Goal: Transaction & Acquisition: Obtain resource

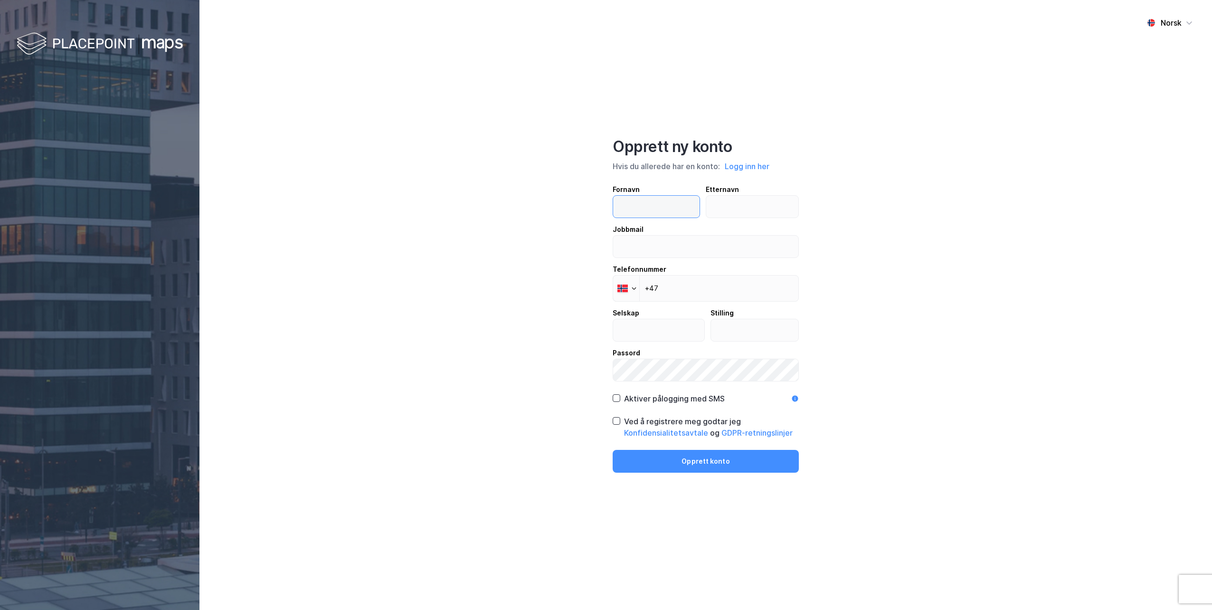
click at [680, 209] on input "text" at bounding box center [656, 207] width 86 height 22
type input "Ole Gunnar"
click at [735, 209] on input "text" at bounding box center [752, 207] width 93 height 22
type input "Hong"
click at [739, 236] on input "email" at bounding box center [705, 246] width 185 height 22
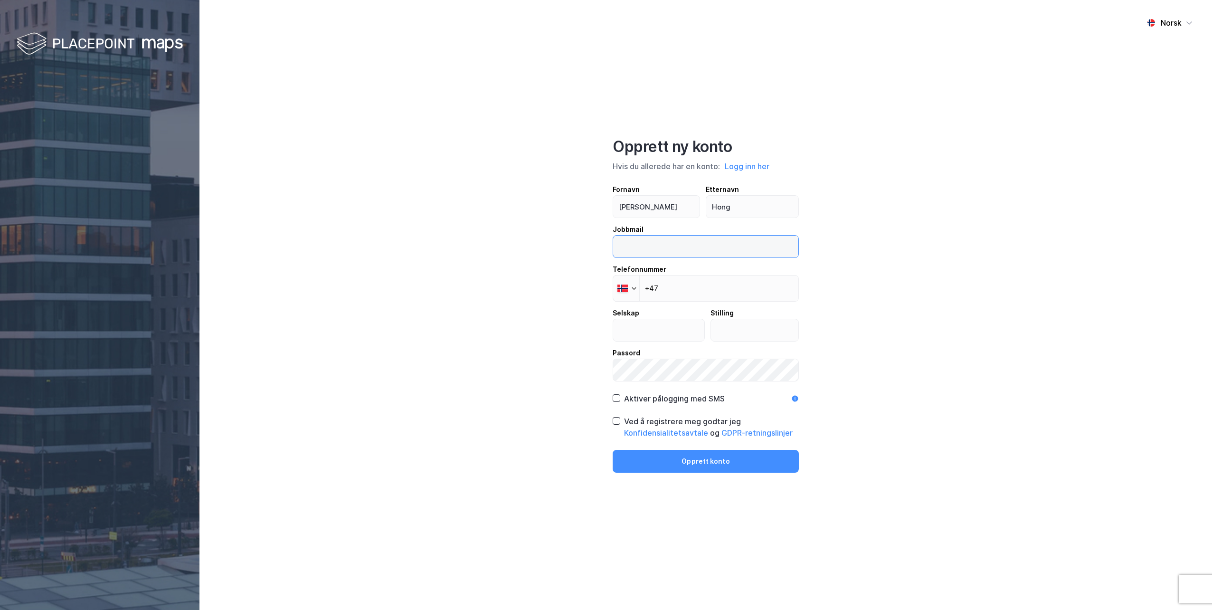
type input "ole.gunnar.hong@norconsult.com"
click at [706, 292] on input "+47" at bounding box center [705, 288] width 186 height 27
type input "+47 995 18 886"
type input "Norconsult Norge As"
type input "Seniorrådgiver"
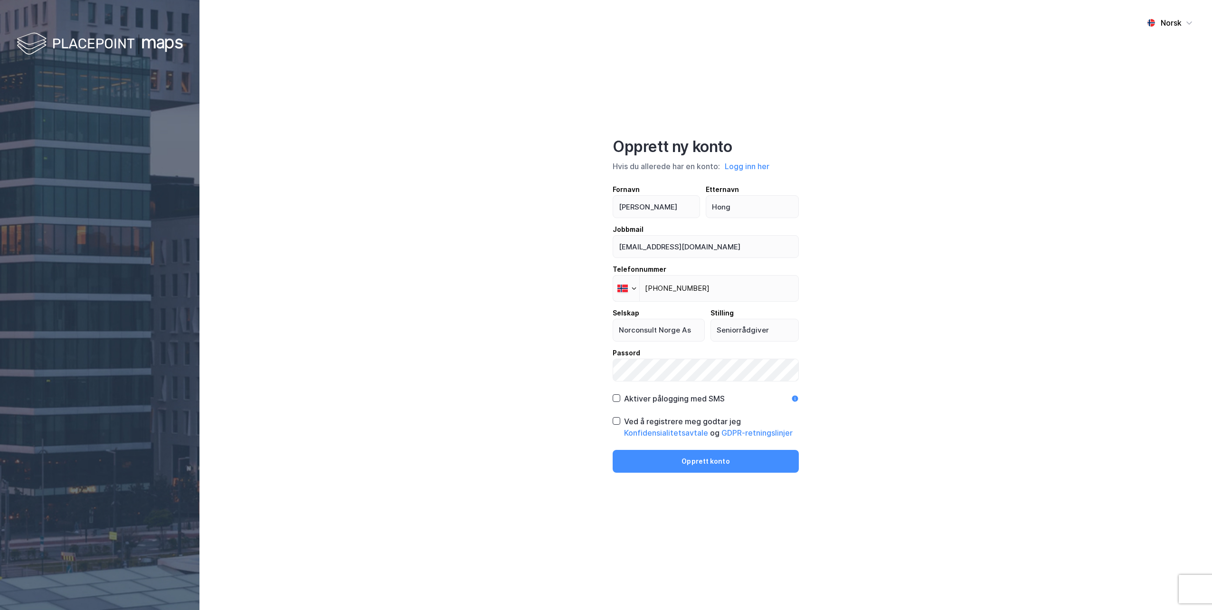
click at [645, 401] on div "Aktiver pålogging med SMS" at bounding box center [674, 398] width 101 height 11
click at [614, 419] on icon at bounding box center [616, 420] width 7 height 7
click at [648, 463] on button "Opprett konto" at bounding box center [705, 461] width 186 height 23
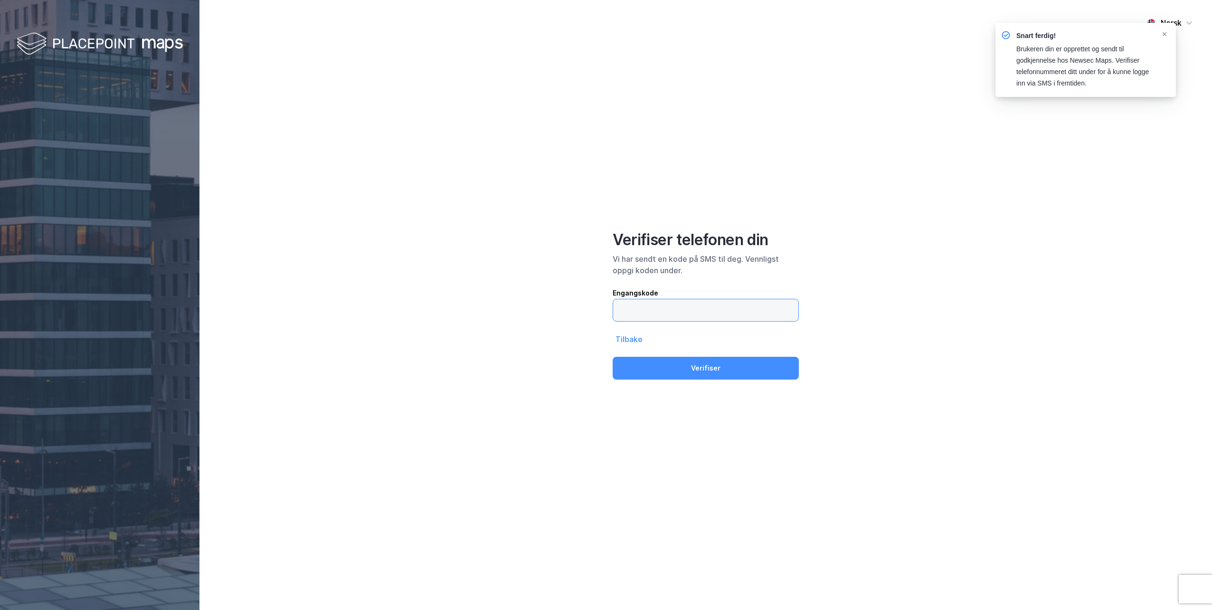
click at [720, 302] on input "text" at bounding box center [705, 310] width 185 height 22
type input "763902"
click at [612, 357] on button "Verifiser" at bounding box center [705, 368] width 186 height 23
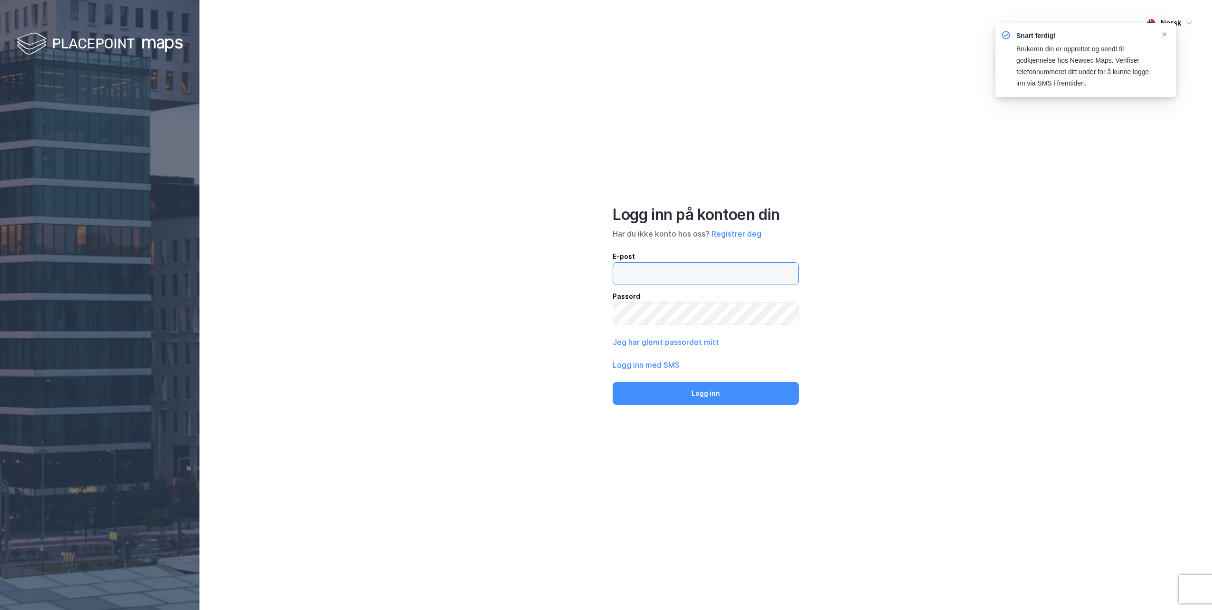
type input "ole.gunnar.hong@norconsult.com"
click at [757, 396] on button "Logg inn" at bounding box center [705, 393] width 186 height 23
type input "ole.gunnar.hong@norconsult.com"
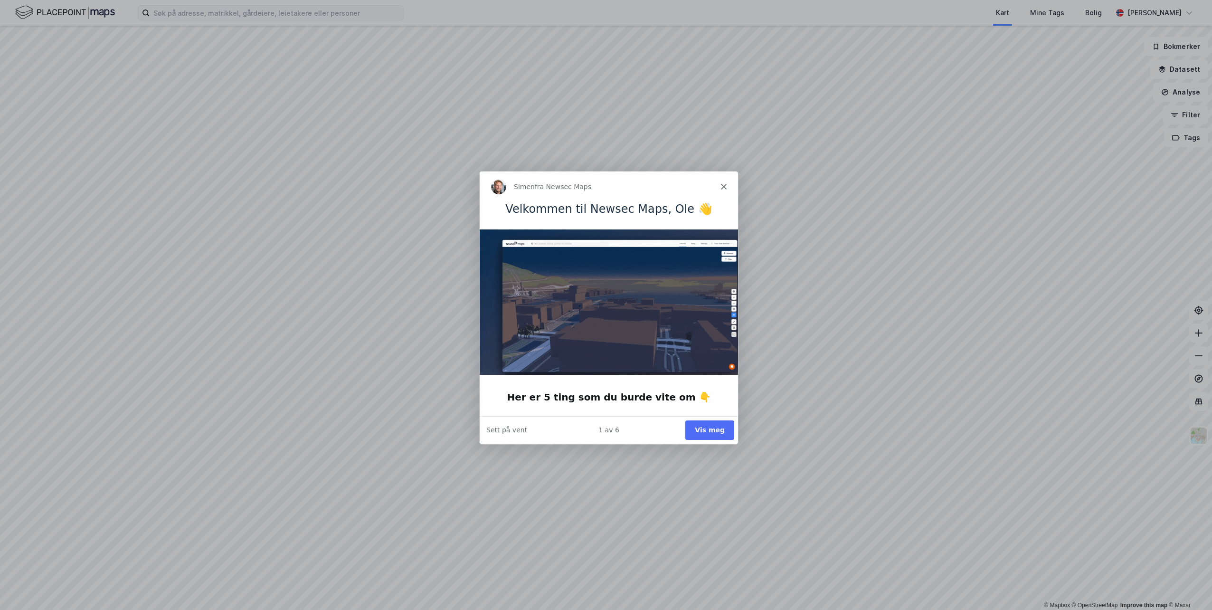
click at [724, 426] on button "Vis meg" at bounding box center [709, 429] width 49 height 19
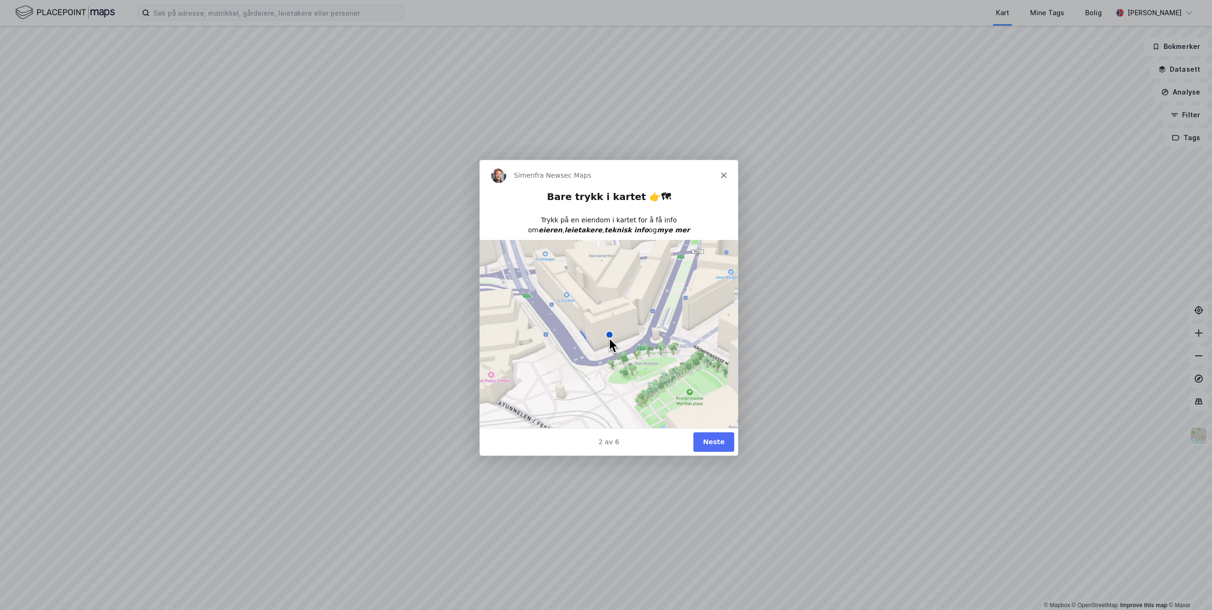
click at [720, 440] on button "Neste" at bounding box center [713, 441] width 41 height 19
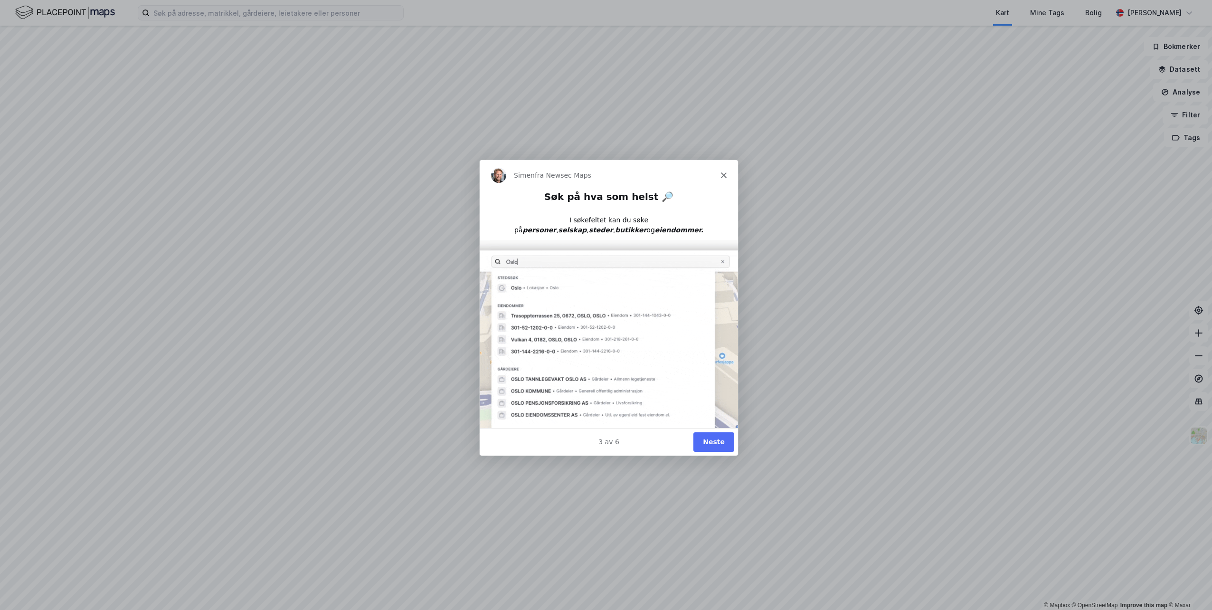
click at [722, 439] on button "Neste" at bounding box center [713, 441] width 41 height 19
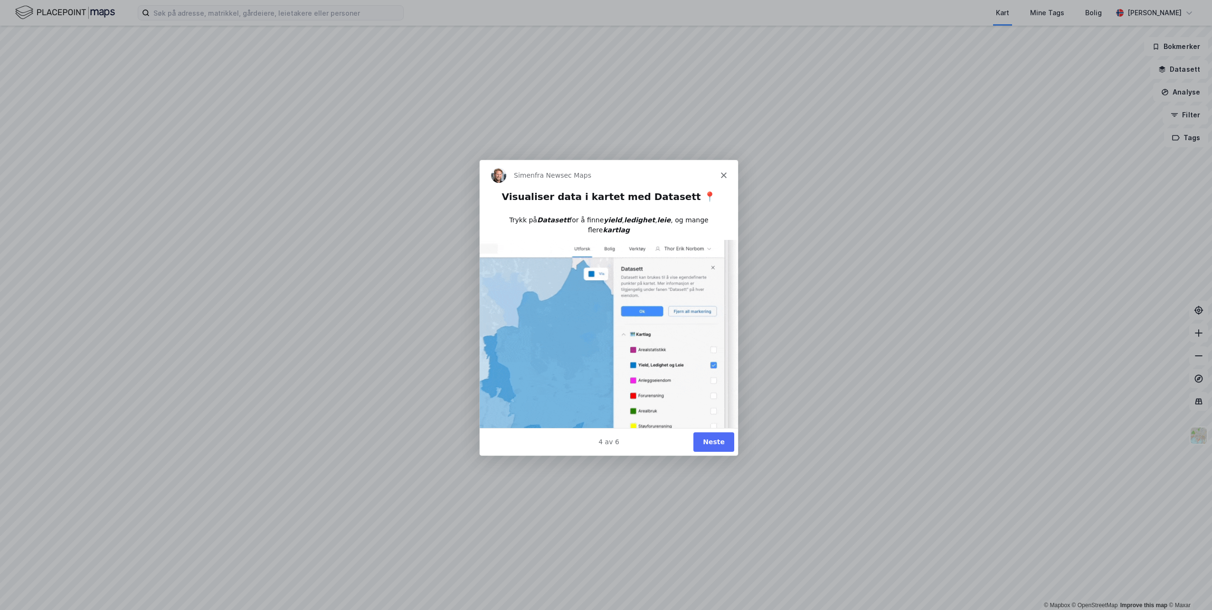
click at [722, 439] on button "Neste" at bounding box center [713, 441] width 41 height 19
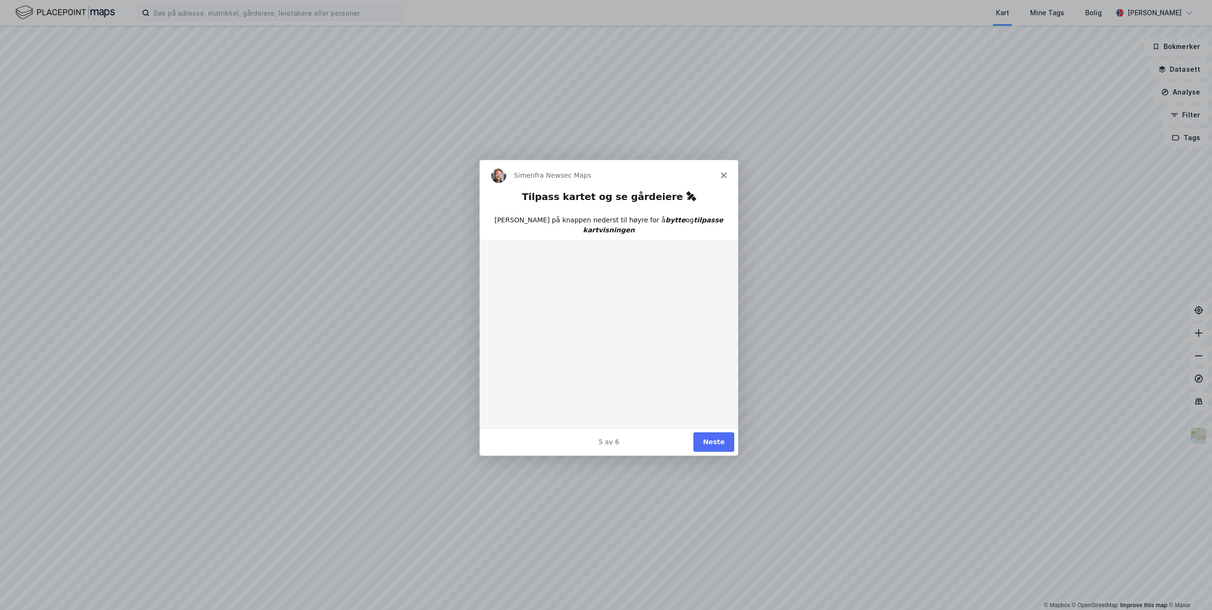
click at [722, 439] on button "Neste" at bounding box center [713, 441] width 41 height 19
click at [722, 439] on button "Ferdig" at bounding box center [712, 441] width 43 height 19
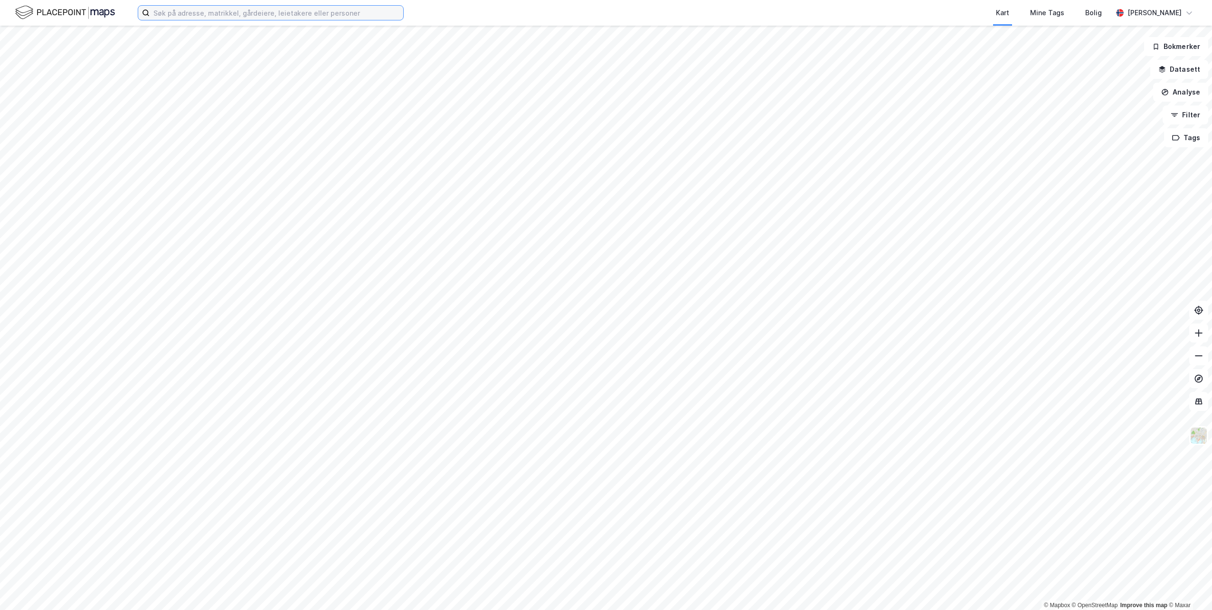
click at [308, 19] on input at bounding box center [277, 13] width 254 height 14
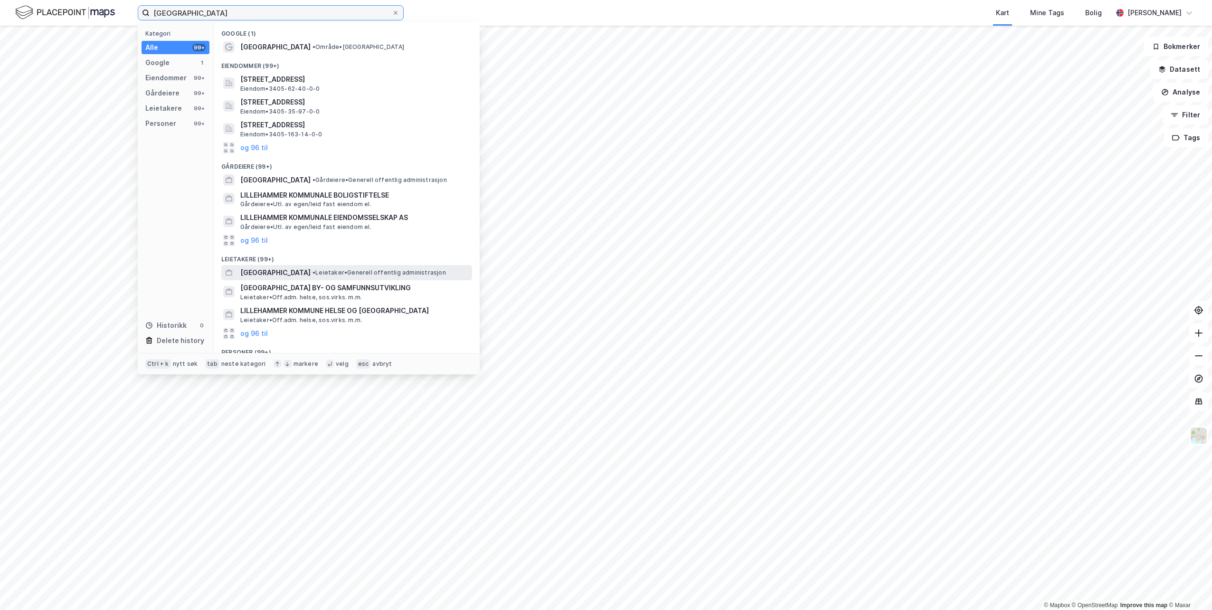
type input "[GEOGRAPHIC_DATA]"
click at [260, 271] on span "[GEOGRAPHIC_DATA]" at bounding box center [275, 272] width 70 height 11
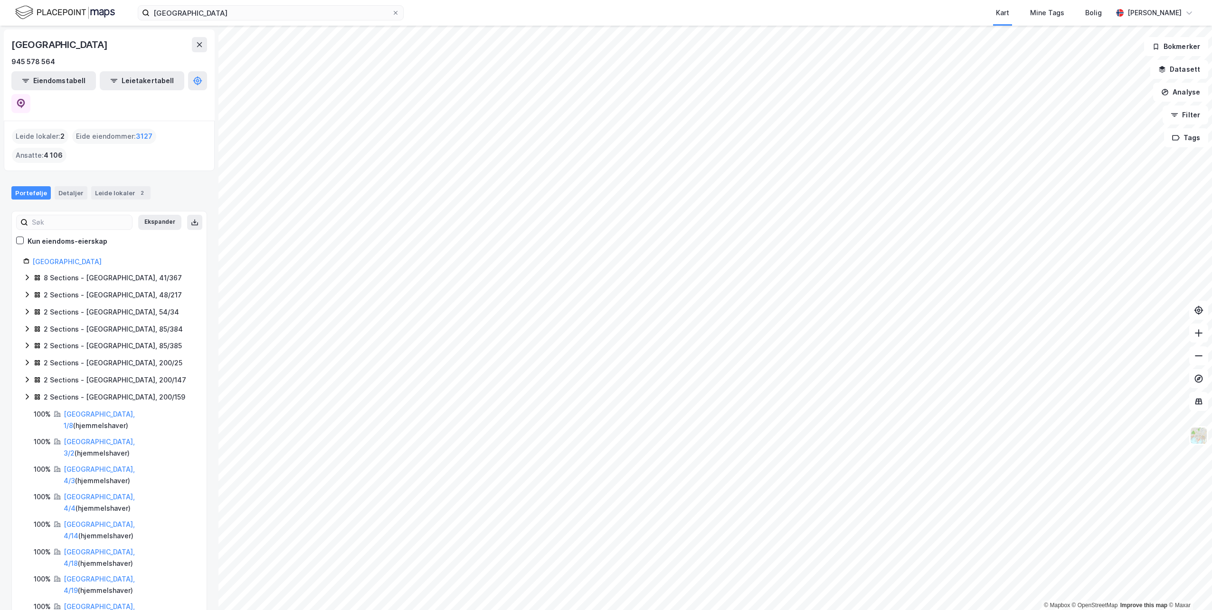
click at [28, 393] on icon at bounding box center [27, 397] width 8 height 8
click at [52, 257] on link "[GEOGRAPHIC_DATA]" at bounding box center [66, 261] width 69 height 8
click at [57, 272] on div "8 Sections - [GEOGRAPHIC_DATA], 41/367" at bounding box center [113, 277] width 138 height 11
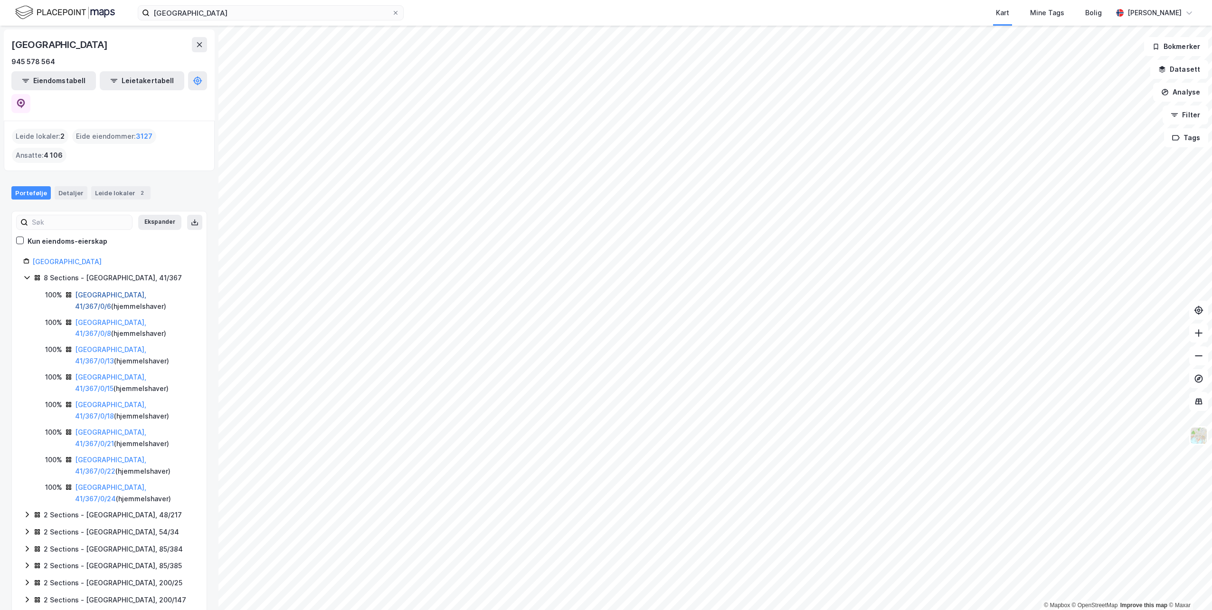
click at [98, 291] on link "[GEOGRAPHIC_DATA], 41/367/0/6" at bounding box center [110, 300] width 71 height 19
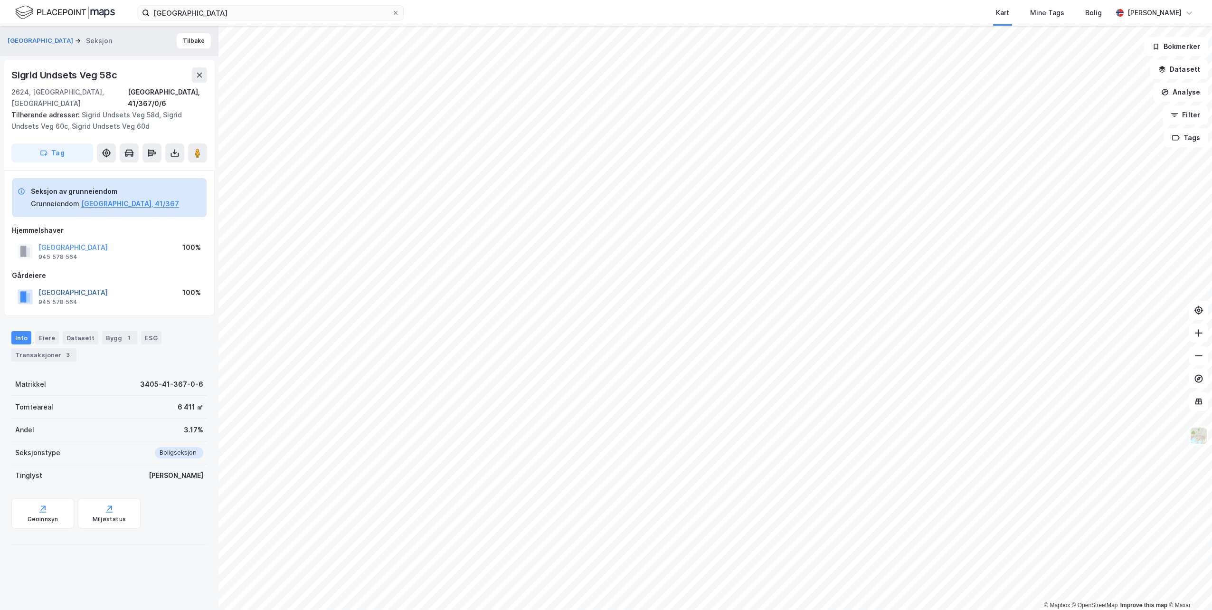
click at [0, 0] on button "[GEOGRAPHIC_DATA]" at bounding box center [0, 0] width 0 height 0
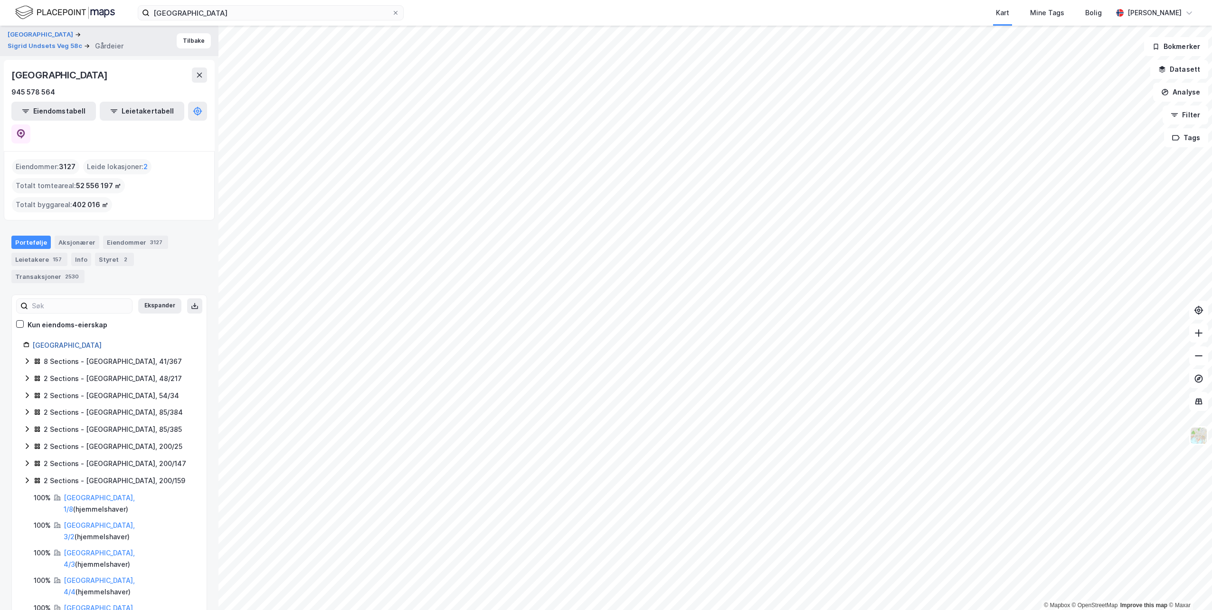
click at [71, 341] on link "[GEOGRAPHIC_DATA]" at bounding box center [66, 345] width 69 height 8
click at [62, 36] on button "[GEOGRAPHIC_DATA]" at bounding box center [41, 34] width 67 height 9
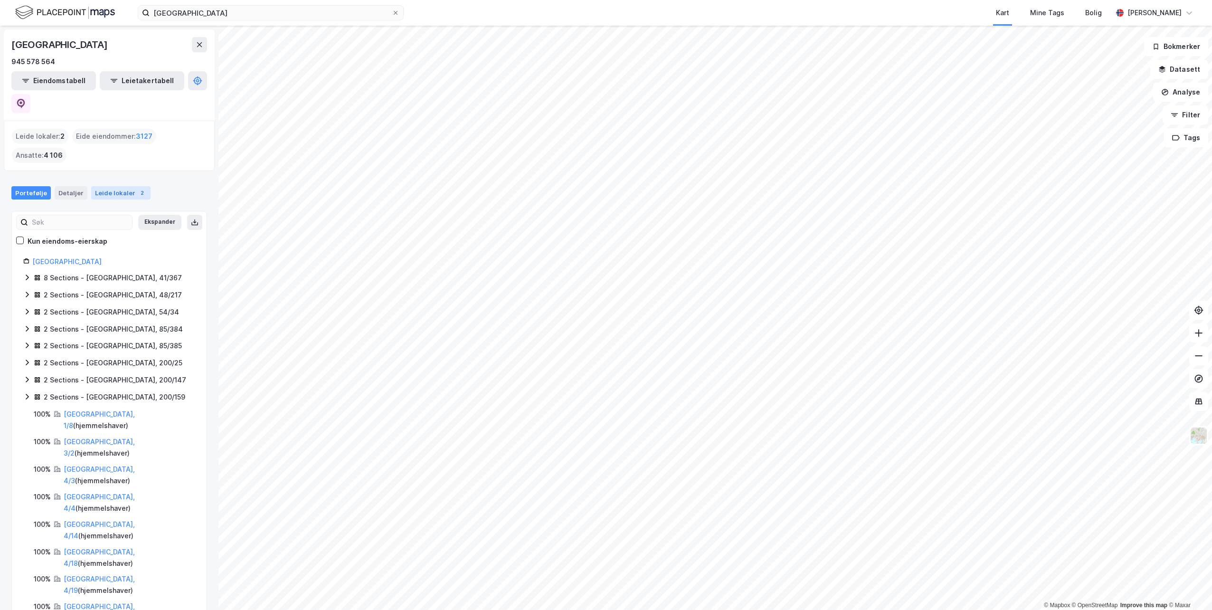
click at [115, 186] on div "Leide lokaler 2" at bounding box center [120, 192] width 59 height 13
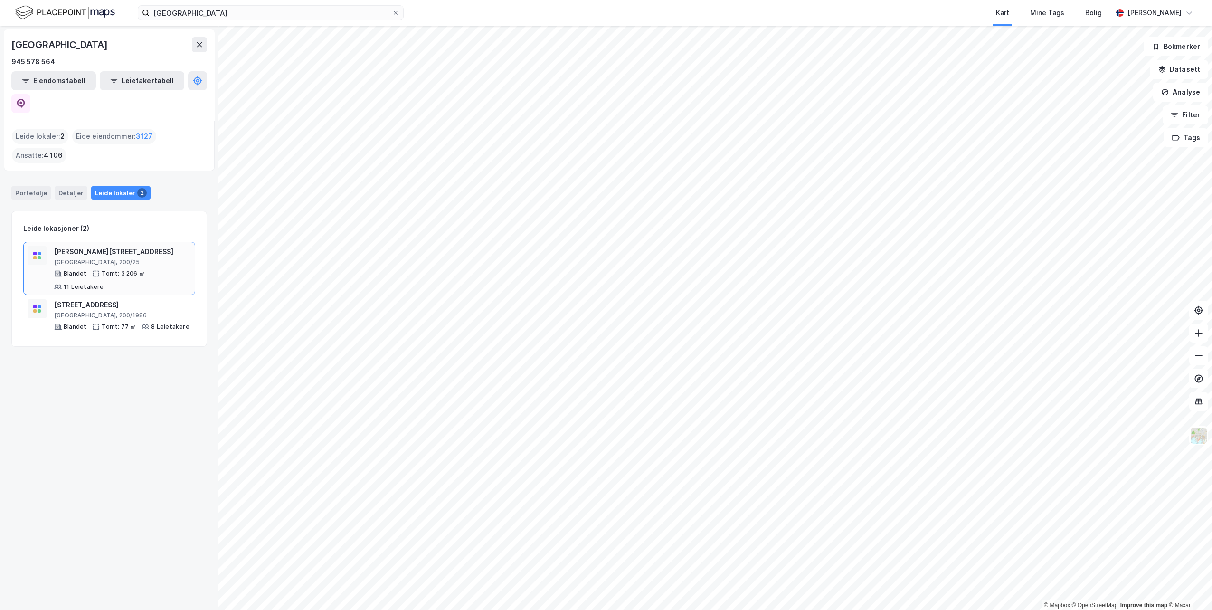
click at [102, 246] on div "[PERSON_NAME][STREET_ADDRESS]" at bounding box center [122, 251] width 137 height 11
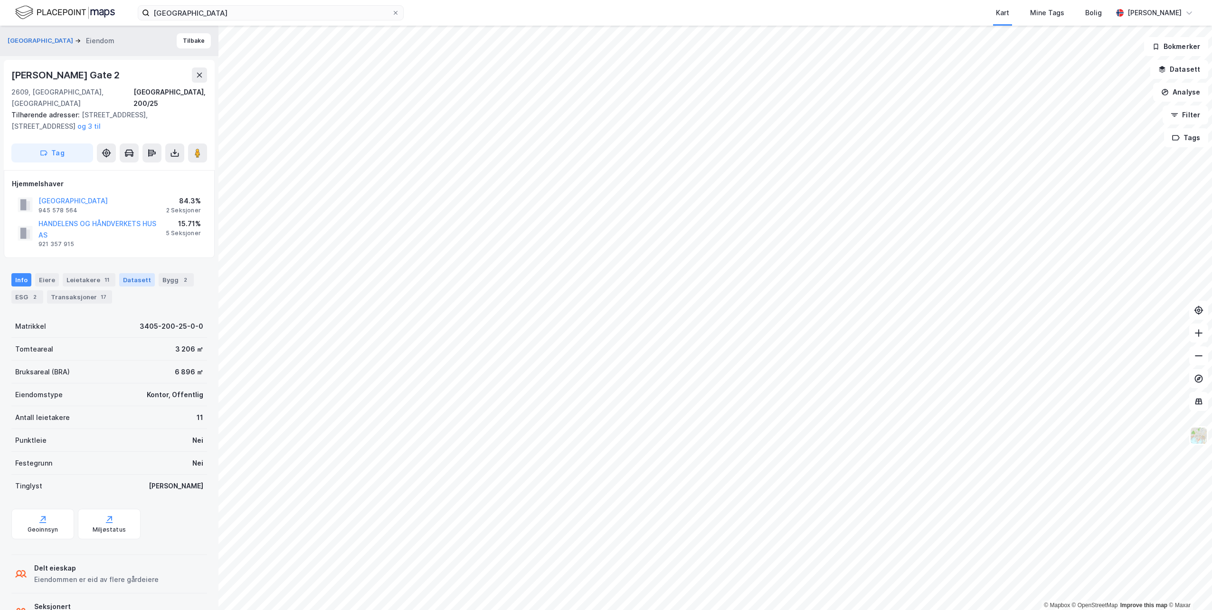
click at [133, 273] on div "Datasett" at bounding box center [137, 279] width 36 height 13
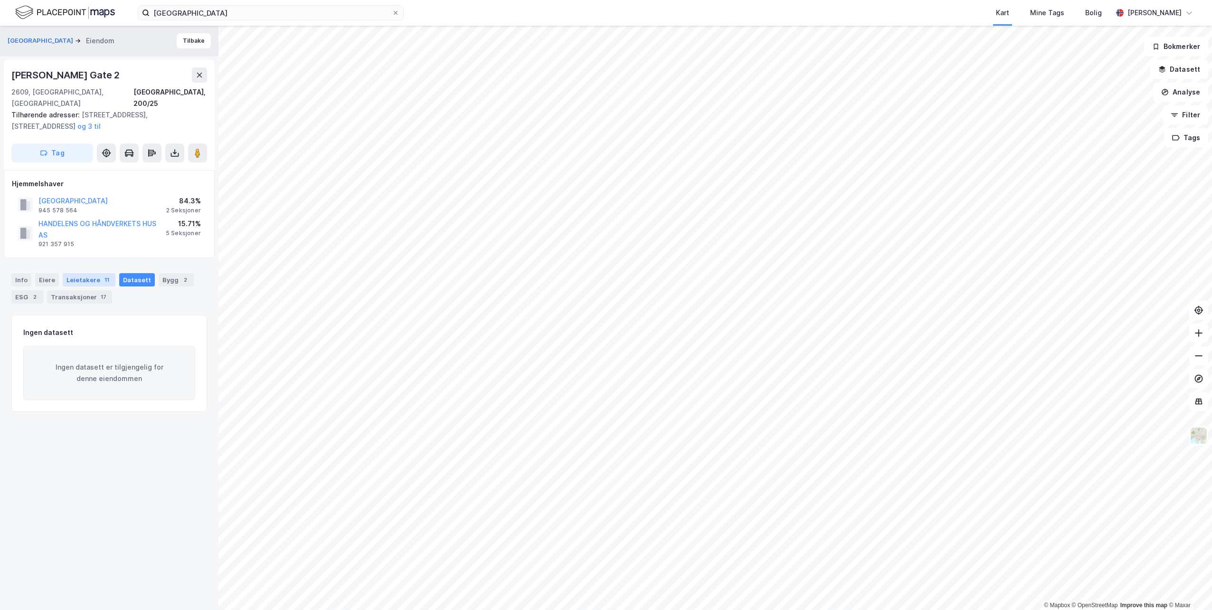
click at [108, 273] on div "Leietakere 11" at bounding box center [89, 279] width 53 height 13
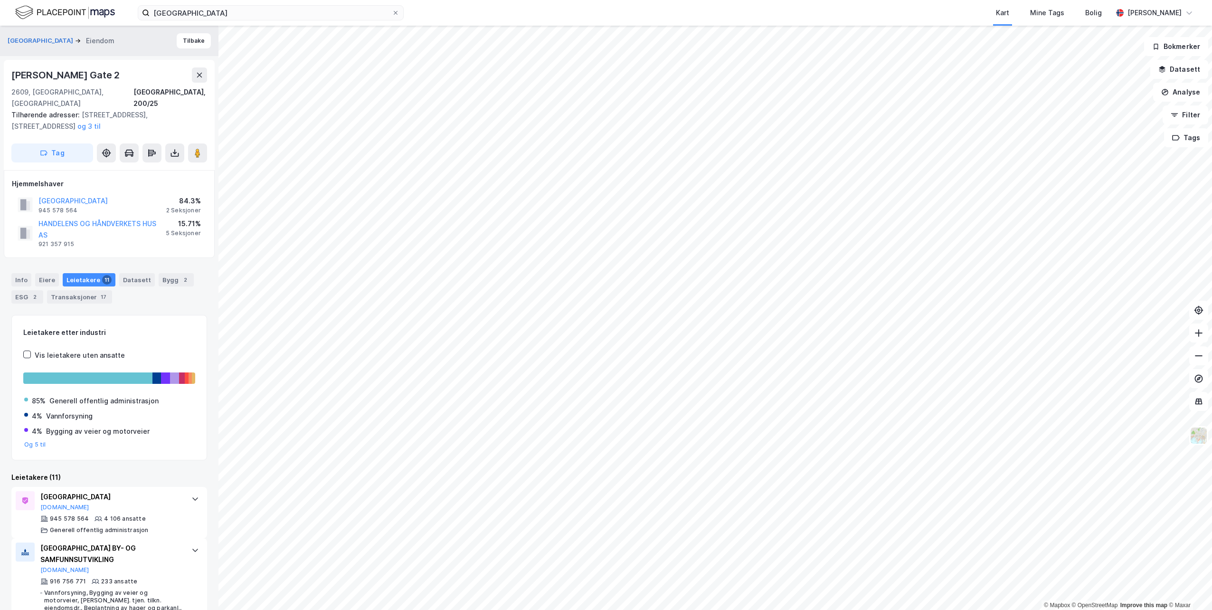
drag, startPoint x: 128, startPoint y: 73, endPoint x: 10, endPoint y: 72, distance: 117.7
click at [10, 72] on div "Petter [STREET_ADDRESS], 200/25 Tilhørende adresser: [STREET_ADDRESS][GEOGRAPHI…" at bounding box center [109, 115] width 211 height 110
drag, startPoint x: 10, startPoint y: 72, endPoint x: 17, endPoint y: 72, distance: 6.7
drag, startPoint x: 64, startPoint y: 171, endPoint x: 13, endPoint y: 171, distance: 51.3
click at [13, 178] on div "Hjemmelshaver" at bounding box center [109, 183] width 195 height 11
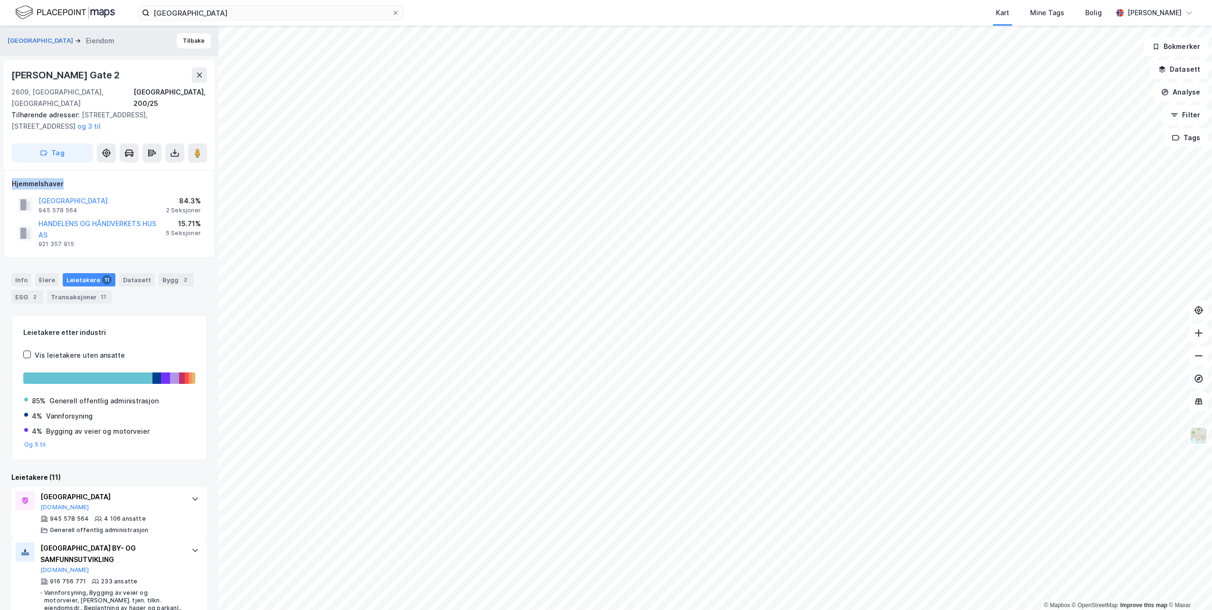
click at [95, 178] on div "Hjemmelshaver" at bounding box center [109, 183] width 195 height 11
click at [175, 207] on div "2 Seksjoner" at bounding box center [183, 211] width 35 height 8
drag, startPoint x: 135, startPoint y: 69, endPoint x: 9, endPoint y: 74, distance: 126.8
click at [9, 74] on div "Petter [STREET_ADDRESS], 200/25 Tilhørende adresser: [STREET_ADDRESS][GEOGRAPHI…" at bounding box center [109, 115] width 211 height 110
copy div "[PERSON_NAME] Gate 2"
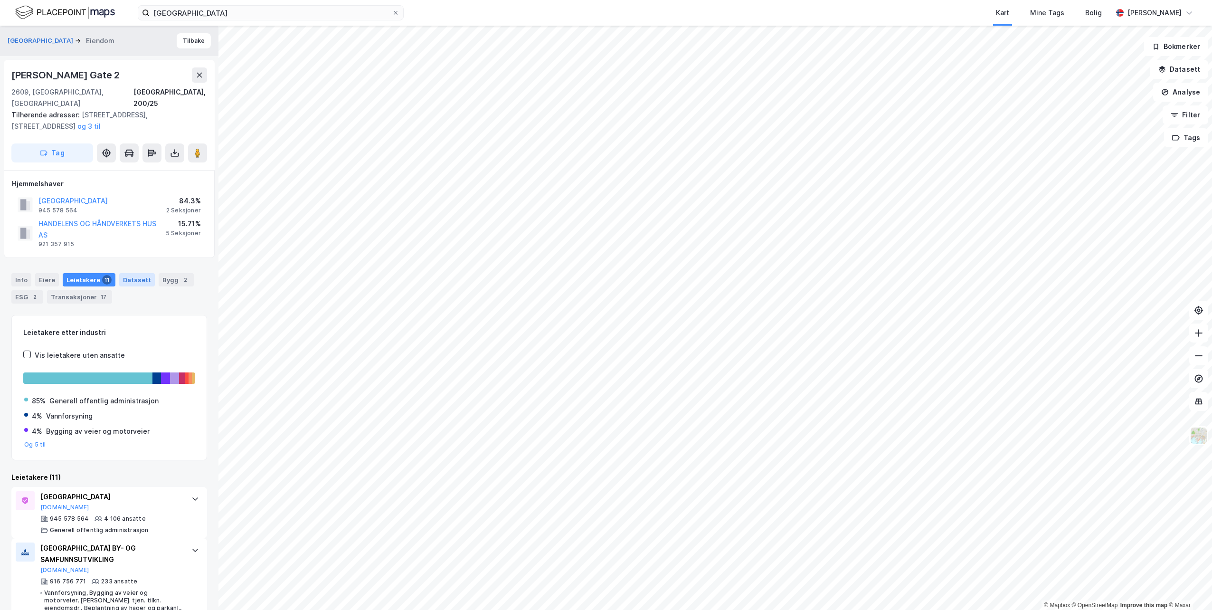
click at [132, 273] on div "Datasett" at bounding box center [137, 279] width 36 height 13
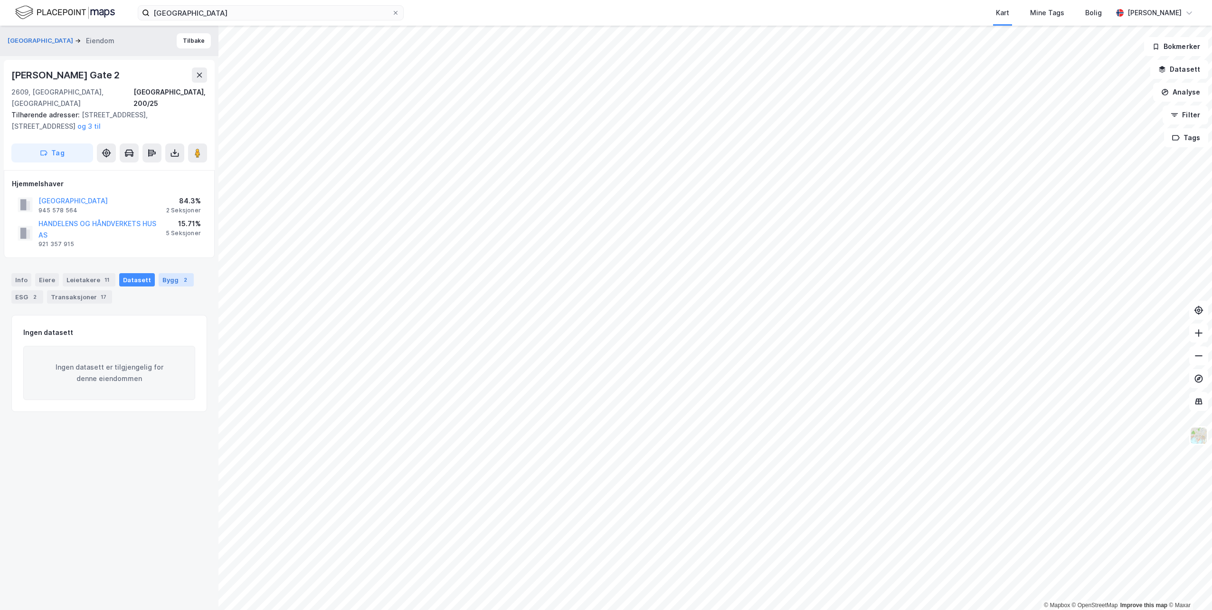
click at [159, 273] on div "Bygg 2" at bounding box center [176, 279] width 35 height 13
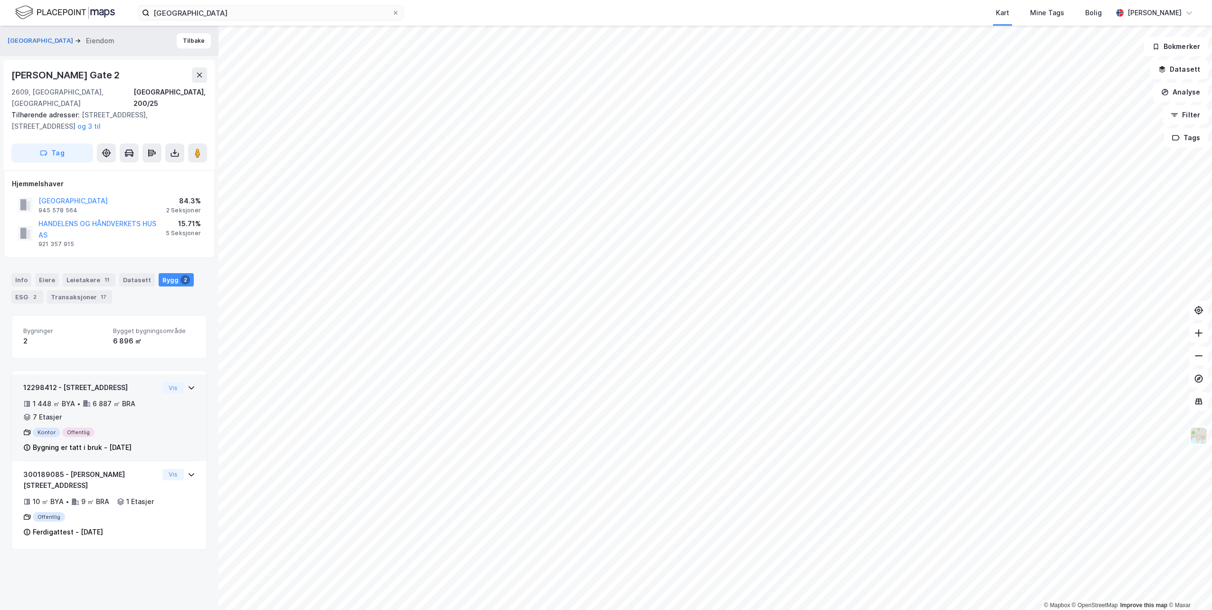
click at [117, 415] on div "12298412 - [STREET_ADDRESS] 1 448 ㎡ BYA • 6 887 ㎡ BRA • 7 Etasjer Kontor Offent…" at bounding box center [90, 417] width 135 height 71
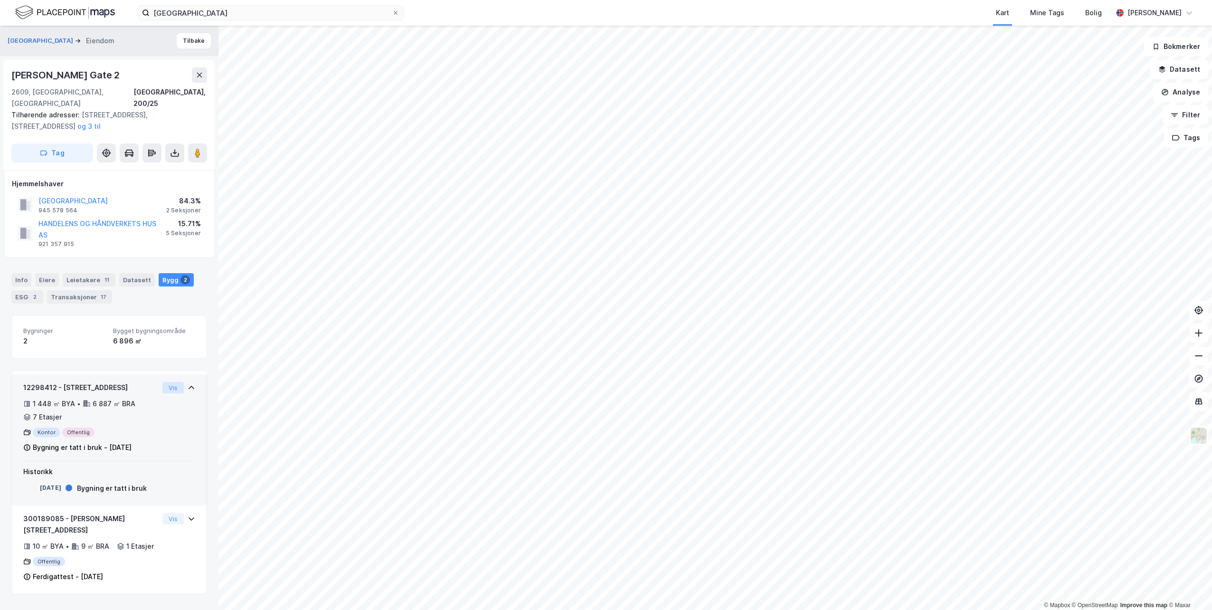
click at [168, 382] on button "Vis" at bounding box center [172, 387] width 21 height 11
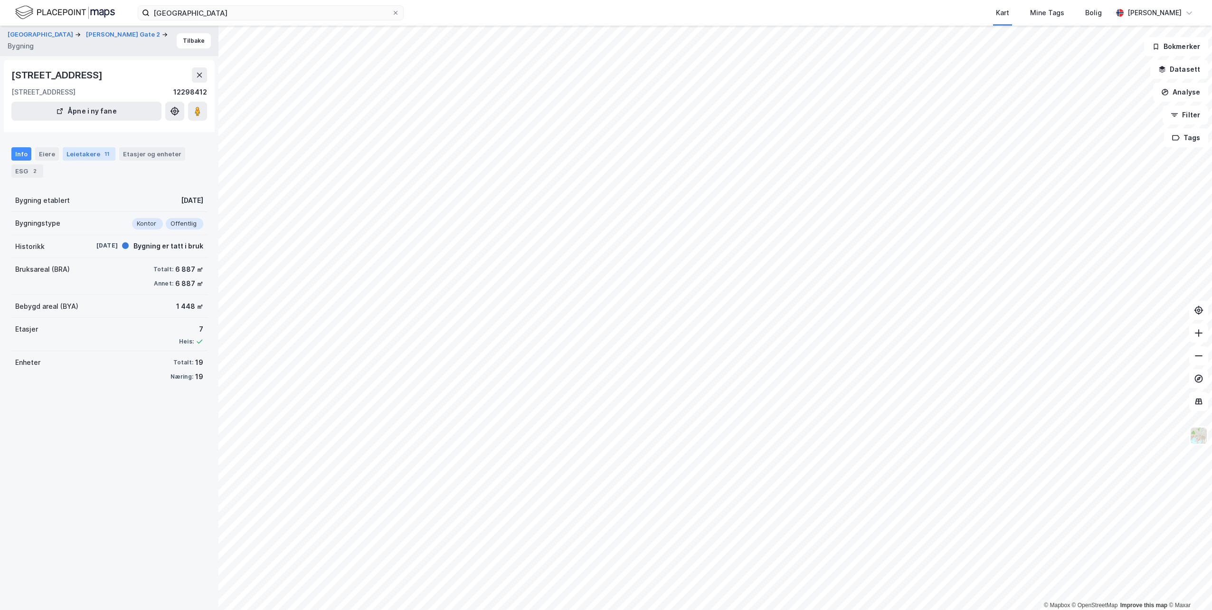
click at [70, 156] on div "Leietakere 11" at bounding box center [89, 153] width 53 height 13
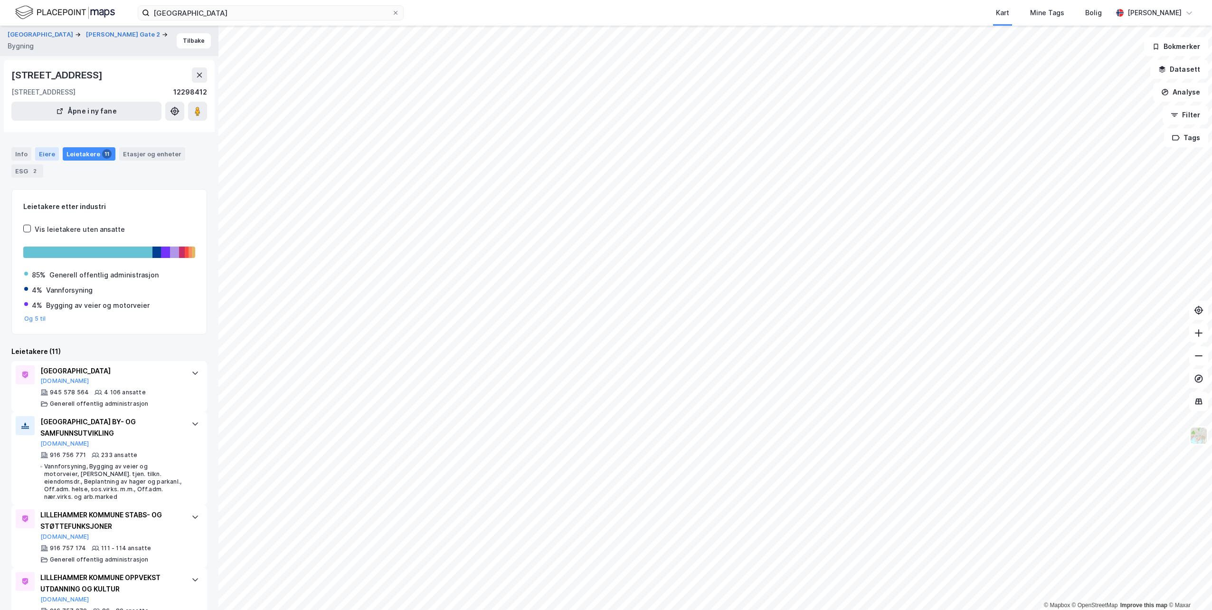
click at [52, 151] on div "Eiere" at bounding box center [47, 153] width 24 height 13
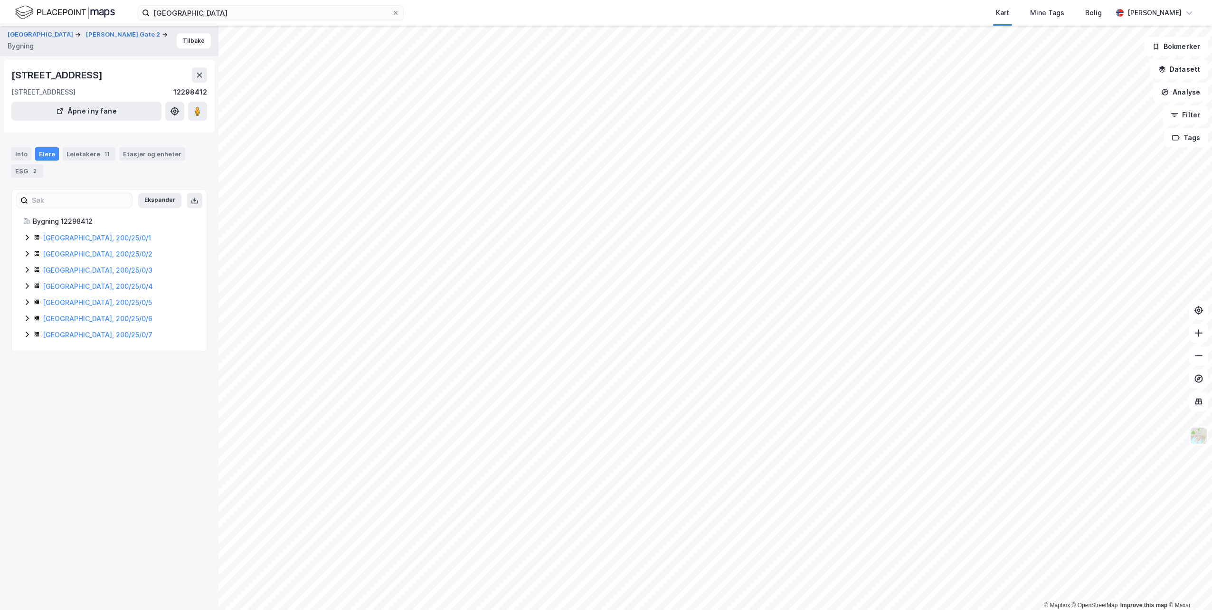
click at [27, 236] on icon at bounding box center [27, 238] width 8 height 8
drag, startPoint x: 70, startPoint y: 74, endPoint x: 6, endPoint y: 75, distance: 64.1
click at [6, 75] on div "[STREET_ADDRESS][GEOGRAPHIC_DATA][STREET_ADDRESS] 12298412 Åpne i ny fane" at bounding box center [109, 96] width 211 height 72
drag, startPoint x: 160, startPoint y: 72, endPoint x: 6, endPoint y: 72, distance: 153.4
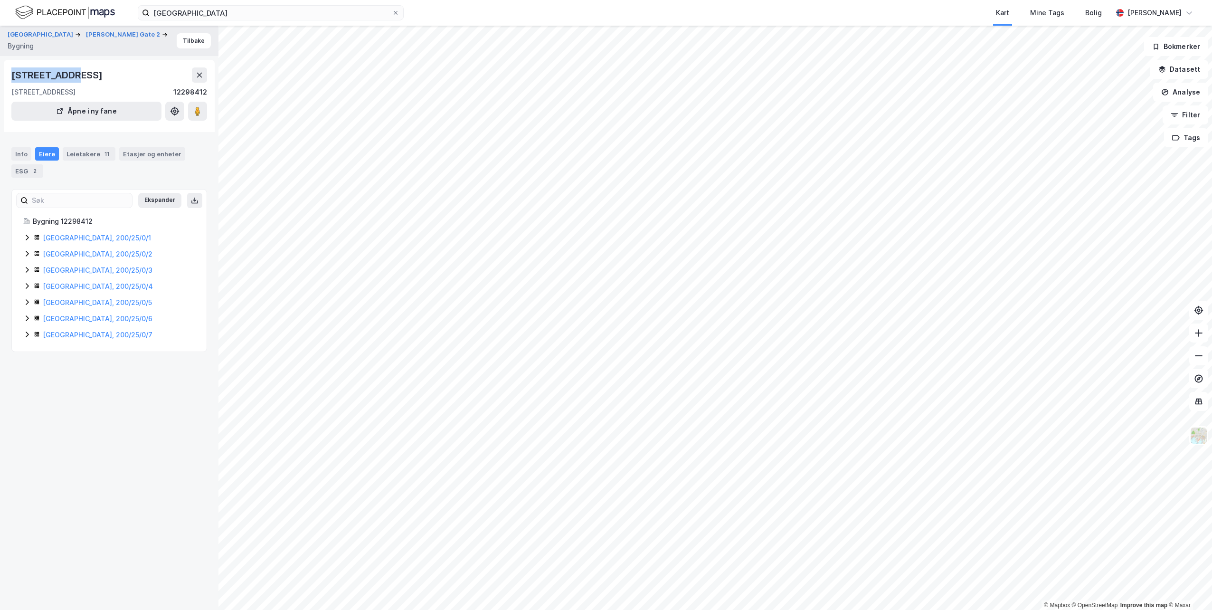
click at [6, 72] on div "[STREET_ADDRESS][GEOGRAPHIC_DATA][STREET_ADDRESS] 12298412 Åpne i ny fane" at bounding box center [109, 96] width 211 height 72
click at [191, 198] on icon at bounding box center [195, 201] width 8 height 8
copy div "[STREET_ADDRESS]"
click at [61, 32] on button "[GEOGRAPHIC_DATA]" at bounding box center [41, 34] width 67 height 9
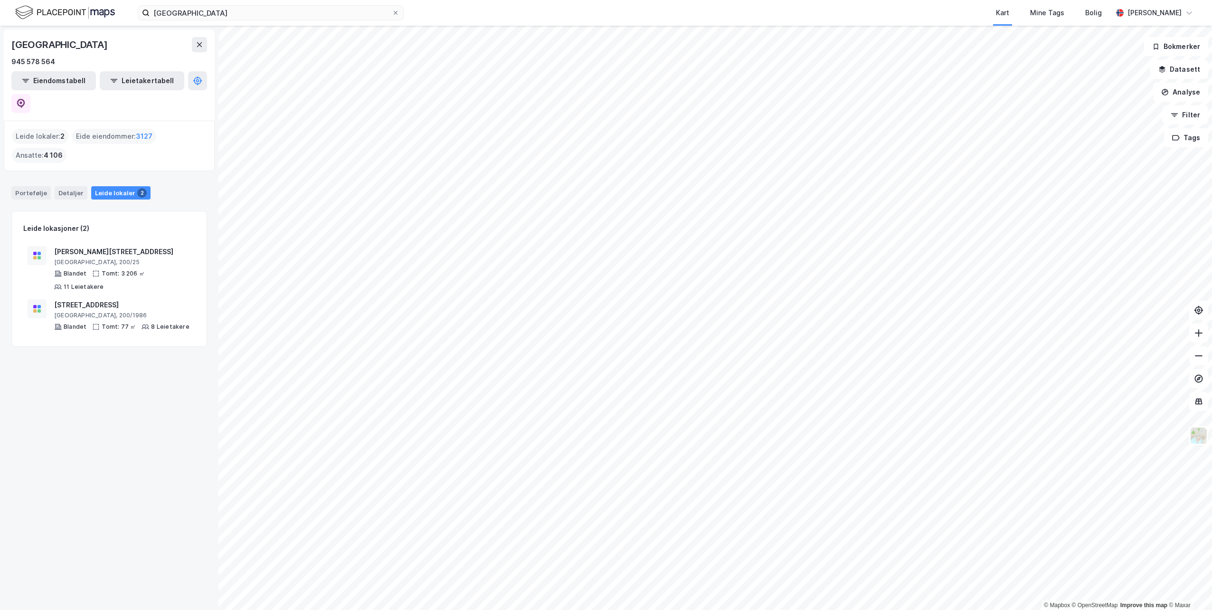
click at [73, 11] on img at bounding box center [65, 12] width 100 height 17
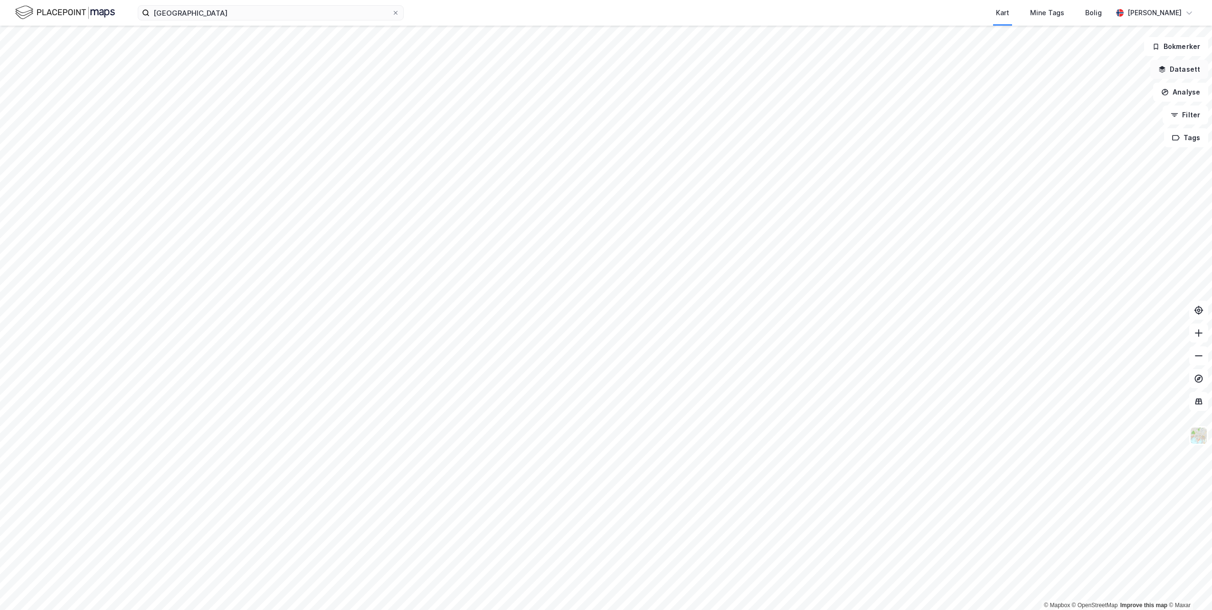
click at [1188, 66] on button "Datasett" at bounding box center [1179, 69] width 58 height 19
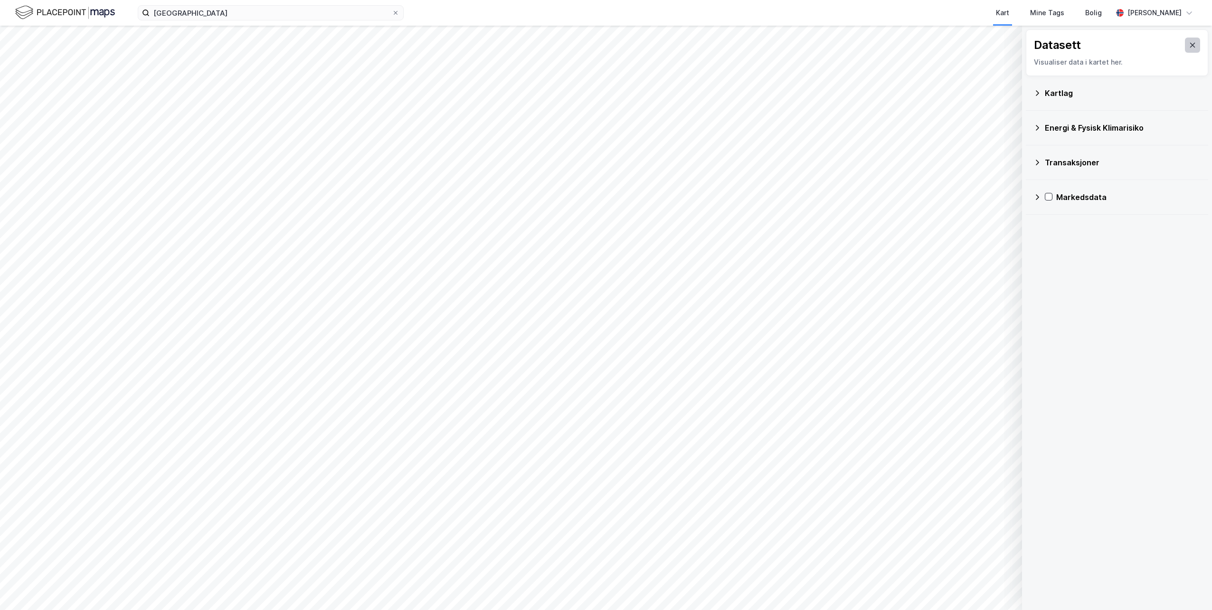
click at [1185, 49] on button at bounding box center [1192, 45] width 15 height 15
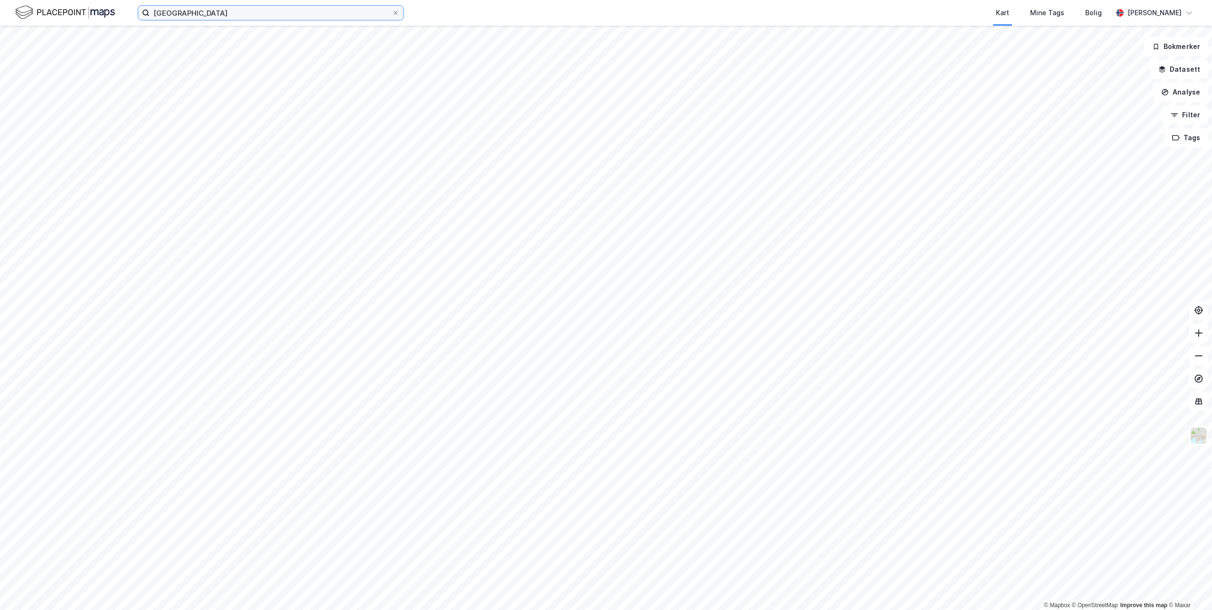
click at [368, 17] on input "[GEOGRAPHIC_DATA]" at bounding box center [271, 13] width 242 height 14
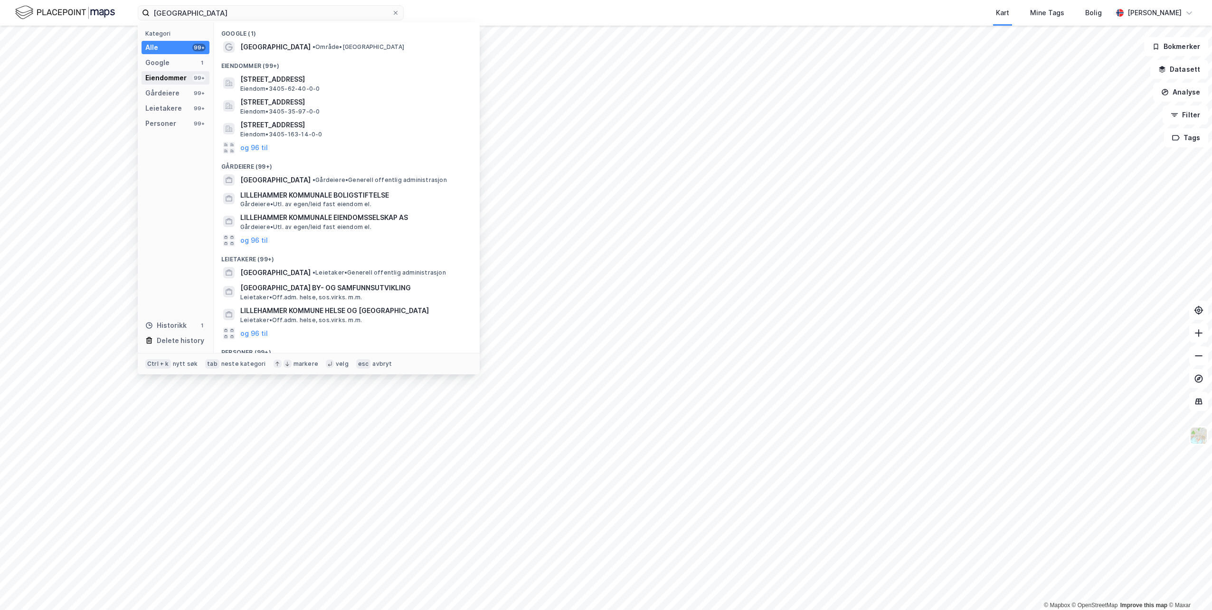
click at [170, 77] on div "Eiendommer" at bounding box center [165, 77] width 41 height 11
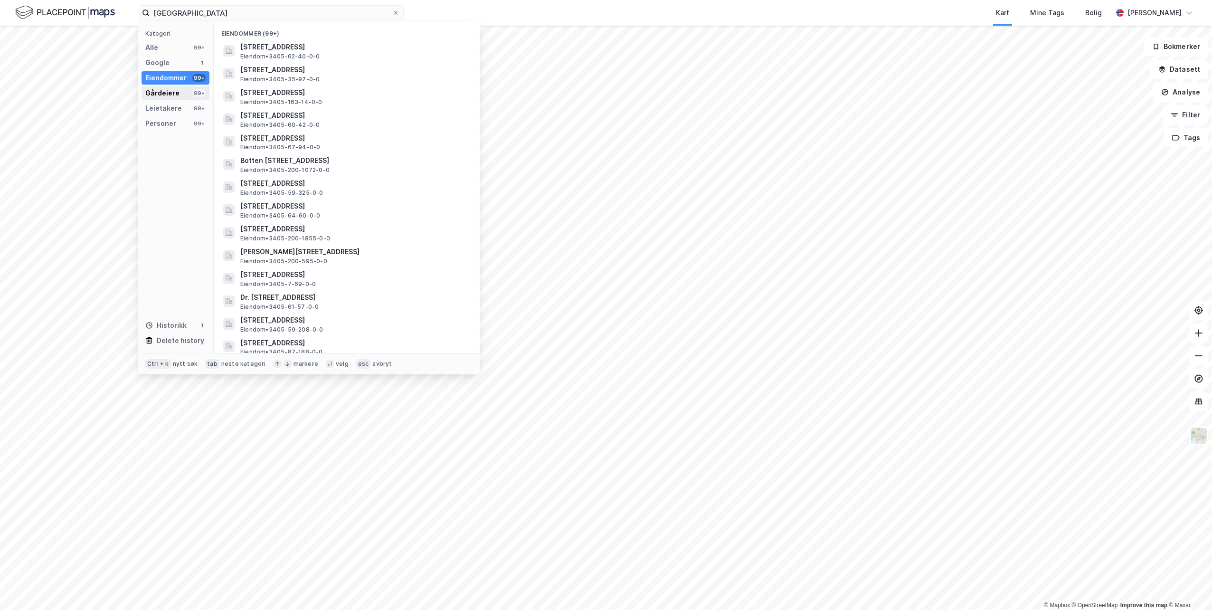
click at [167, 91] on div "Gårdeiere" at bounding box center [162, 92] width 34 height 11
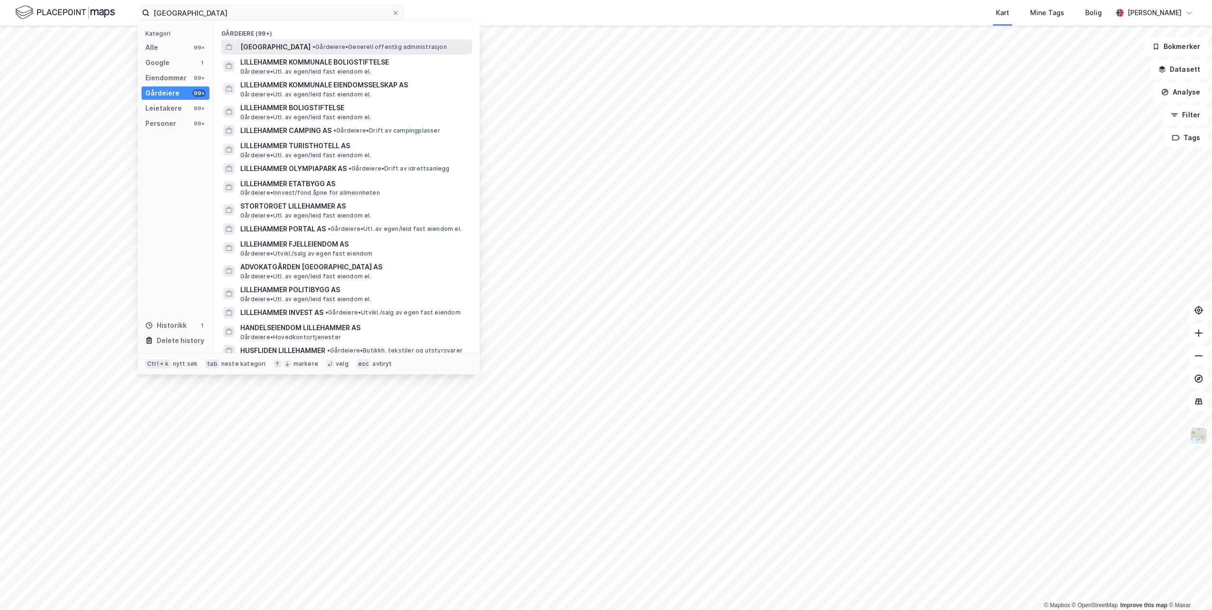
click at [291, 45] on span "[GEOGRAPHIC_DATA]" at bounding box center [275, 46] width 70 height 11
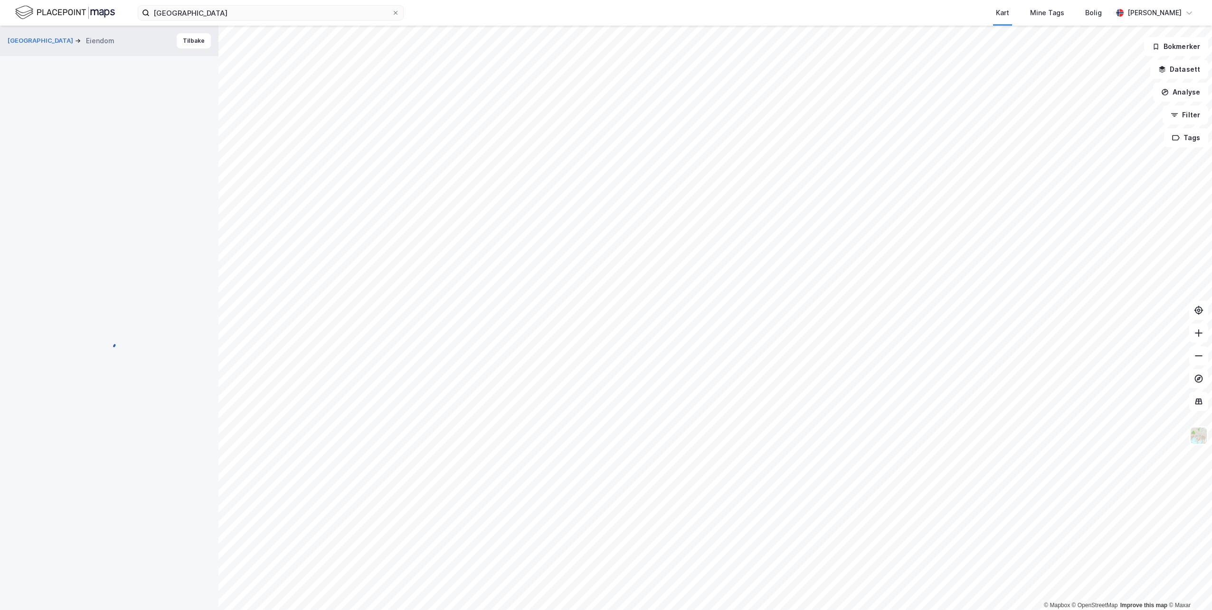
scroll to position [2, 0]
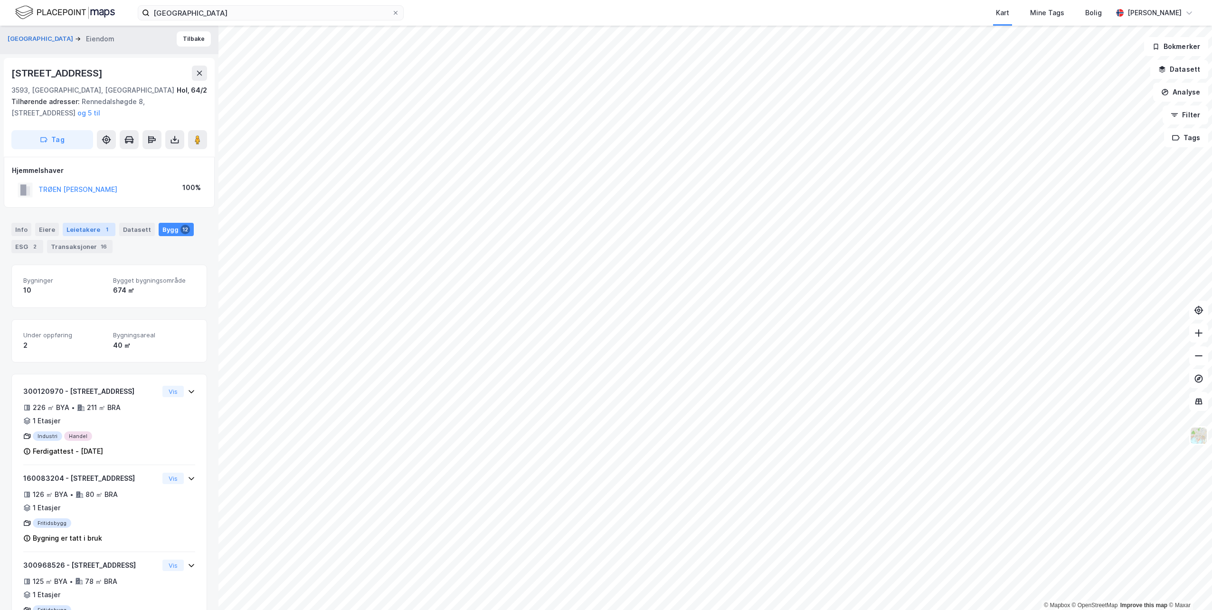
click at [89, 229] on div "Leietakere 1" at bounding box center [89, 229] width 53 height 13
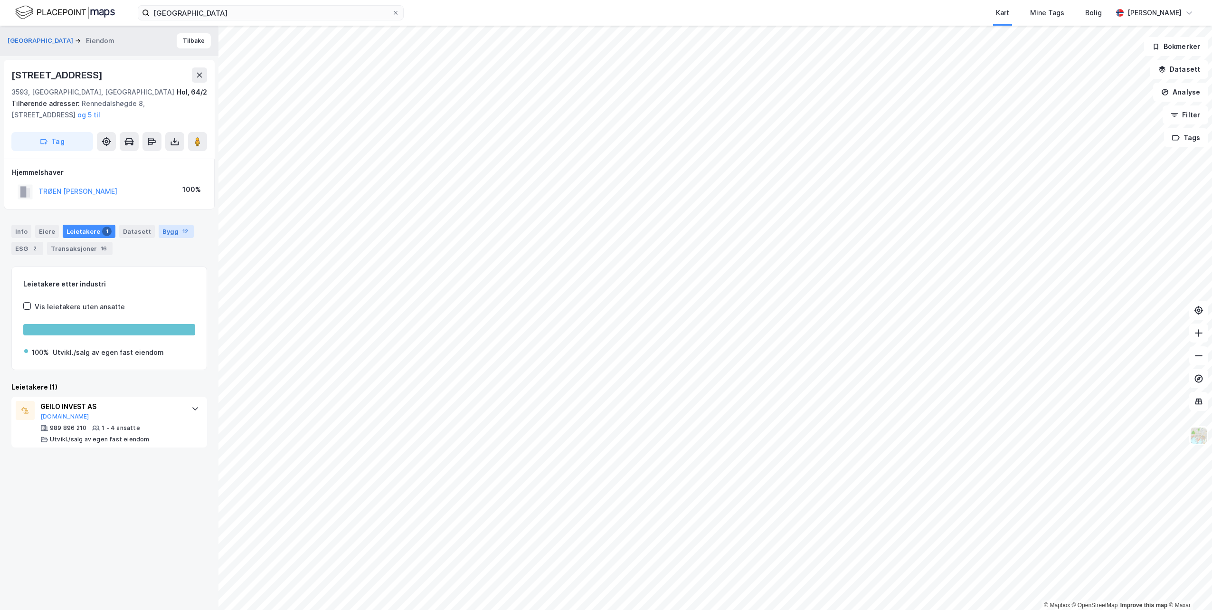
click at [182, 233] on div "Bygg 12" at bounding box center [176, 231] width 35 height 13
click at [48, 231] on div "Eiere" at bounding box center [47, 231] width 24 height 13
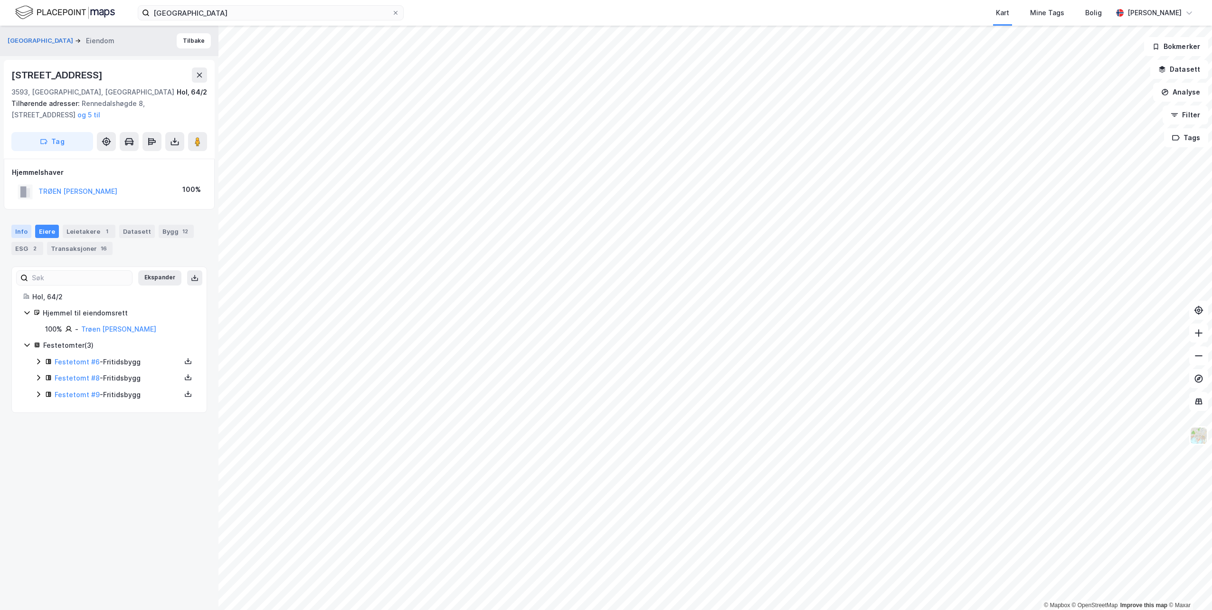
click at [23, 234] on div "Info" at bounding box center [21, 231] width 20 height 13
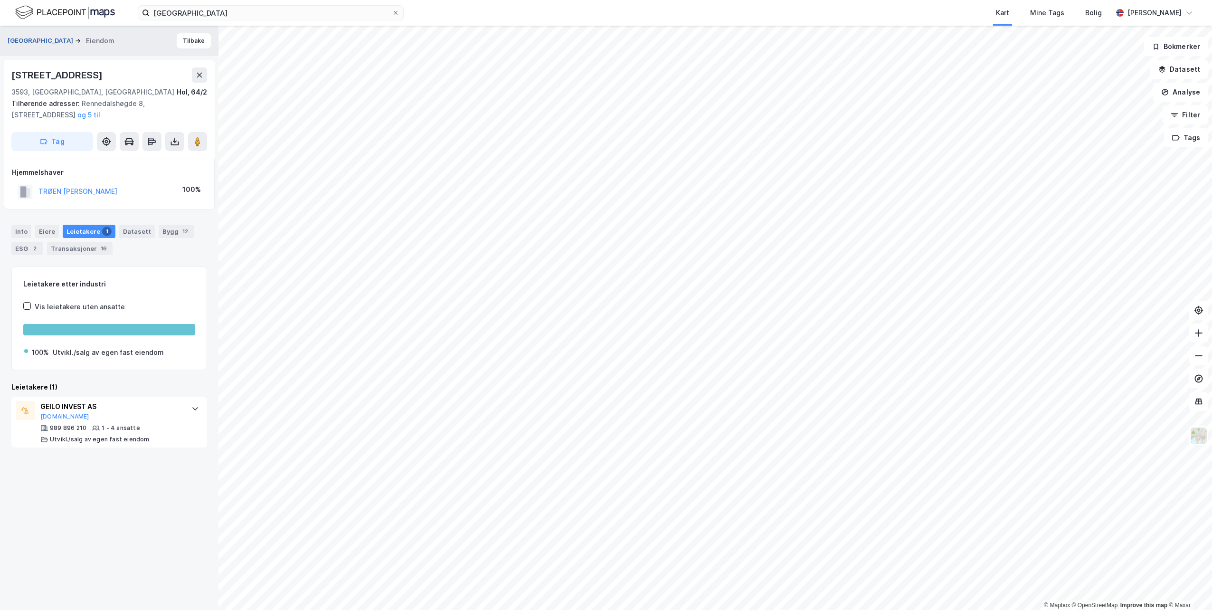
click at [61, 38] on button "[GEOGRAPHIC_DATA]" at bounding box center [41, 40] width 67 height 9
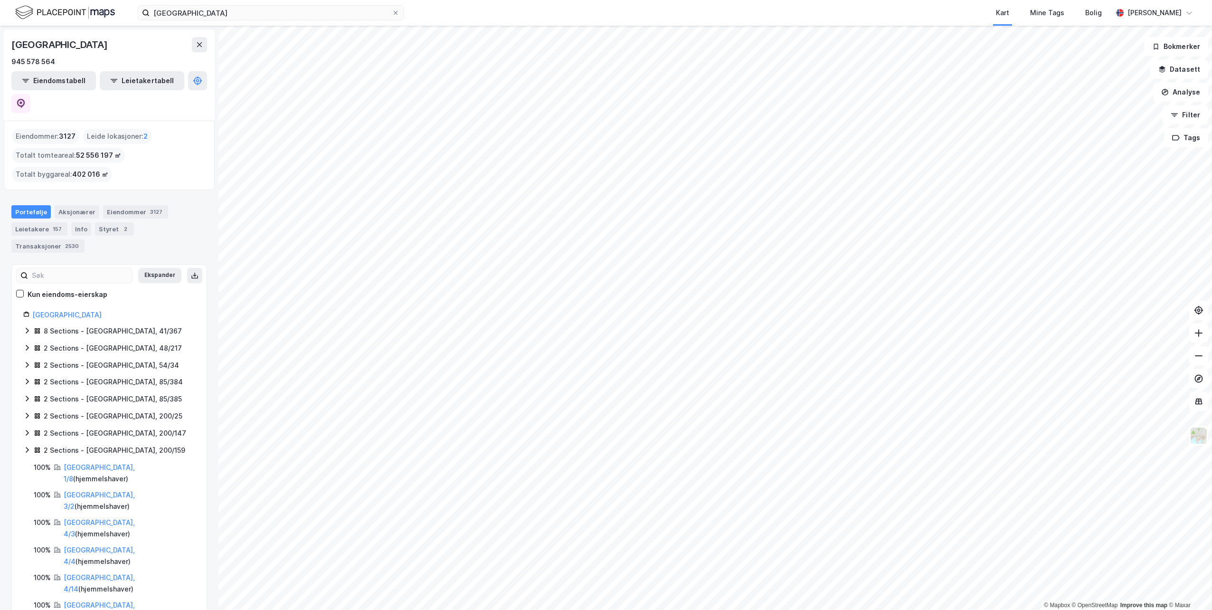
click at [111, 325] on div "8 Sections - [GEOGRAPHIC_DATA], 41/367" at bounding box center [113, 330] width 138 height 11
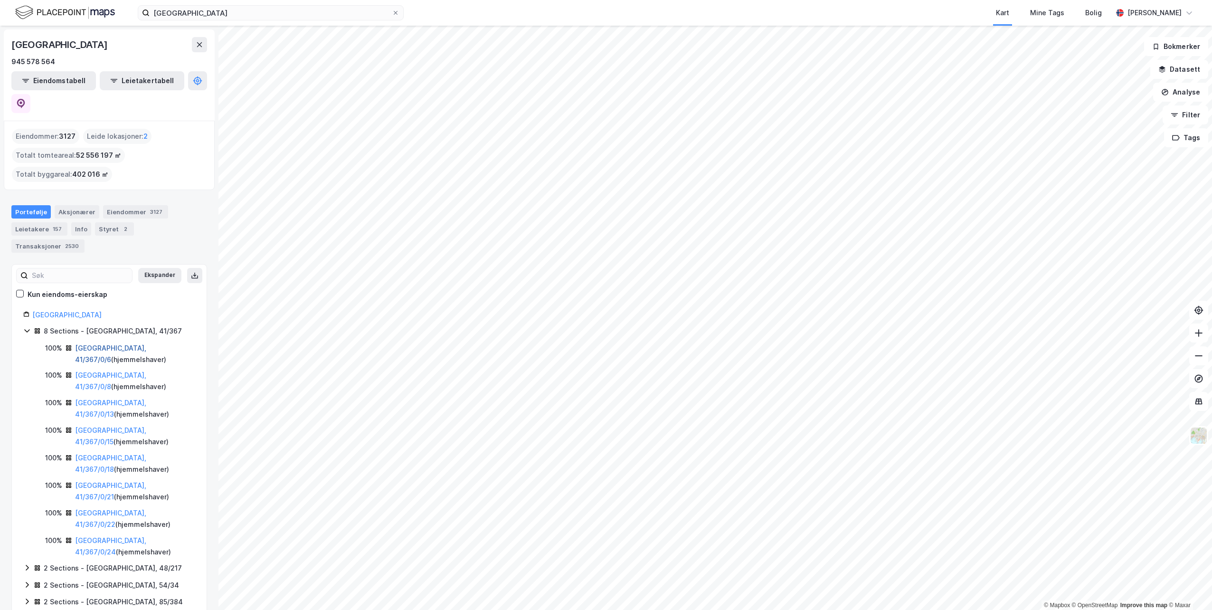
click at [105, 344] on link "[GEOGRAPHIC_DATA], 41/367/0/6" at bounding box center [110, 353] width 71 height 19
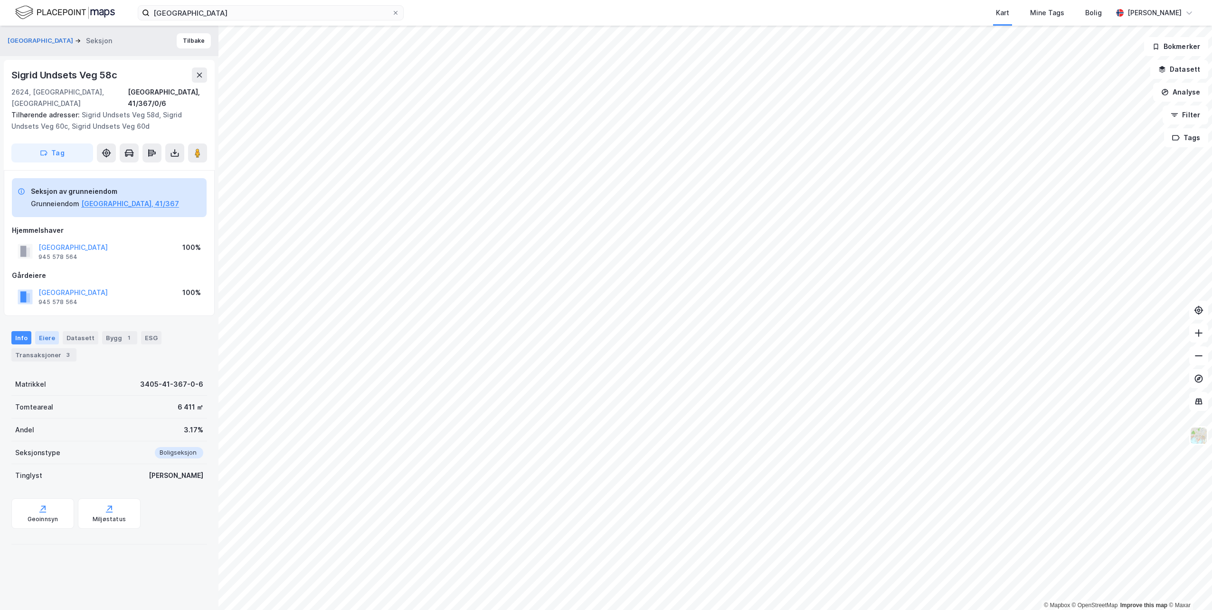
click at [47, 331] on div "Eiere" at bounding box center [47, 337] width 24 height 13
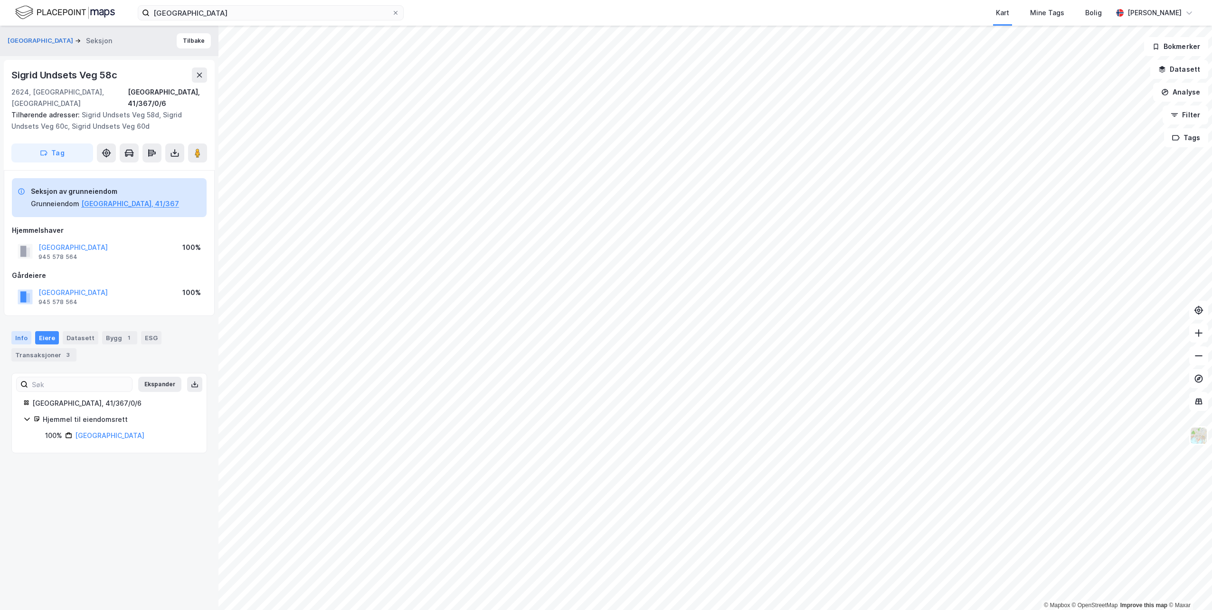
click at [16, 331] on div "Info" at bounding box center [21, 337] width 20 height 13
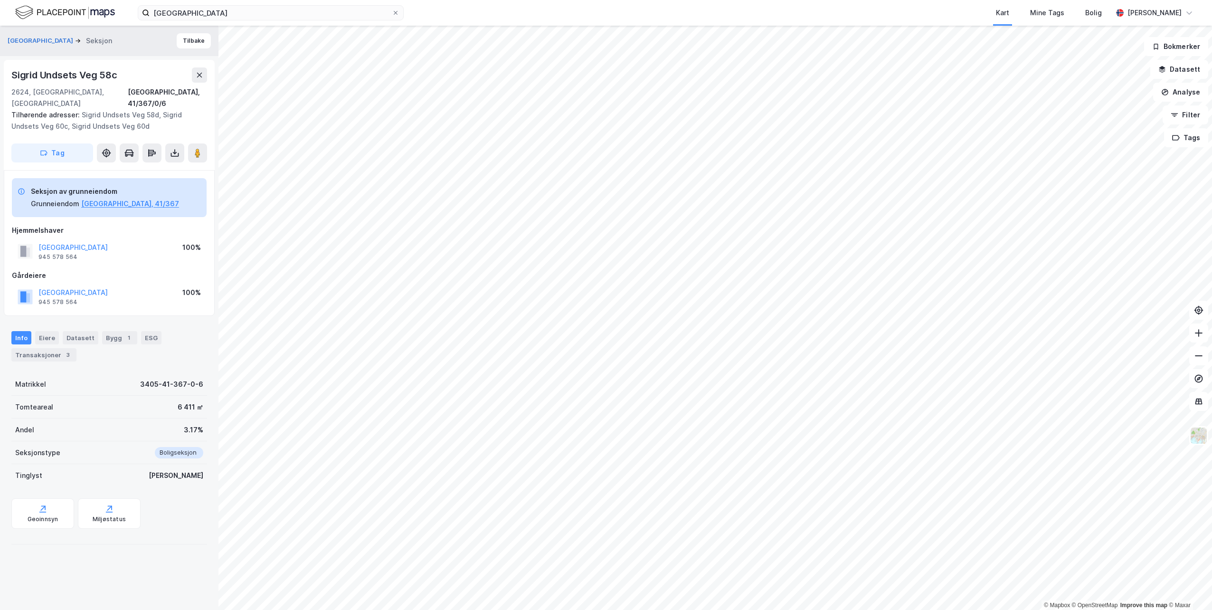
click at [179, 447] on div "Boligseksjon" at bounding box center [176, 452] width 54 height 11
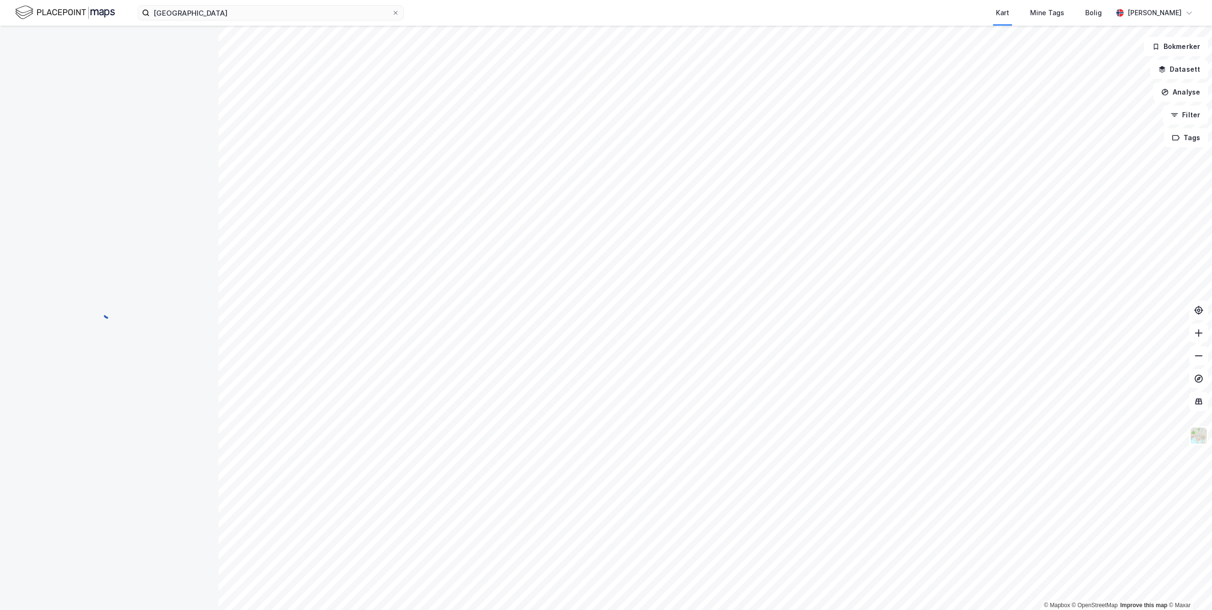
scroll to position [6, 0]
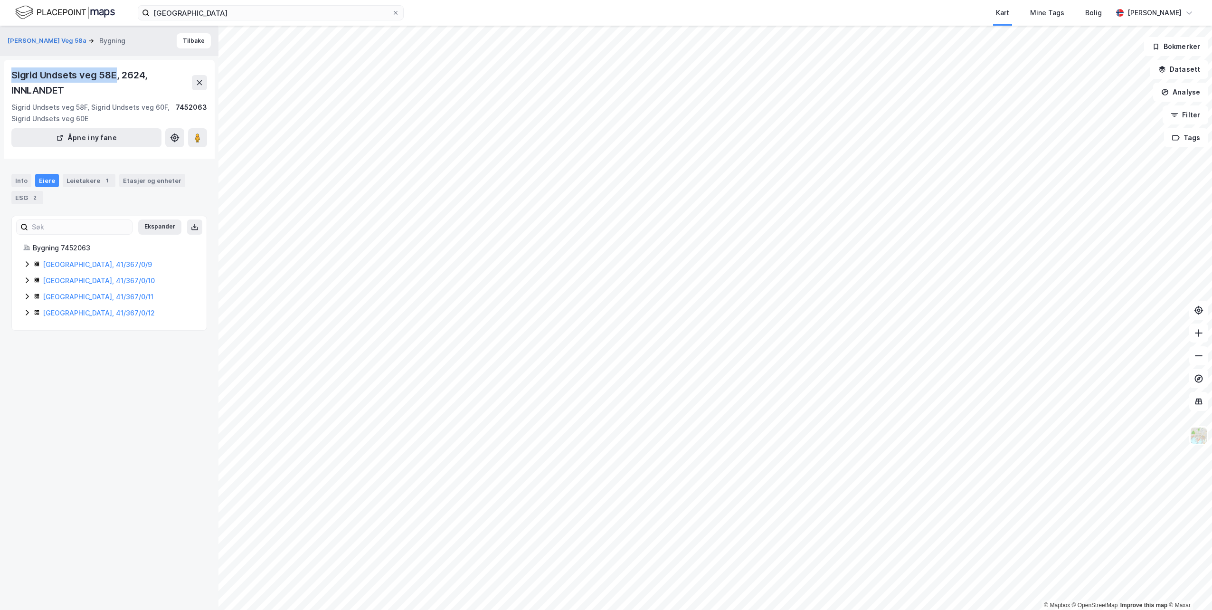
drag, startPoint x: 12, startPoint y: 75, endPoint x: 116, endPoint y: 71, distance: 104.1
click at [116, 71] on div "Sigrid Undsets veg 58E, 2624, INNLANDET" at bounding box center [101, 82] width 180 height 30
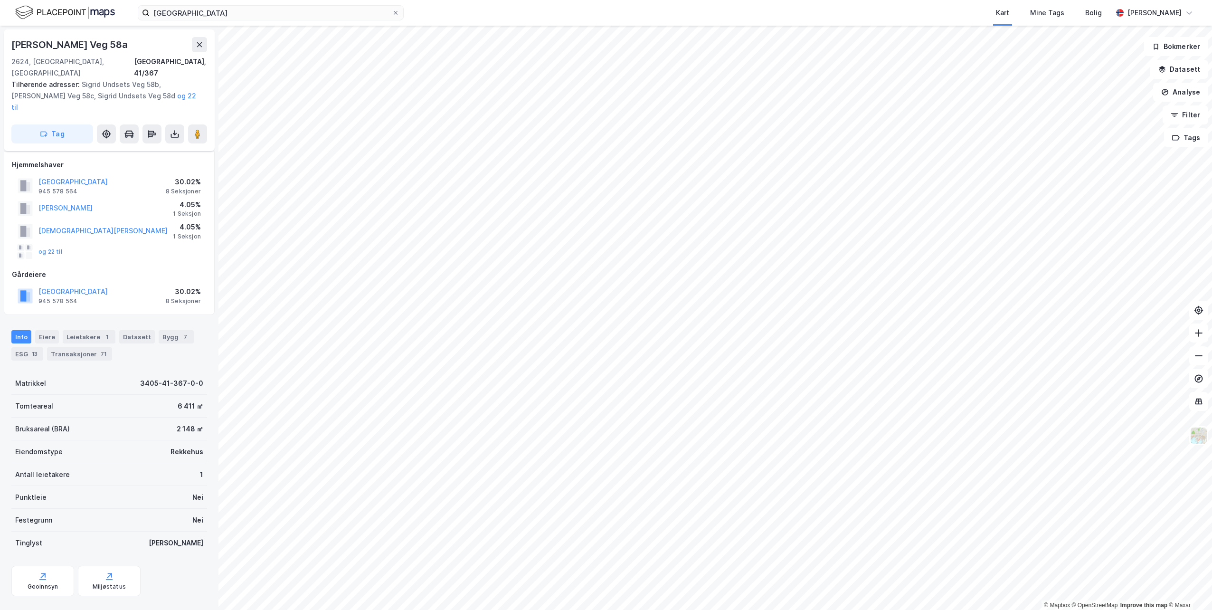
scroll to position [6, 0]
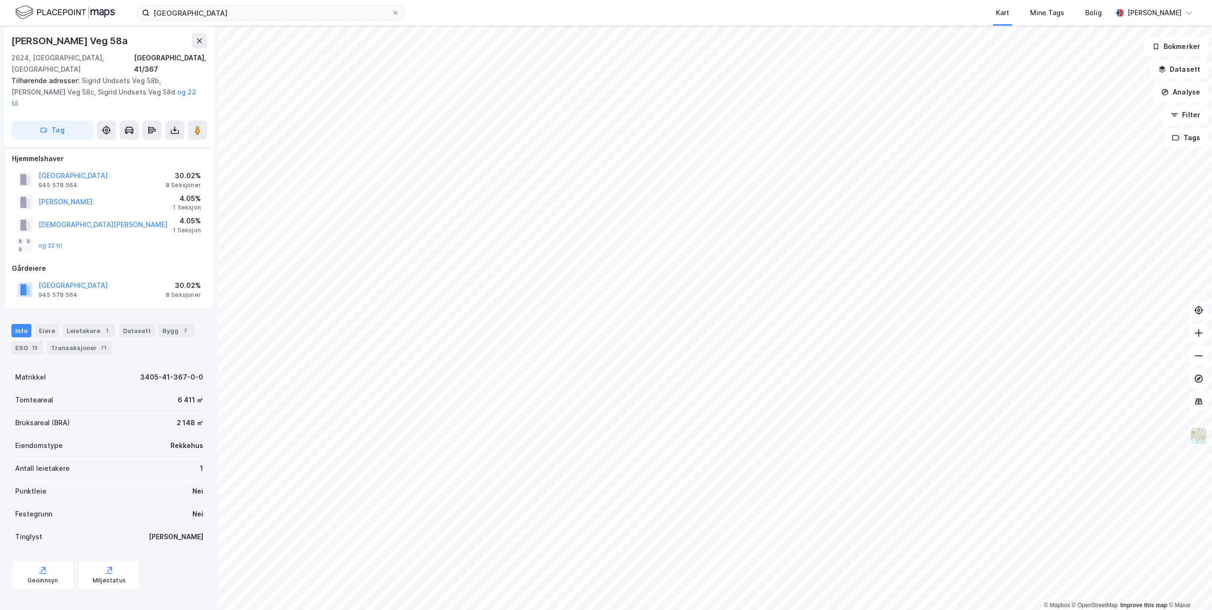
click at [122, 75] on div "Tilhørende adresser: [PERSON_NAME][STREET_ADDRESS], [STREET_ADDRESS], Sigrid Un…" at bounding box center [105, 92] width 188 height 34
click at [66, 324] on div "Leietakere 1" at bounding box center [89, 330] width 53 height 13
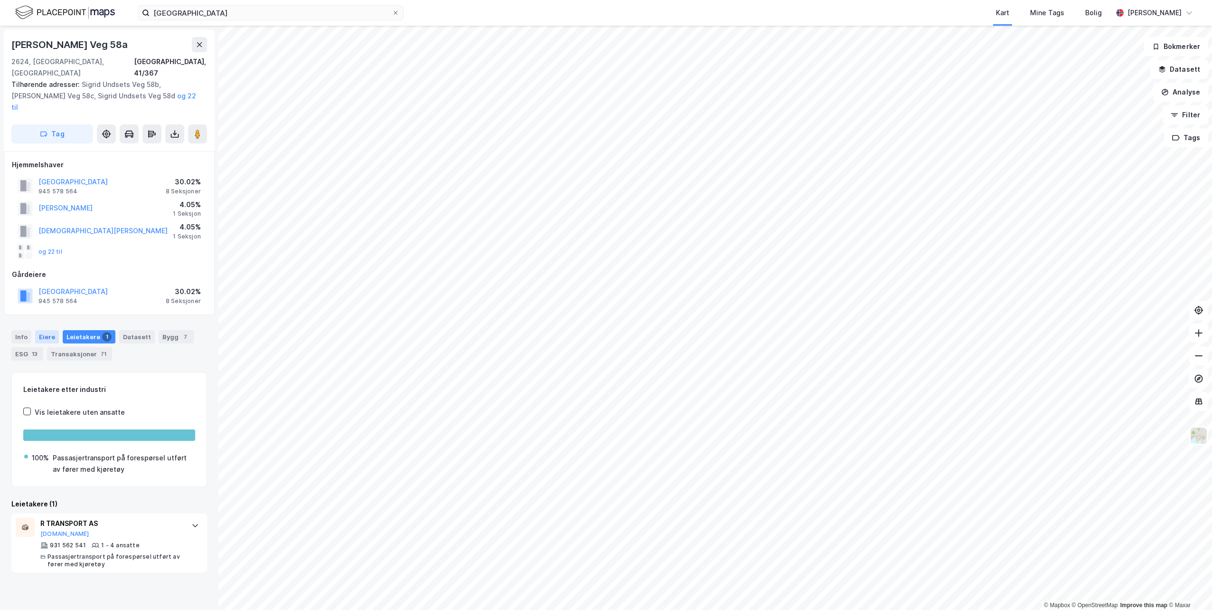
click at [40, 330] on div "Eiere" at bounding box center [47, 336] width 24 height 13
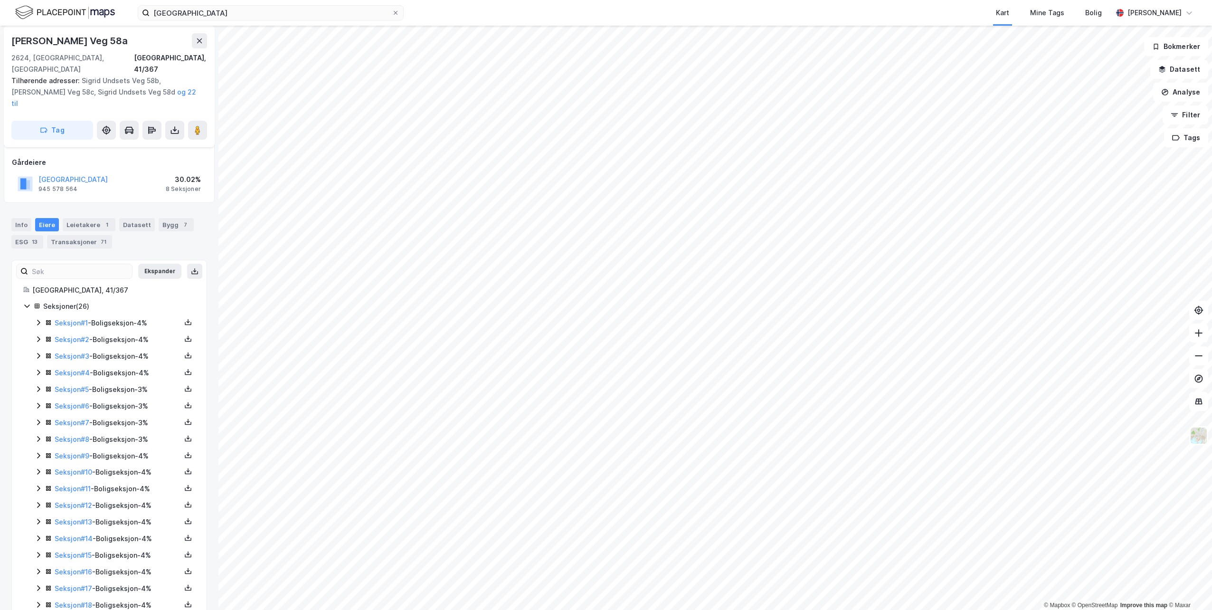
scroll to position [57, 0]
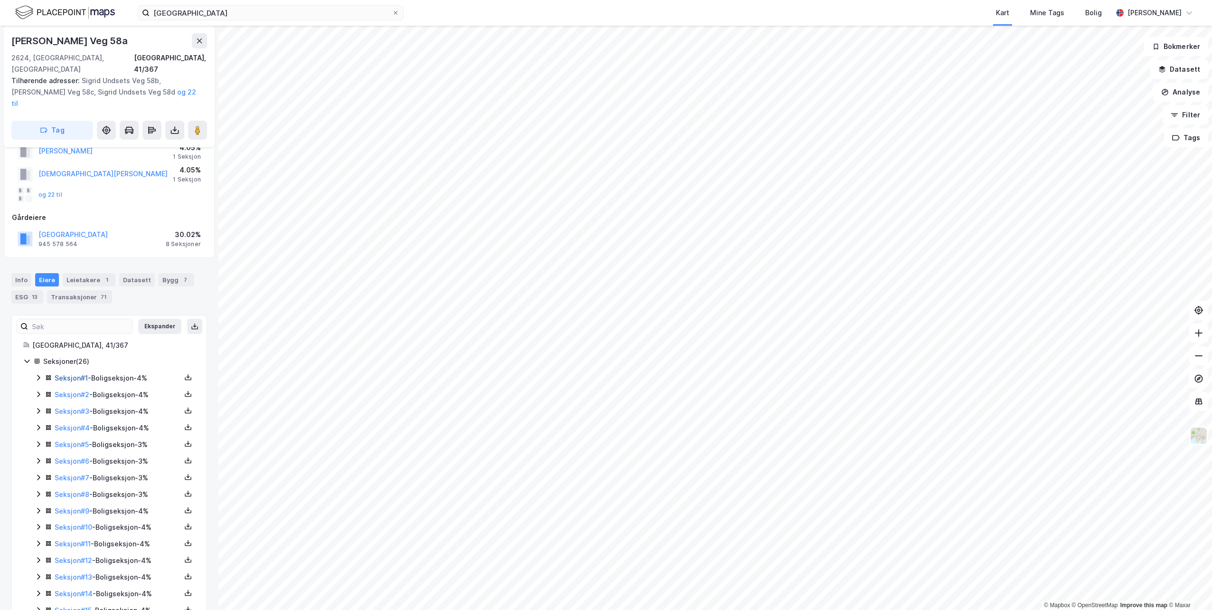
click at [74, 374] on link "Seksjon # 1" at bounding box center [71, 378] width 33 height 8
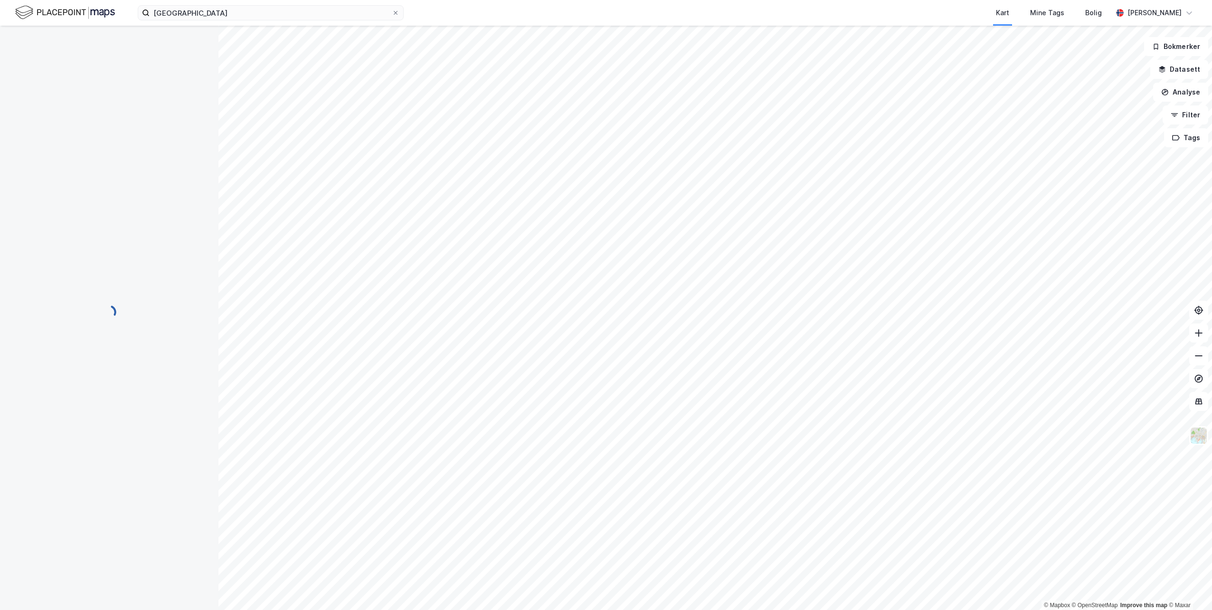
scroll to position [30, 0]
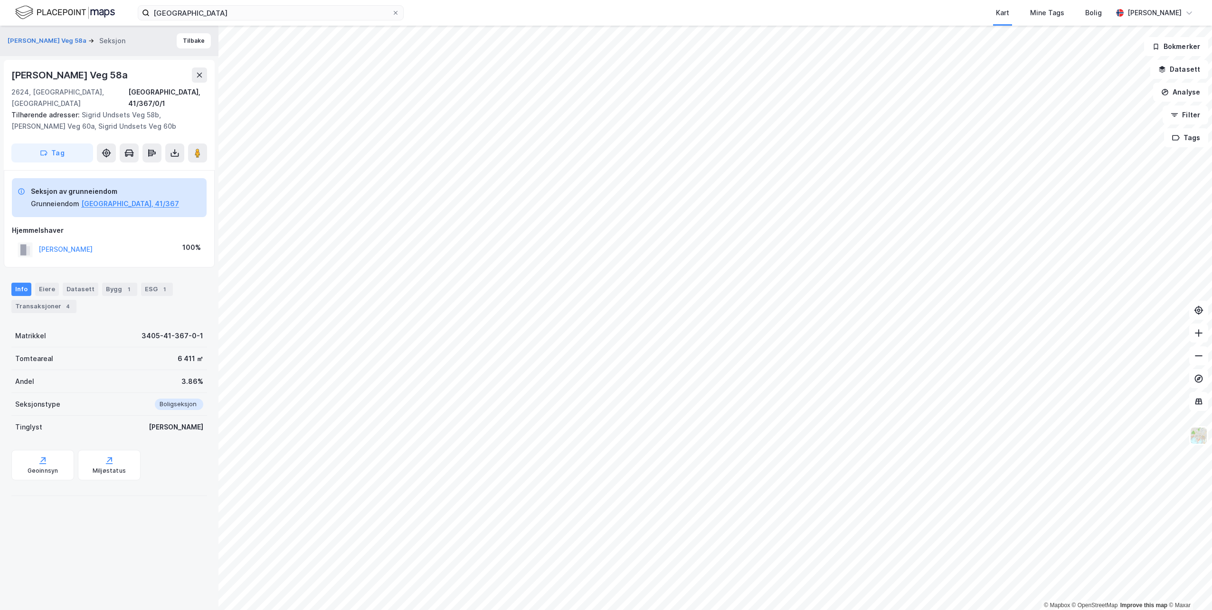
drag, startPoint x: 45, startPoint y: 321, endPoint x: 52, endPoint y: 317, distance: 8.7
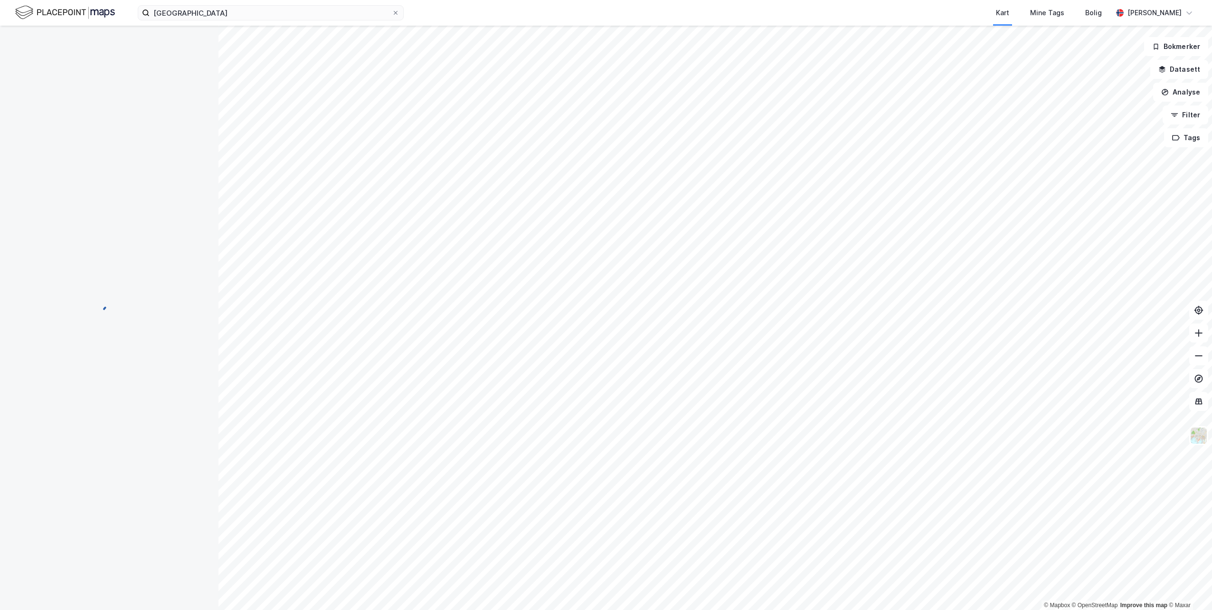
scroll to position [57, 0]
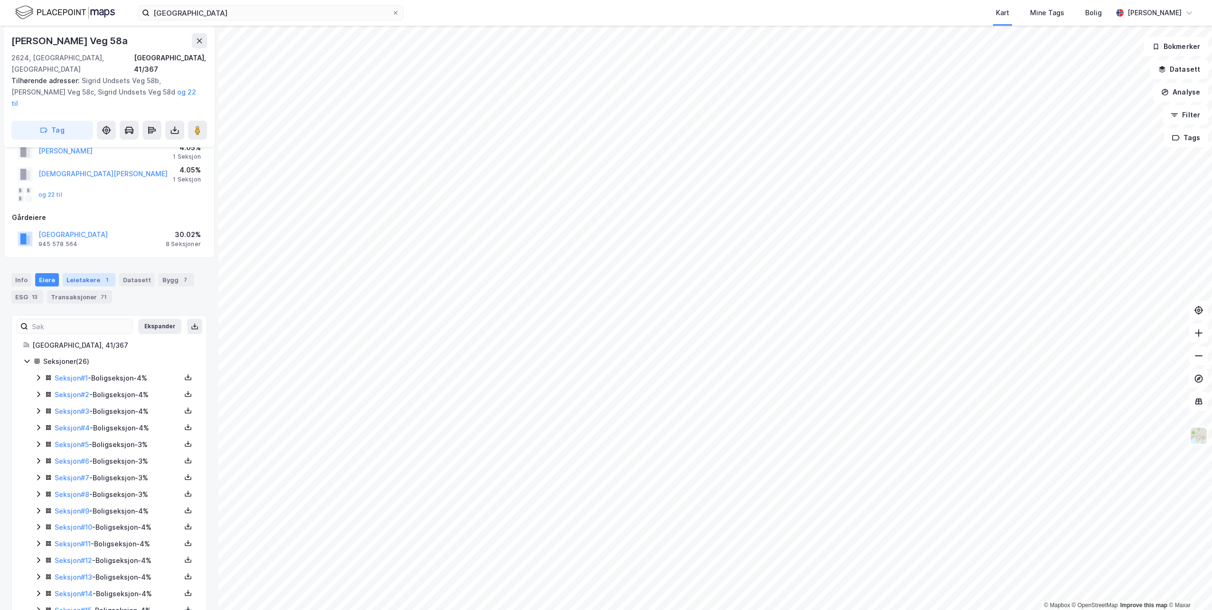
click at [102, 275] on div "1" at bounding box center [106, 279] width 9 height 9
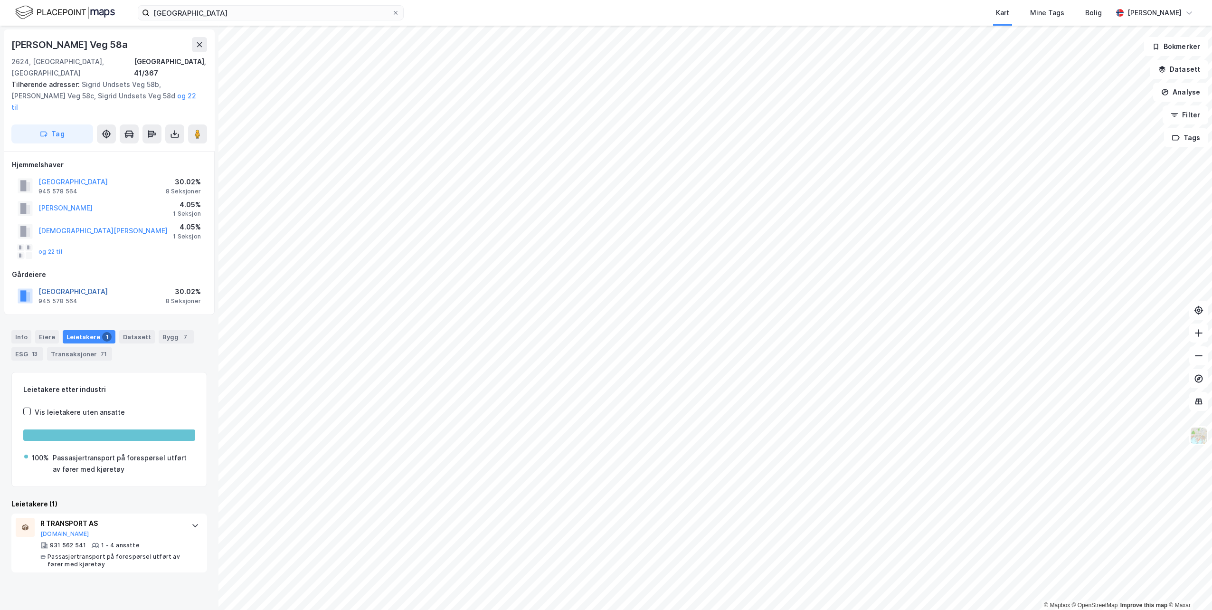
click at [0, 0] on button "[GEOGRAPHIC_DATA]" at bounding box center [0, 0] width 0 height 0
click at [78, 330] on div "Leietakere 1" at bounding box center [89, 336] width 53 height 13
click at [42, 330] on div "Eiere" at bounding box center [47, 336] width 24 height 13
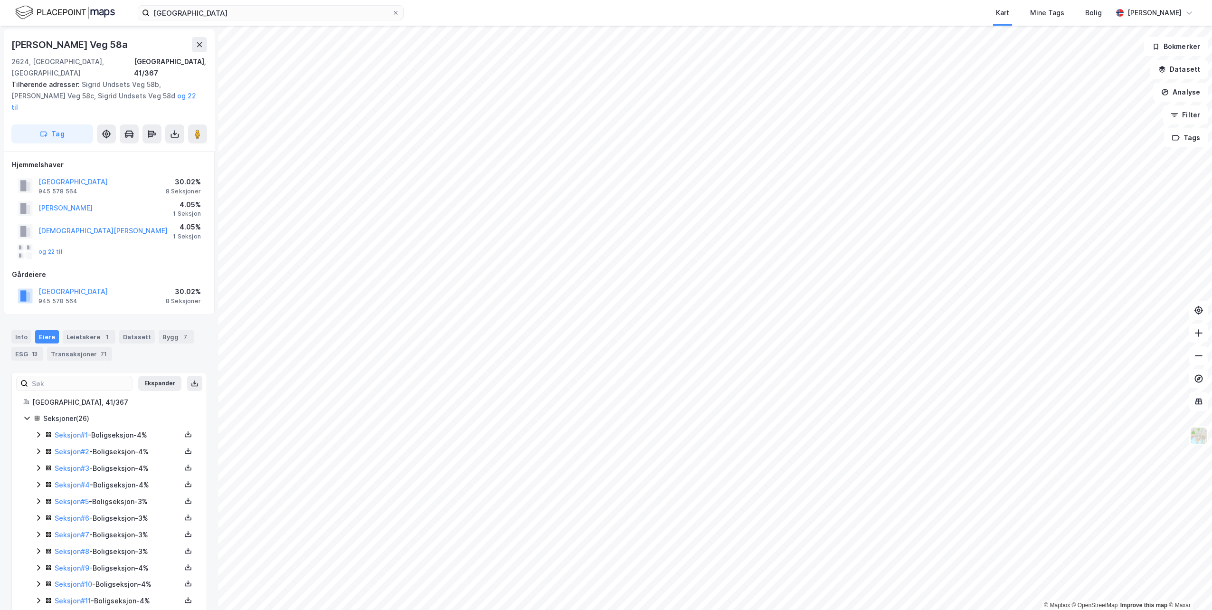
click at [27, 414] on icon at bounding box center [27, 418] width 8 height 8
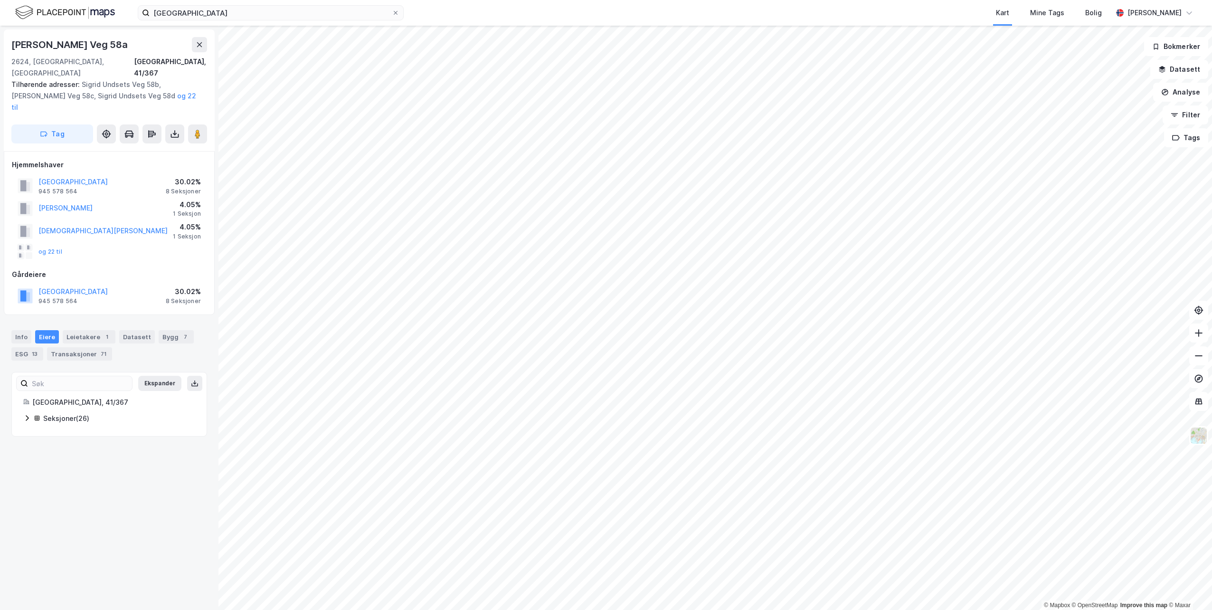
click at [27, 414] on icon at bounding box center [27, 418] width 8 height 8
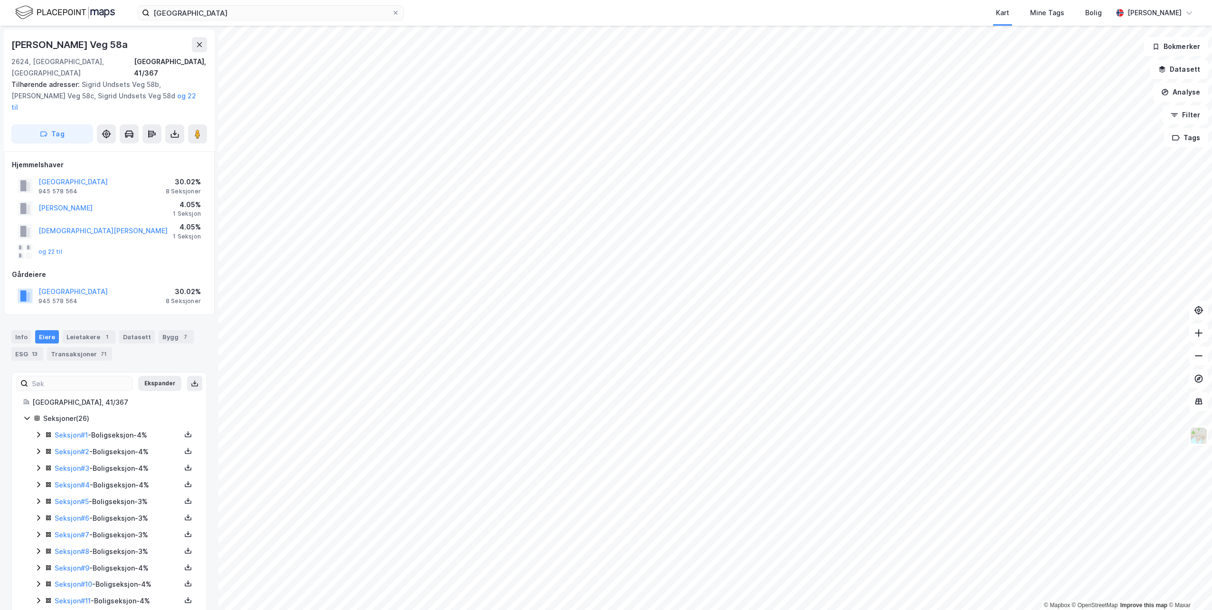
click at [71, 429] on div "Seksjon # 1 - Boligseksjon - 4%" at bounding box center [118, 434] width 126 height 11
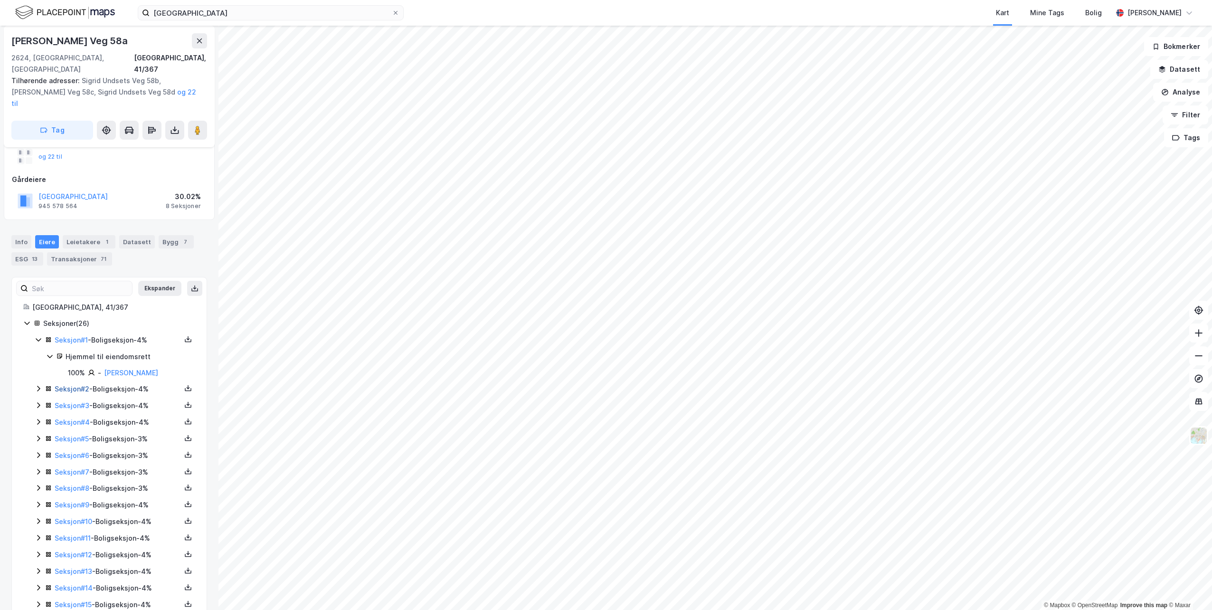
click at [65, 385] on link "Seksjon # 2" at bounding box center [72, 389] width 35 height 8
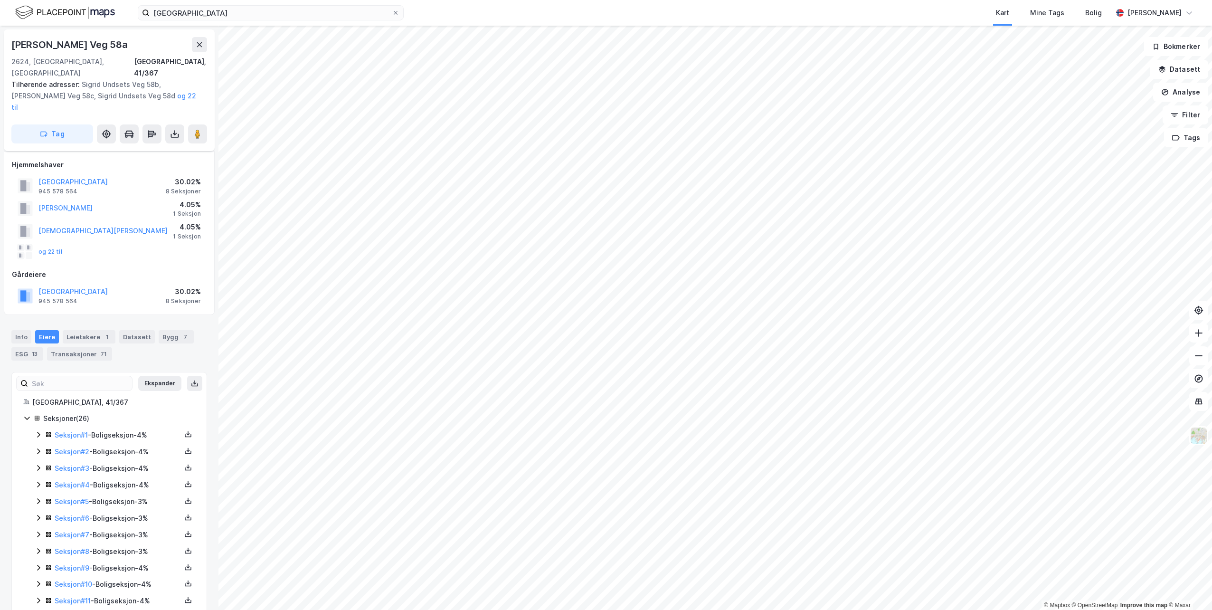
scroll to position [95, 0]
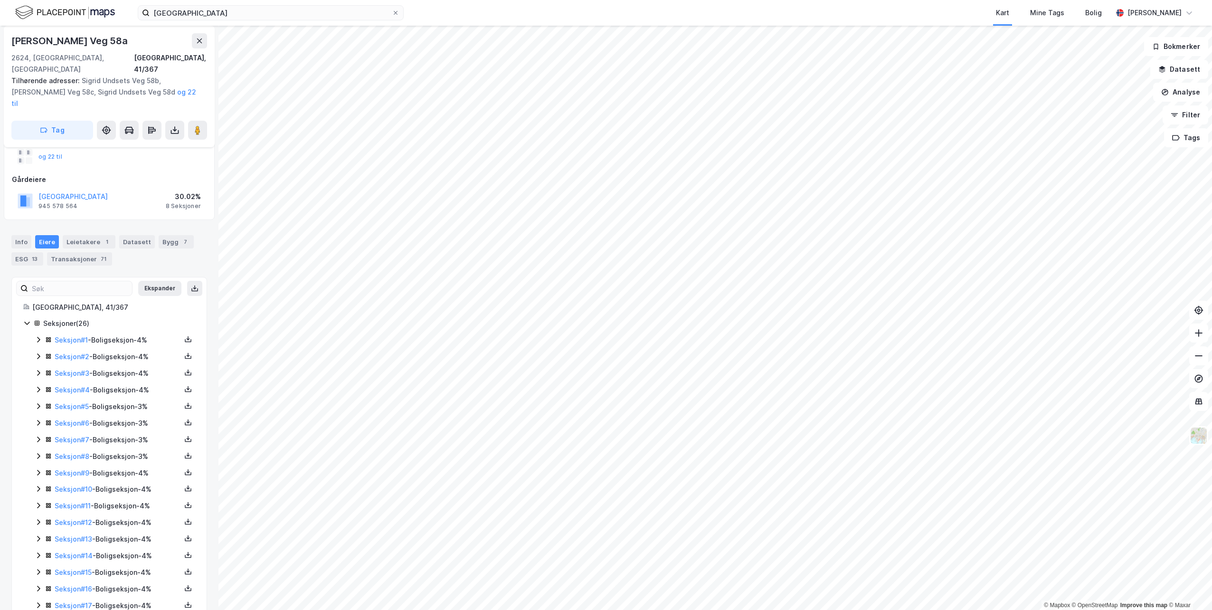
click at [127, 351] on div "Seksjon # 2 - Boligseksjon - 4%" at bounding box center [118, 356] width 126 height 11
click at [124, 416] on div "Seksjon # 3 - Boligseksjon - 4%" at bounding box center [118, 421] width 126 height 11
click at [123, 465] on div "Seksjon # 4 - Boligseksjon - 4%" at bounding box center [118, 470] width 126 height 11
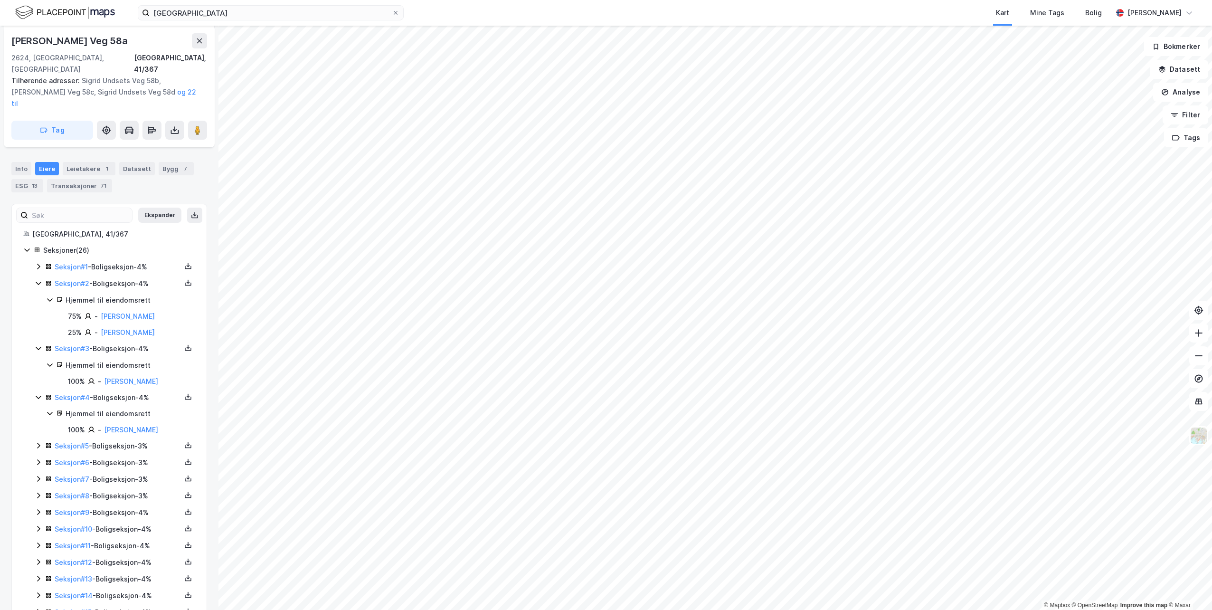
scroll to position [190, 0]
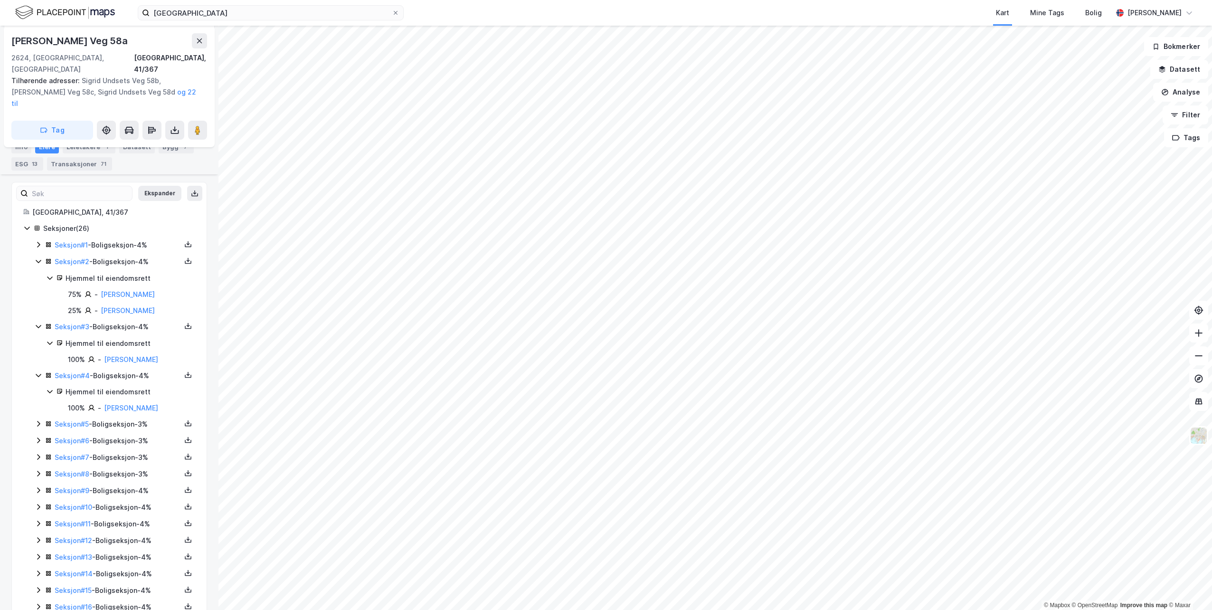
click at [115, 418] on div "Seksjon # 5 - Boligseksjon - 3%" at bounding box center [118, 423] width 126 height 11
click at [125, 479] on div "Seksjon # 6 - Boligseksjon - 3%" at bounding box center [118, 484] width 126 height 11
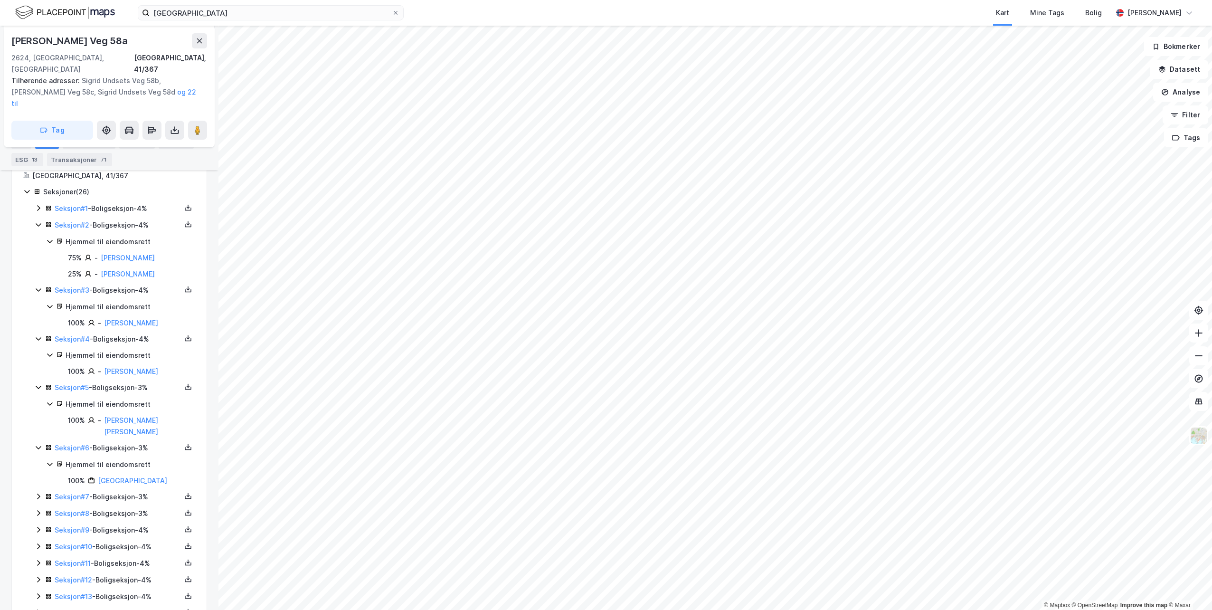
scroll to position [285, 0]
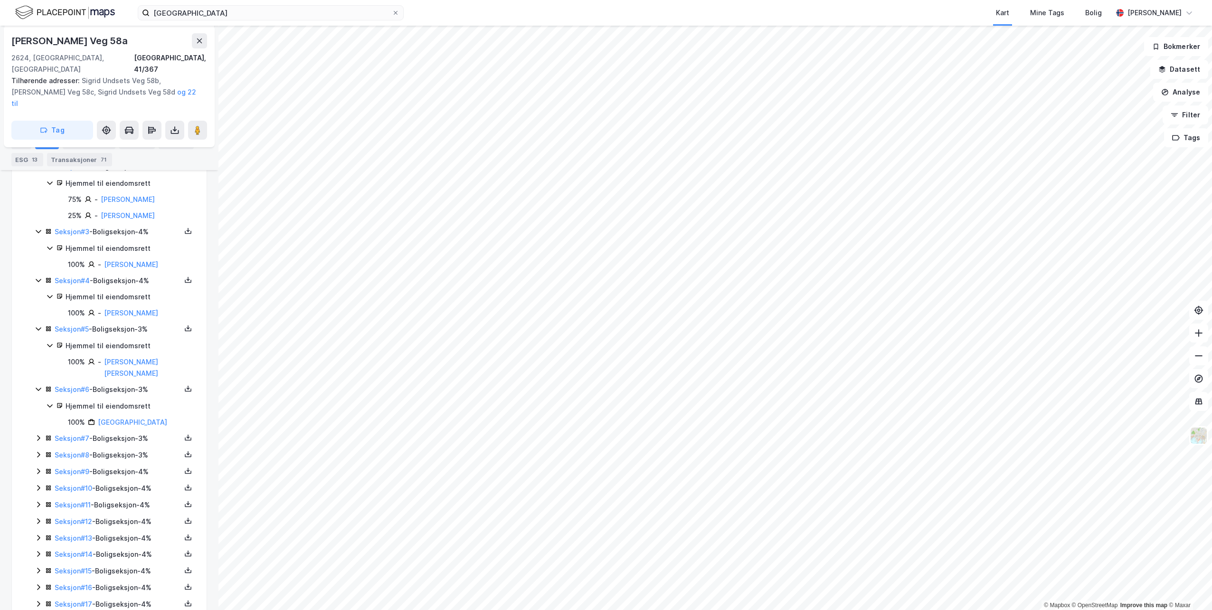
drag, startPoint x: 119, startPoint y: 408, endPoint x: 120, endPoint y: 413, distance: 4.8
click at [119, 433] on div "Seksjon # 7 - Boligseksjon - 3%" at bounding box center [118, 438] width 126 height 11
click at [121, 498] on div "Seksjon # 8 - Boligseksjon - 3%" at bounding box center [118, 503] width 126 height 11
click at [125, 526] on div "Seksjon # 1 - Boligseksjon - 4% Seksjon # 2 - Boligseksjon - 4% Hjemmel til eie…" at bounding box center [115, 492] width 160 height 696
drag, startPoint x: 125, startPoint y: 526, endPoint x: 117, endPoint y: 521, distance: 9.6
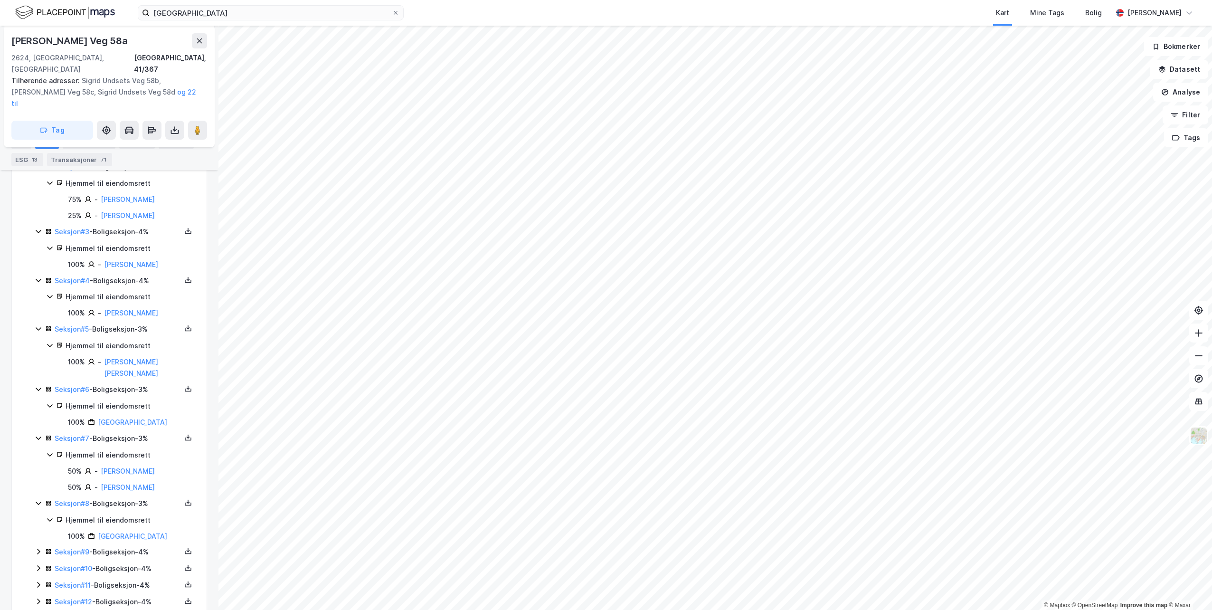
click at [117, 546] on div "Seksjon # 9 - Boligseksjon - 4%" at bounding box center [118, 551] width 126 height 11
click at [120, 595] on div "Seksjon # 10 - Boligseksjon - 4%" at bounding box center [118, 600] width 126 height 11
click at [138, 532] on link "[GEOGRAPHIC_DATA]" at bounding box center [132, 536] width 69 height 8
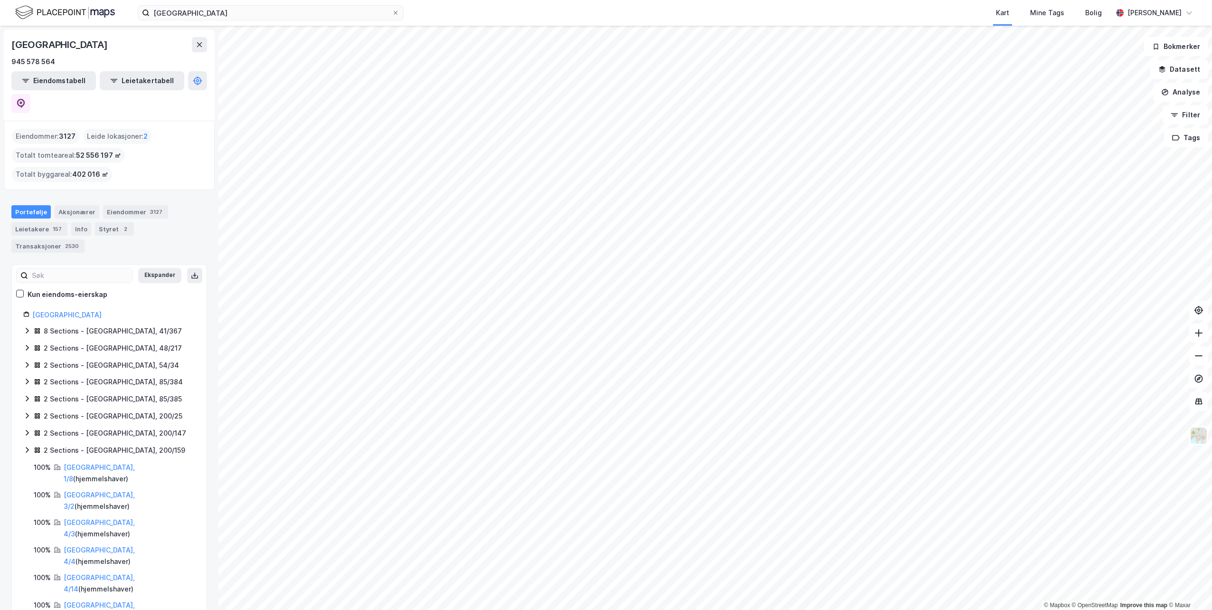
click at [27, 446] on icon at bounding box center [27, 450] width 8 height 8
click at [26, 446] on icon at bounding box center [27, 450] width 8 height 8
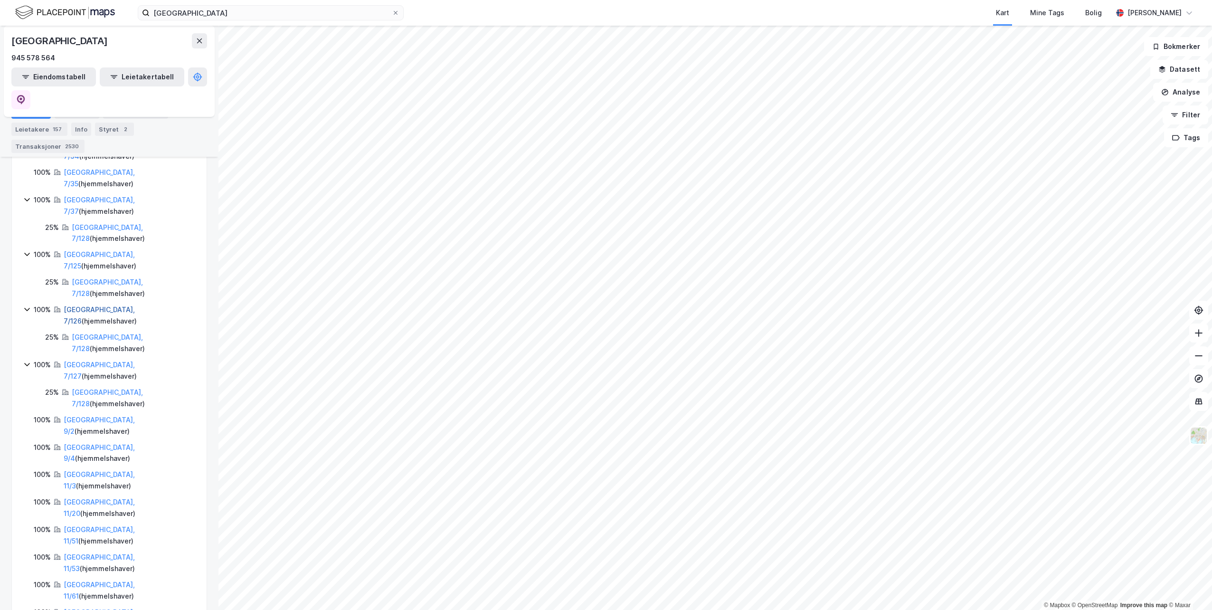
scroll to position [605, 0]
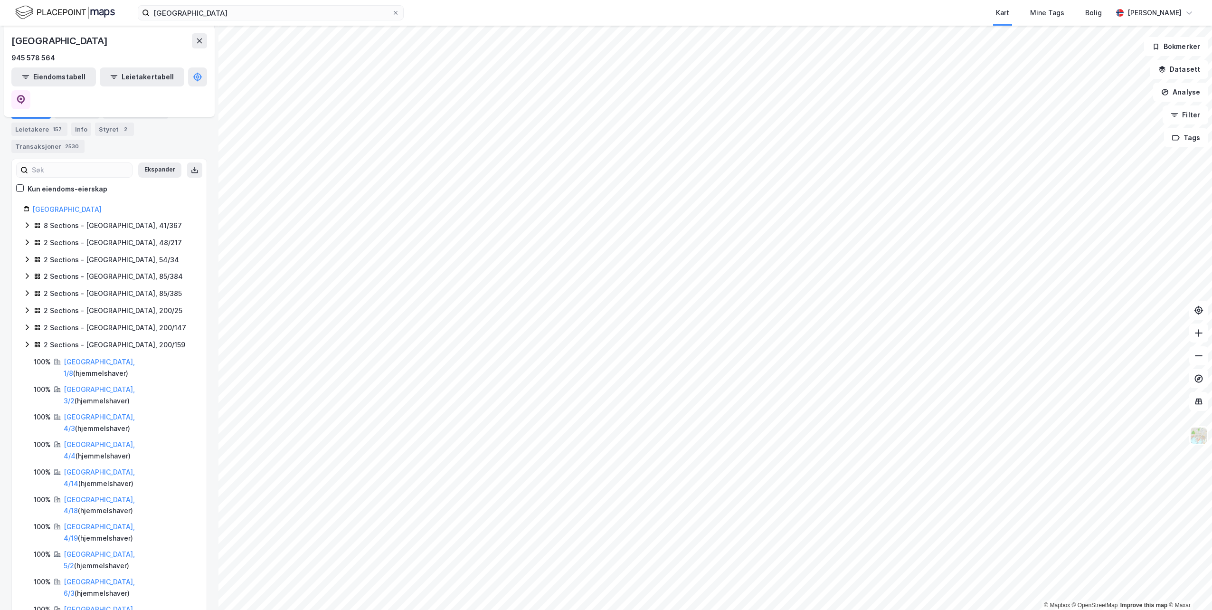
scroll to position [0, 0]
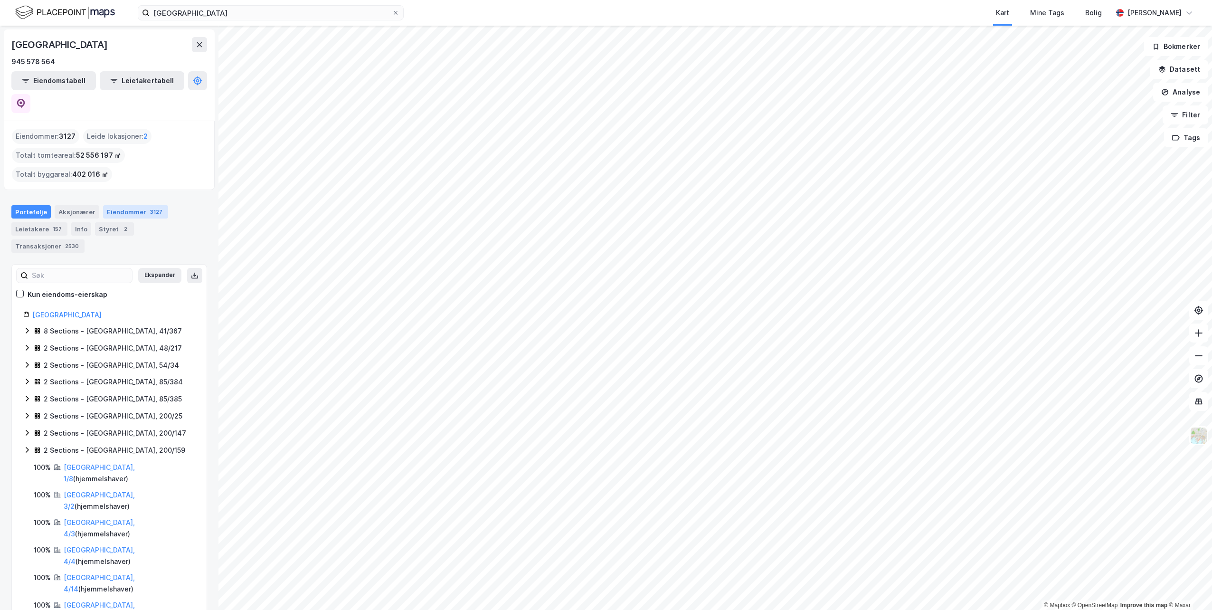
click at [124, 205] on div "Eiendommer 3127" at bounding box center [135, 211] width 65 height 13
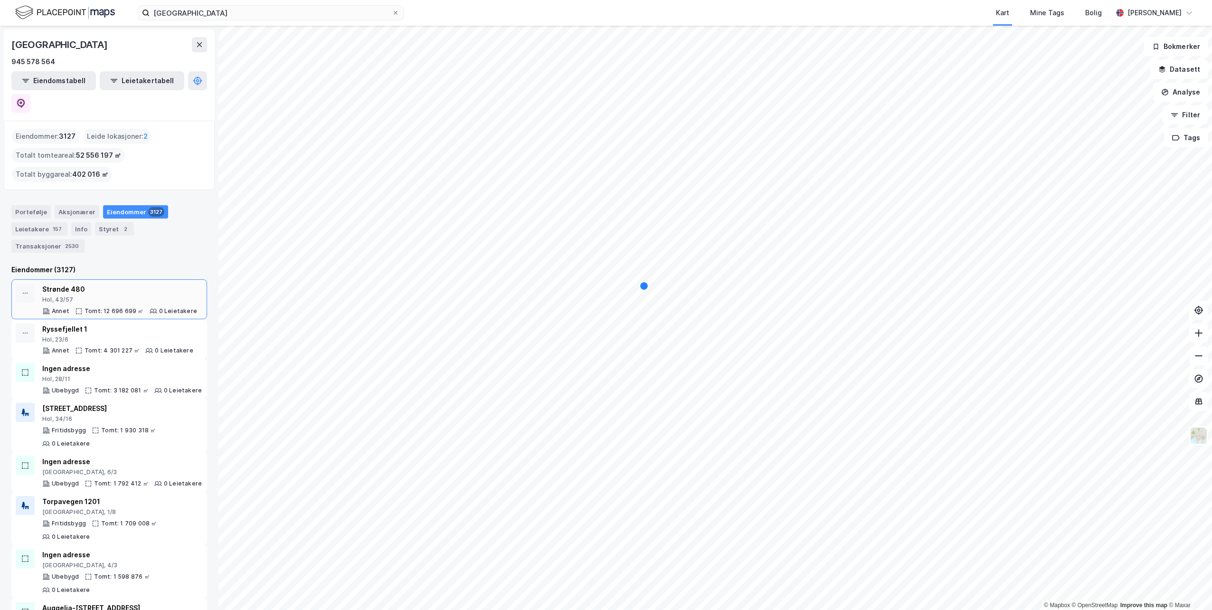
click at [140, 279] on div "Strønde 480 Hol, 43/57 Annet Tomt: 12 696 699 ㎡ 0 Leietakere" at bounding box center [109, 299] width 196 height 40
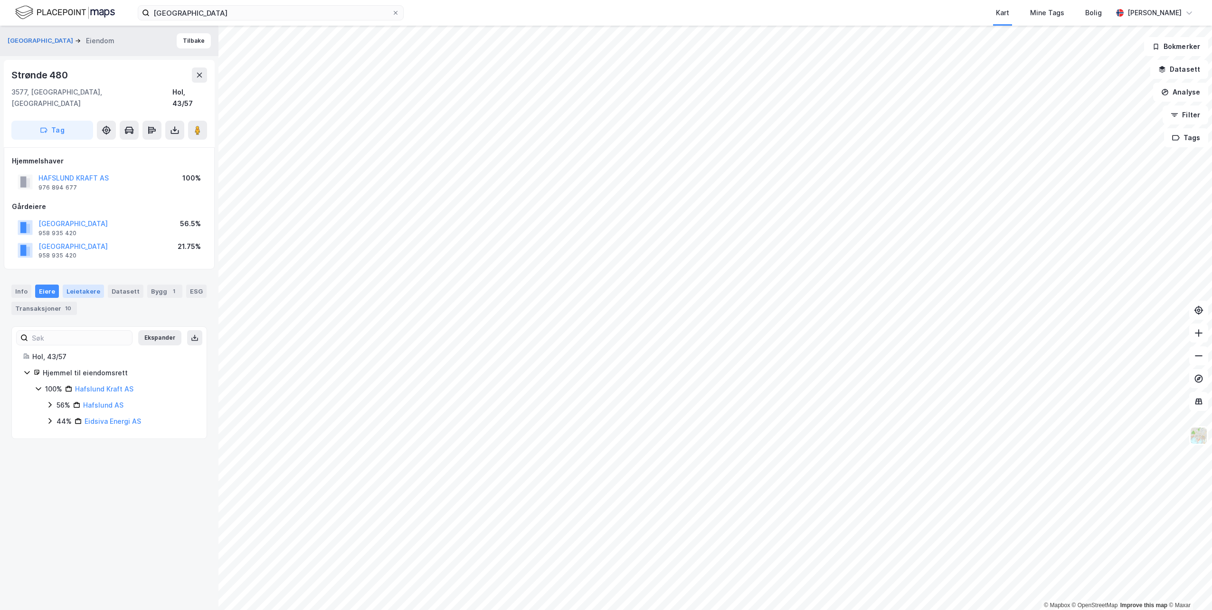
click at [72, 284] on div "Leietakere" at bounding box center [83, 290] width 41 height 13
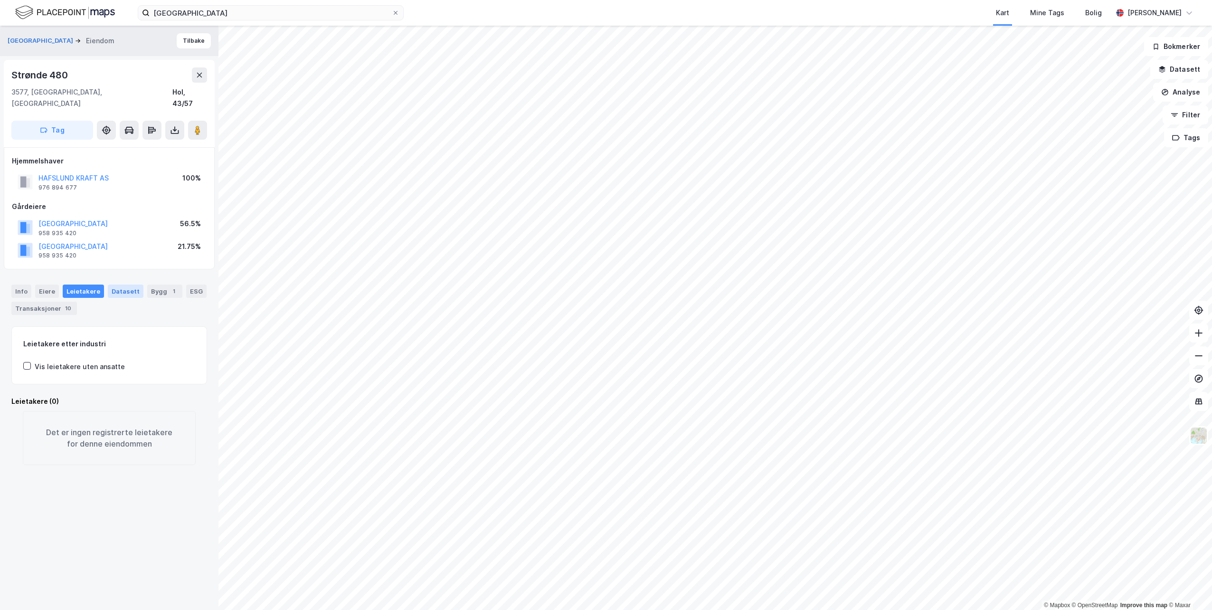
click at [118, 284] on div "Datasett" at bounding box center [126, 290] width 36 height 13
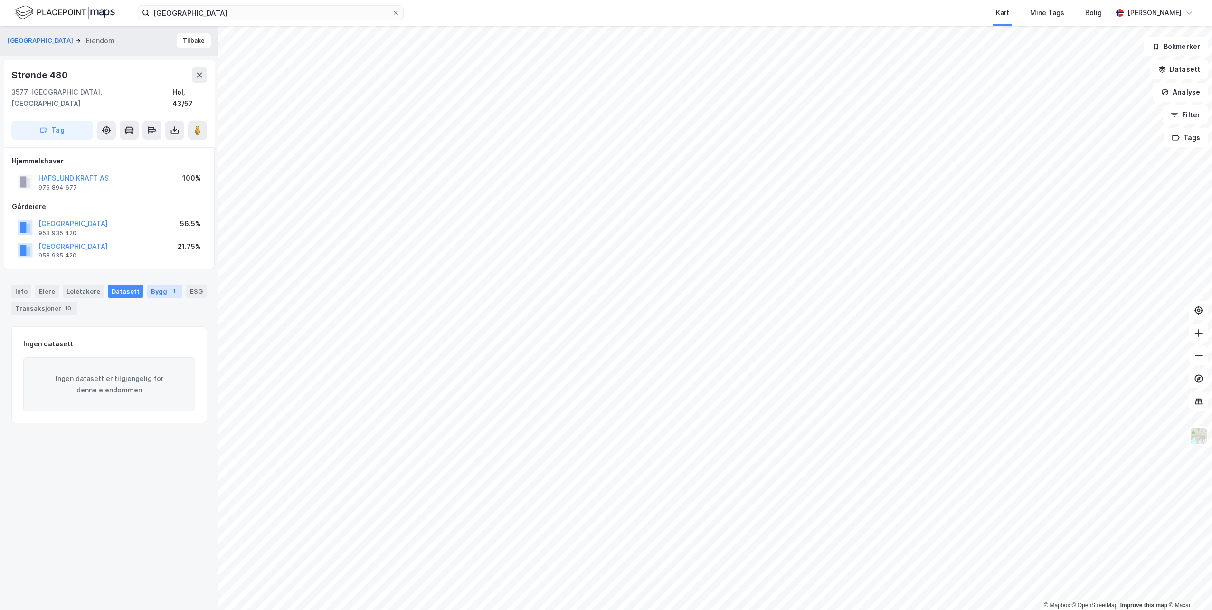
click at [147, 284] on div "Bygg 1" at bounding box center [164, 290] width 35 height 13
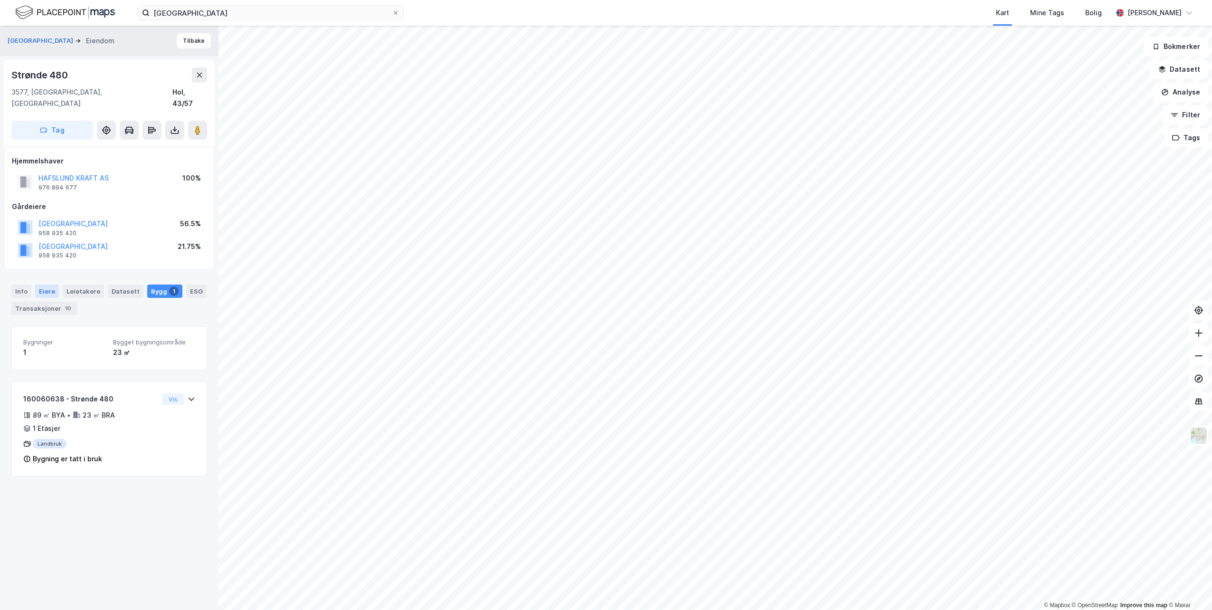
click at [52, 284] on div "Eiere" at bounding box center [47, 290] width 24 height 13
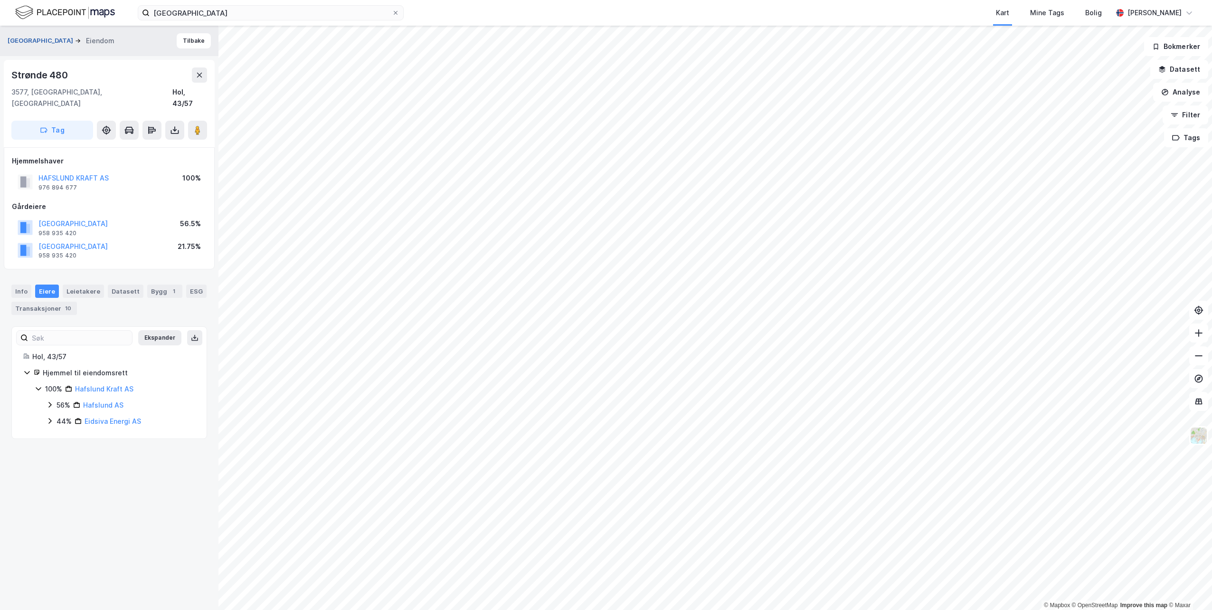
click at [70, 37] on button "[GEOGRAPHIC_DATA]" at bounding box center [41, 40] width 67 height 9
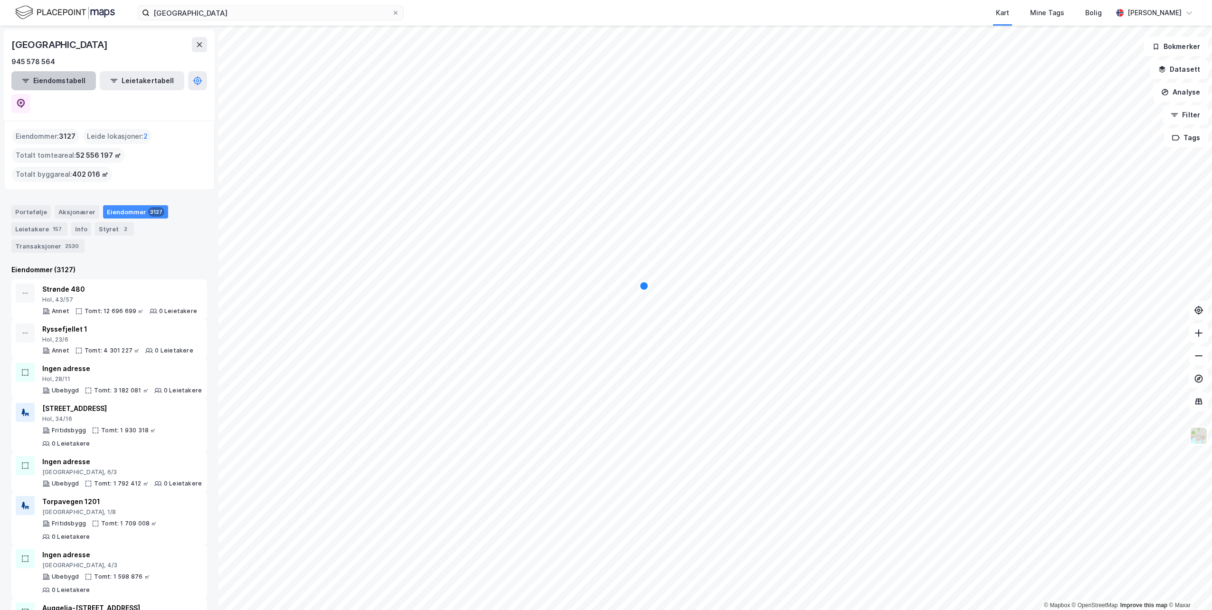
click at [55, 77] on button "Eiendomstabell" at bounding box center [53, 80] width 85 height 19
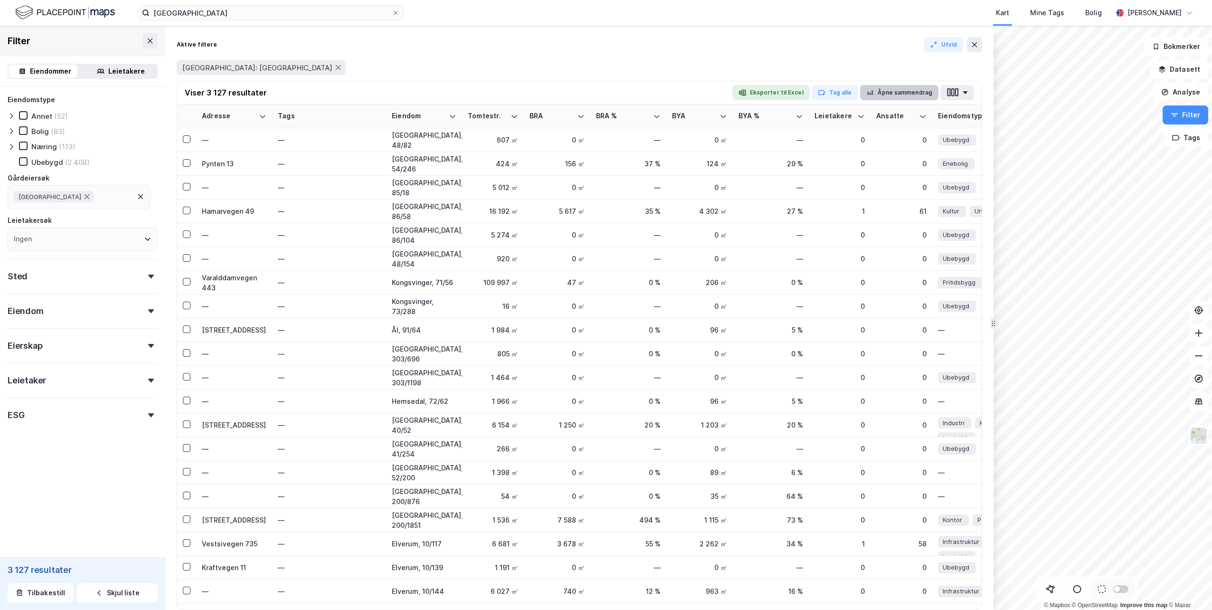
click at [895, 89] on button "Åpne sammendrag" at bounding box center [899, 92] width 79 height 15
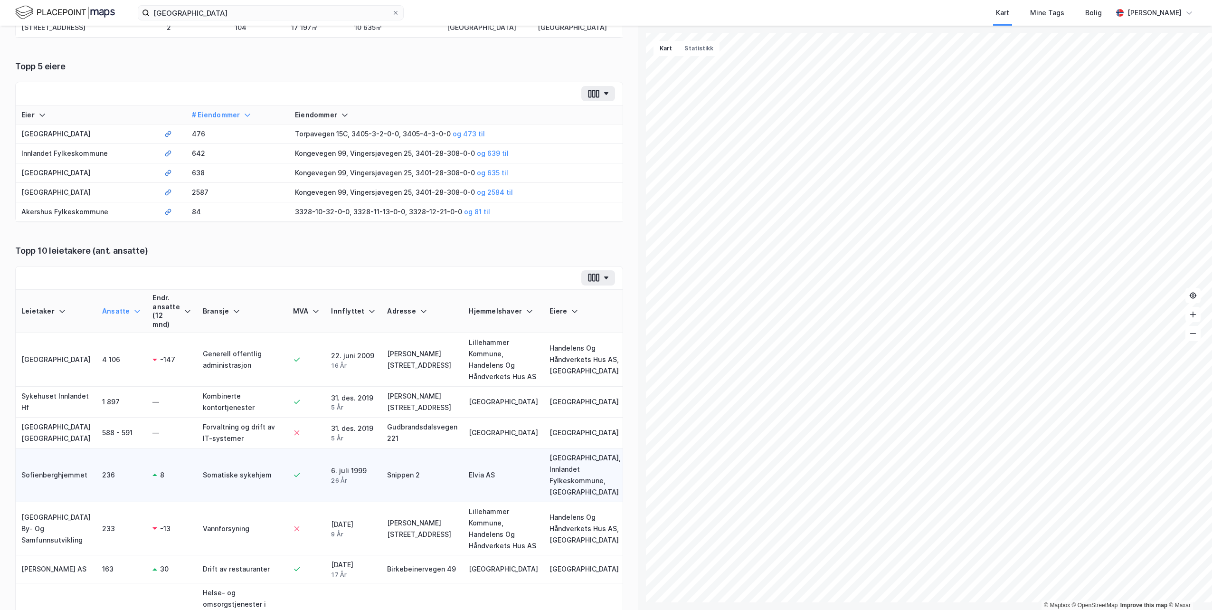
scroll to position [142, 0]
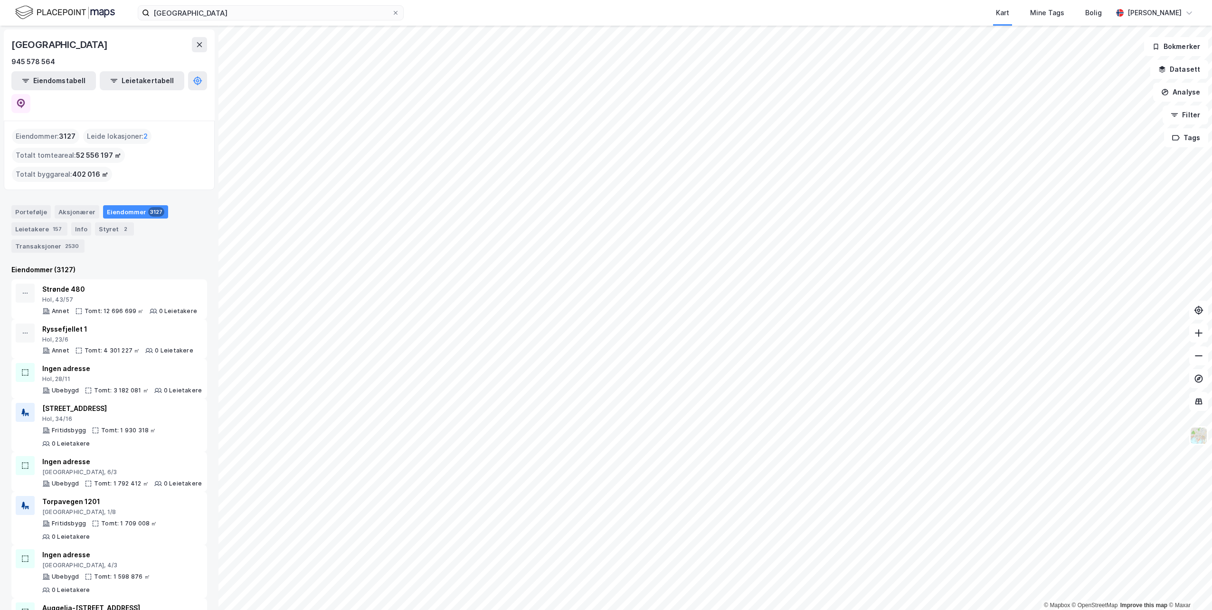
click at [122, 205] on div "Eiendommer 3127" at bounding box center [135, 211] width 65 height 13
click at [108, 222] on div "Styret 2" at bounding box center [114, 228] width 39 height 13
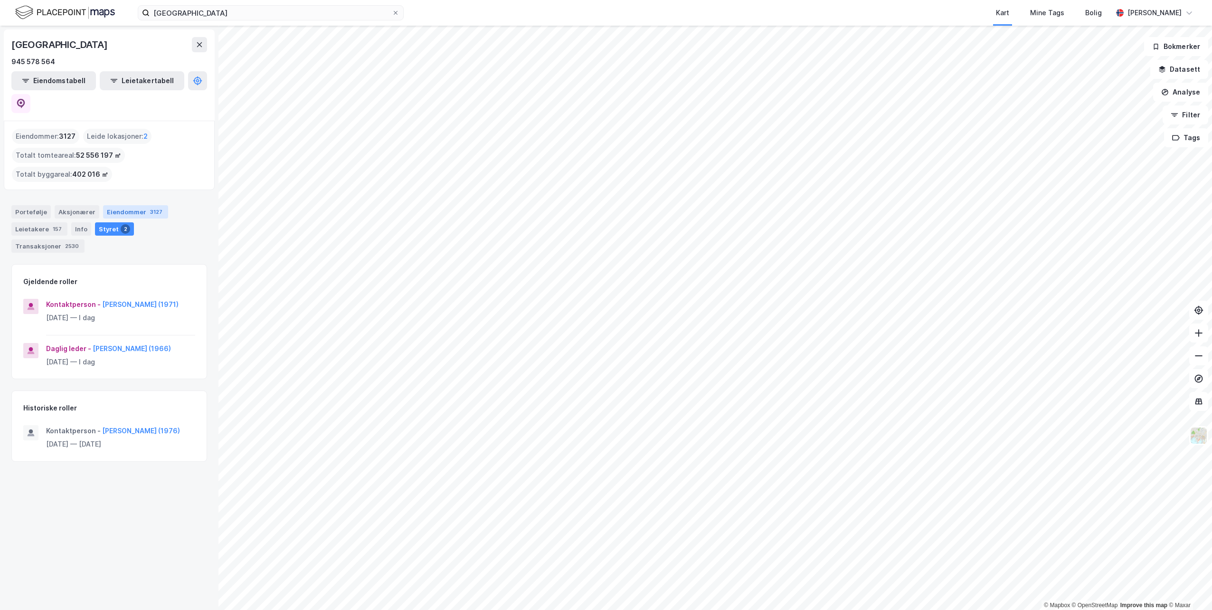
click at [120, 205] on div "Eiendommer 3127" at bounding box center [135, 211] width 65 height 13
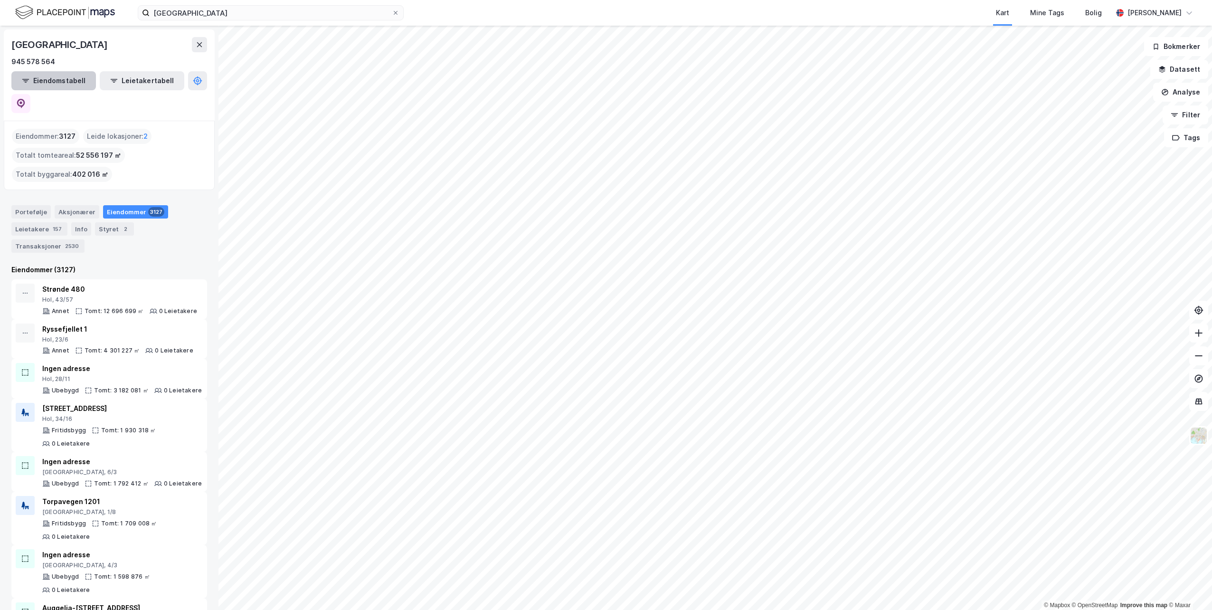
click at [31, 82] on button "Eiendomstabell" at bounding box center [53, 80] width 85 height 19
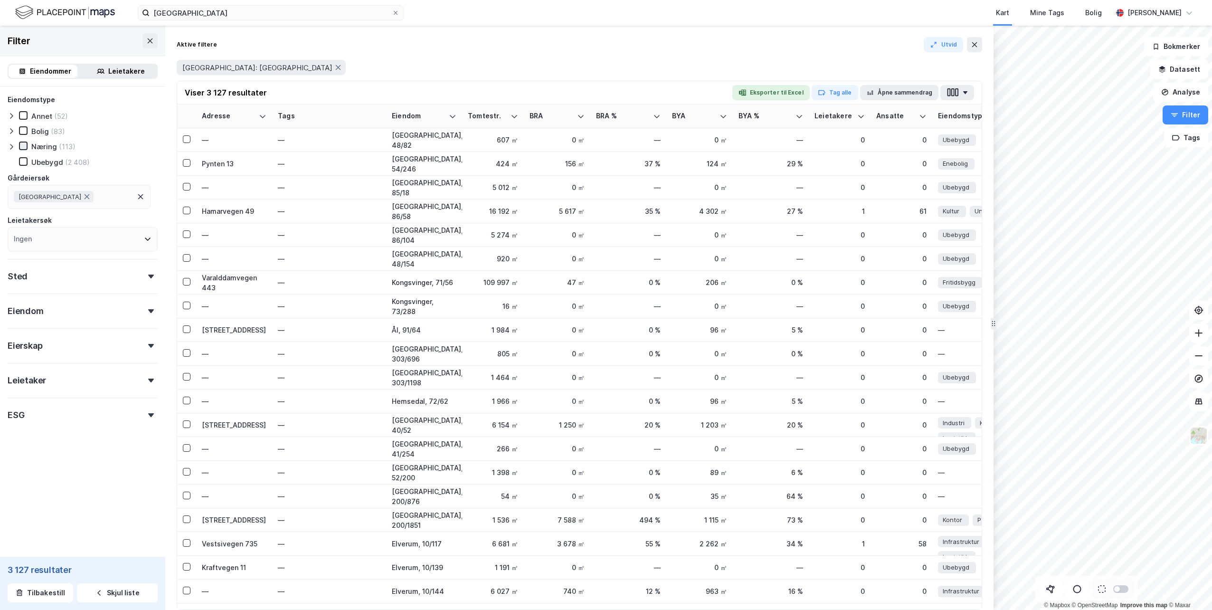
click at [23, 144] on icon at bounding box center [23, 145] width 7 height 7
click at [21, 130] on icon at bounding box center [23, 130] width 7 height 7
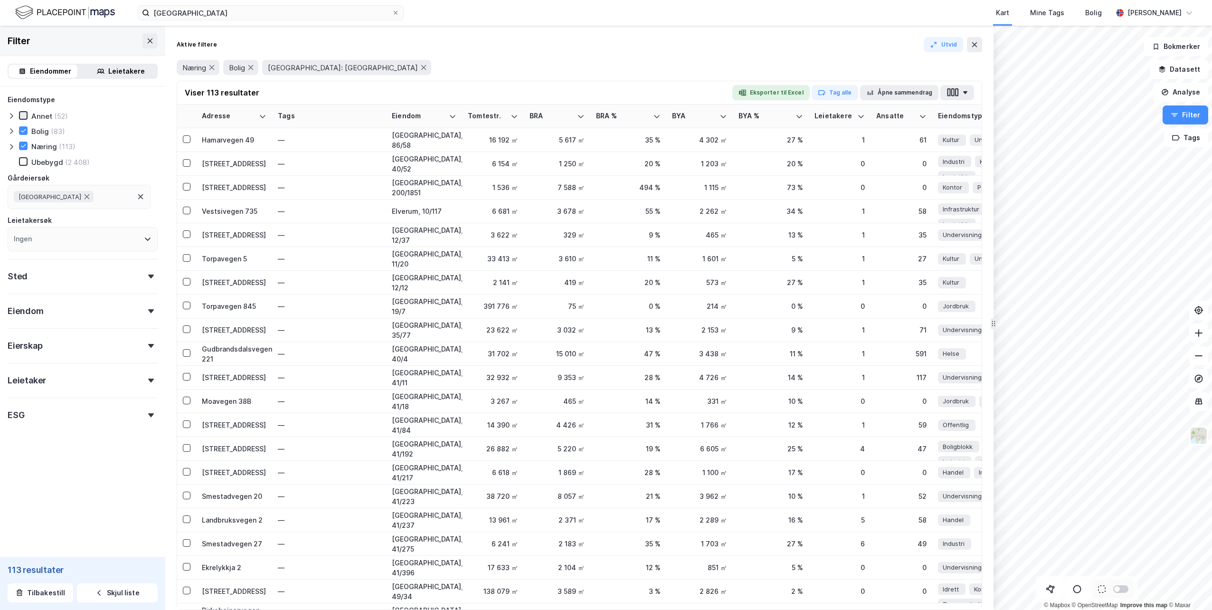
click at [23, 112] on icon at bounding box center [23, 115] width 7 height 7
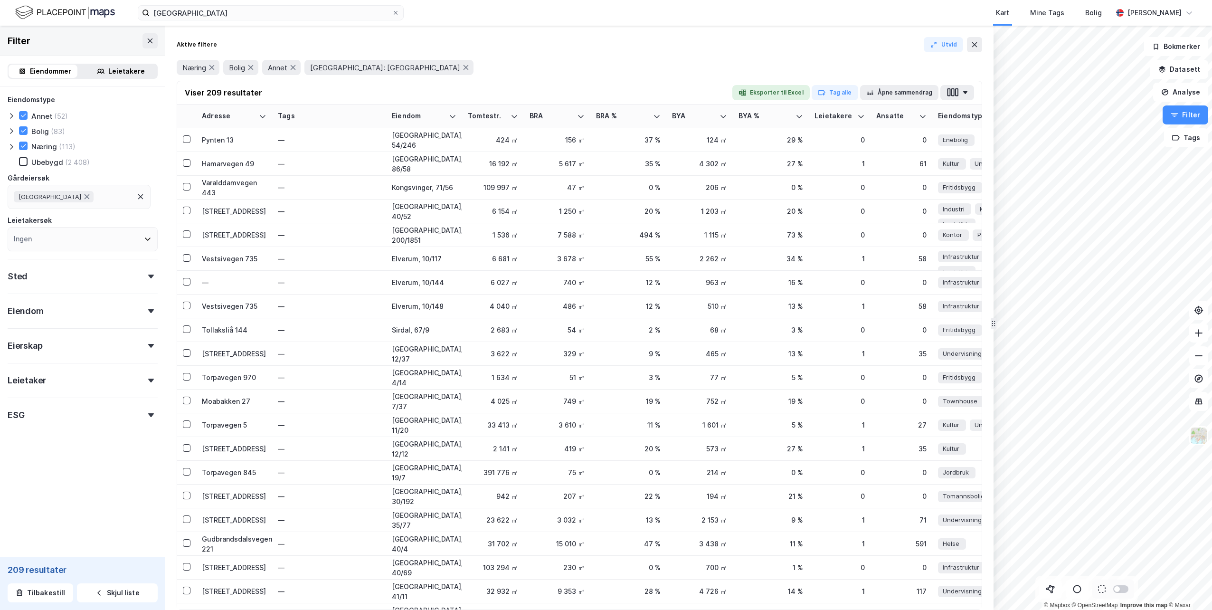
click at [93, 267] on div "Sted" at bounding box center [83, 272] width 150 height 27
click at [85, 317] on div "Eiendom" at bounding box center [83, 306] width 150 height 27
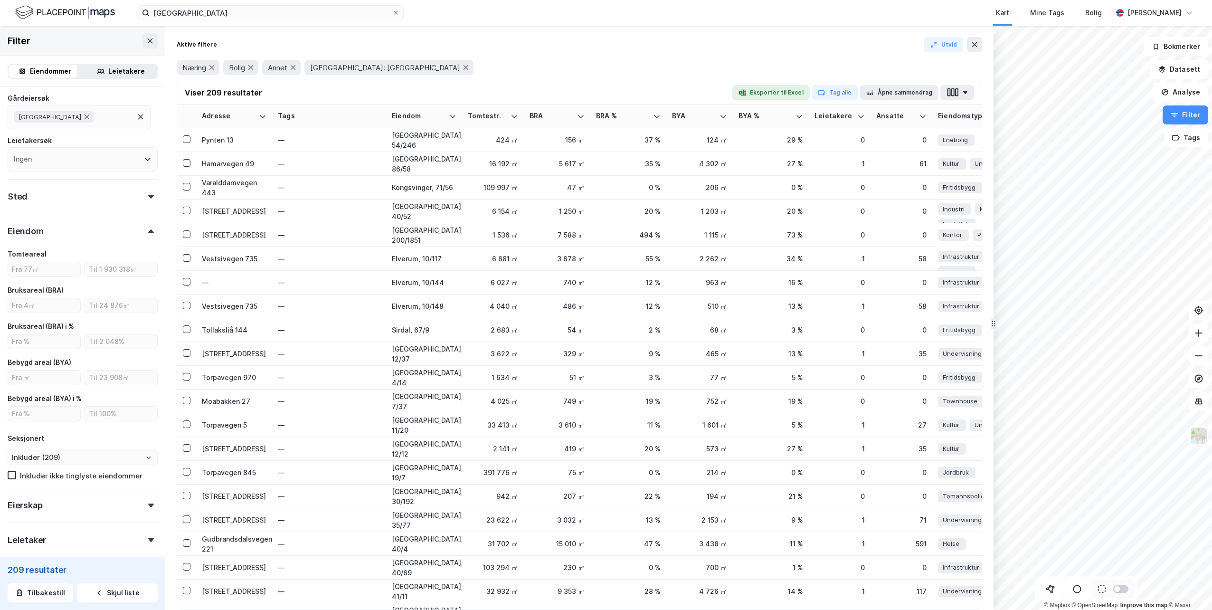
scroll to position [95, 0]
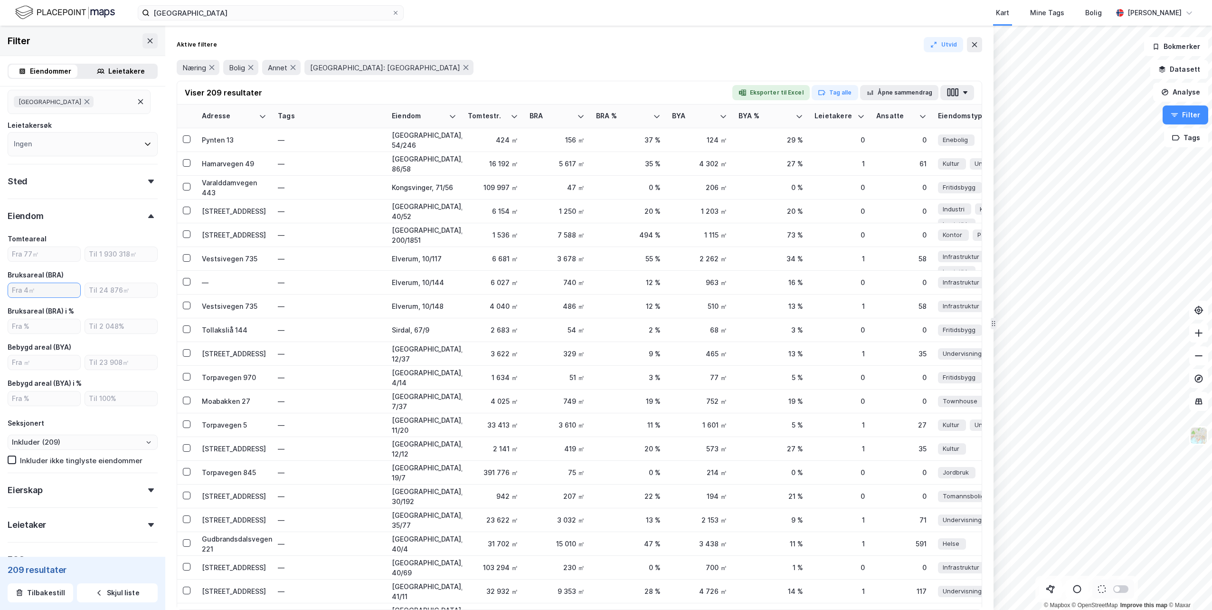
click at [38, 292] on input "number" at bounding box center [44, 290] width 72 height 14
type input "250"
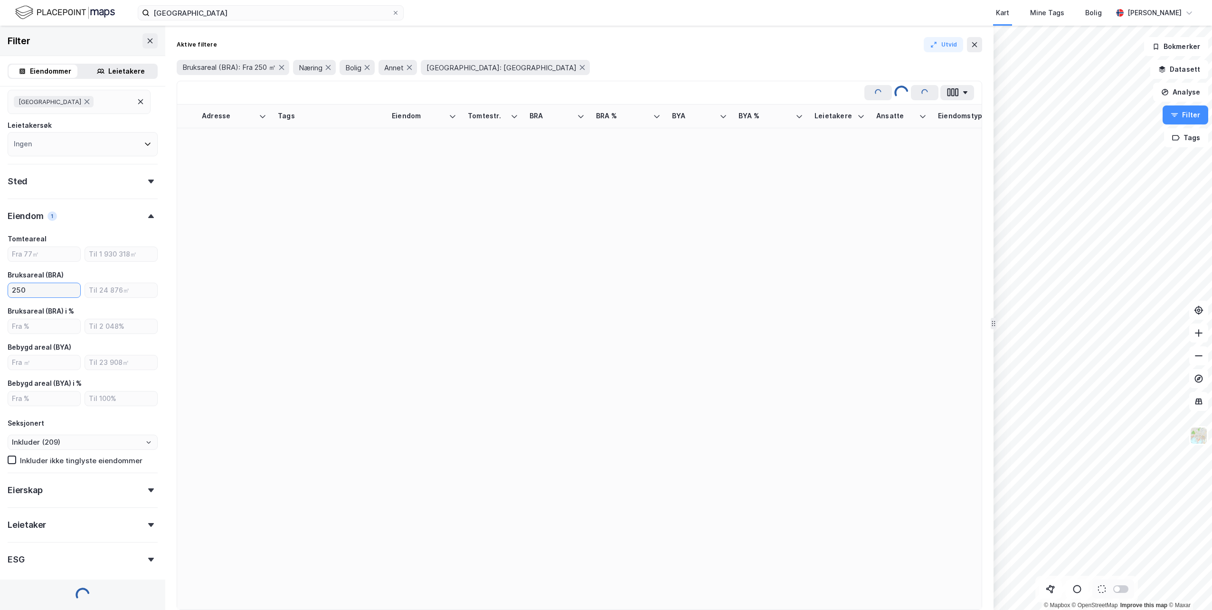
type input "Inkluder (153)"
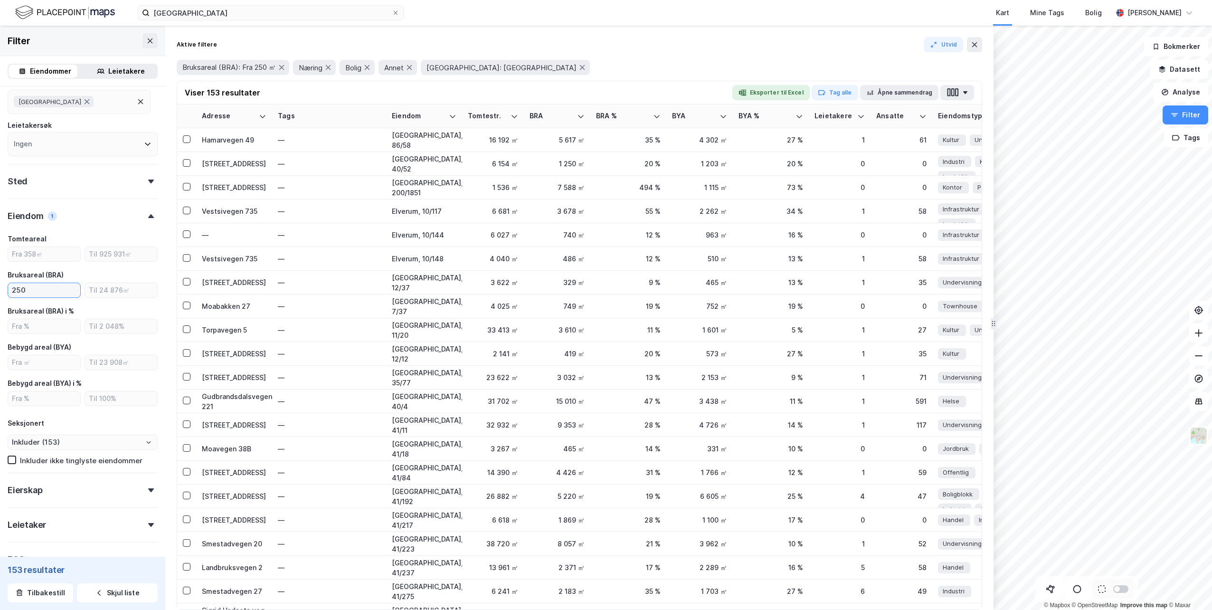
type input "250"
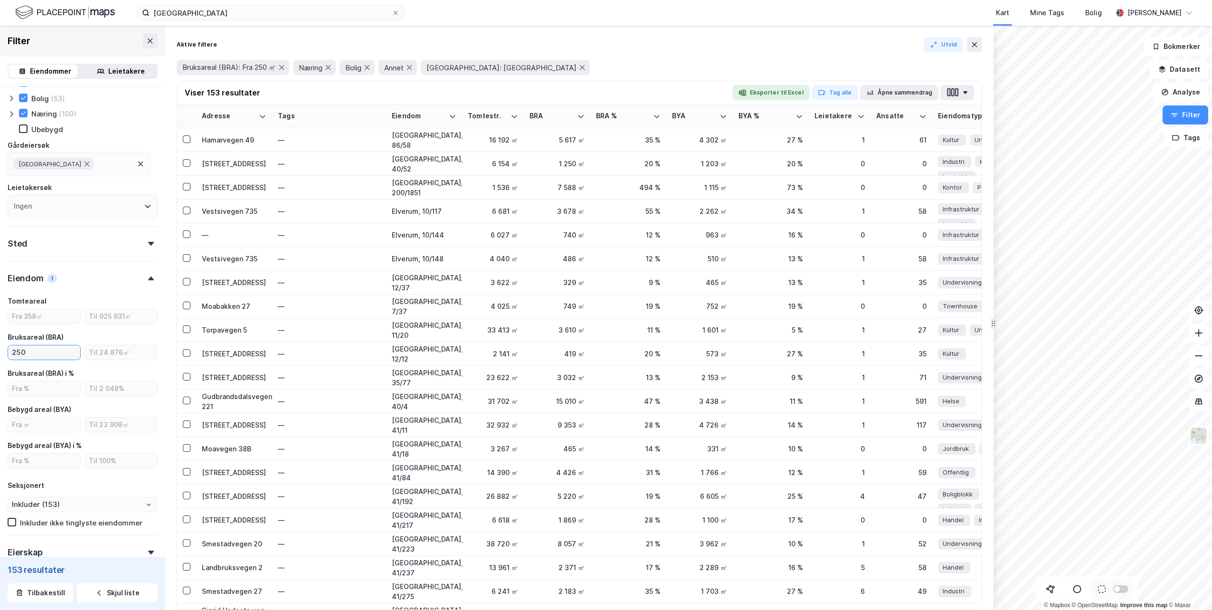
scroll to position [47, 0]
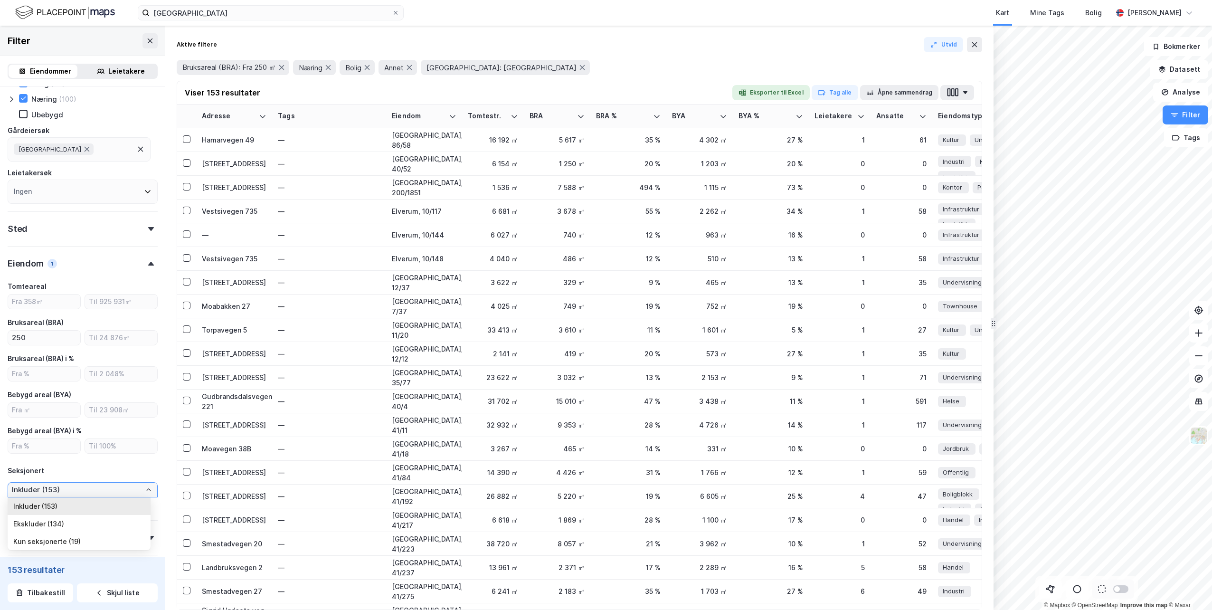
click at [92, 489] on input "Inkluder (153)" at bounding box center [82, 489] width 149 height 14
click at [119, 469] on div "Seksjonert" at bounding box center [83, 470] width 150 height 11
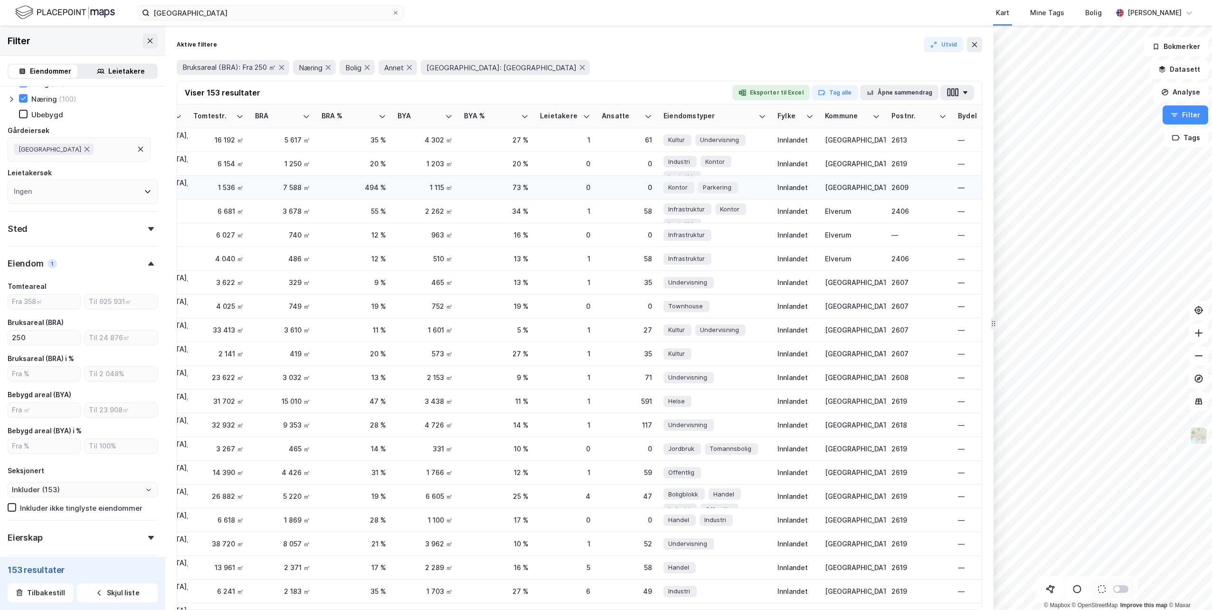
scroll to position [0, 328]
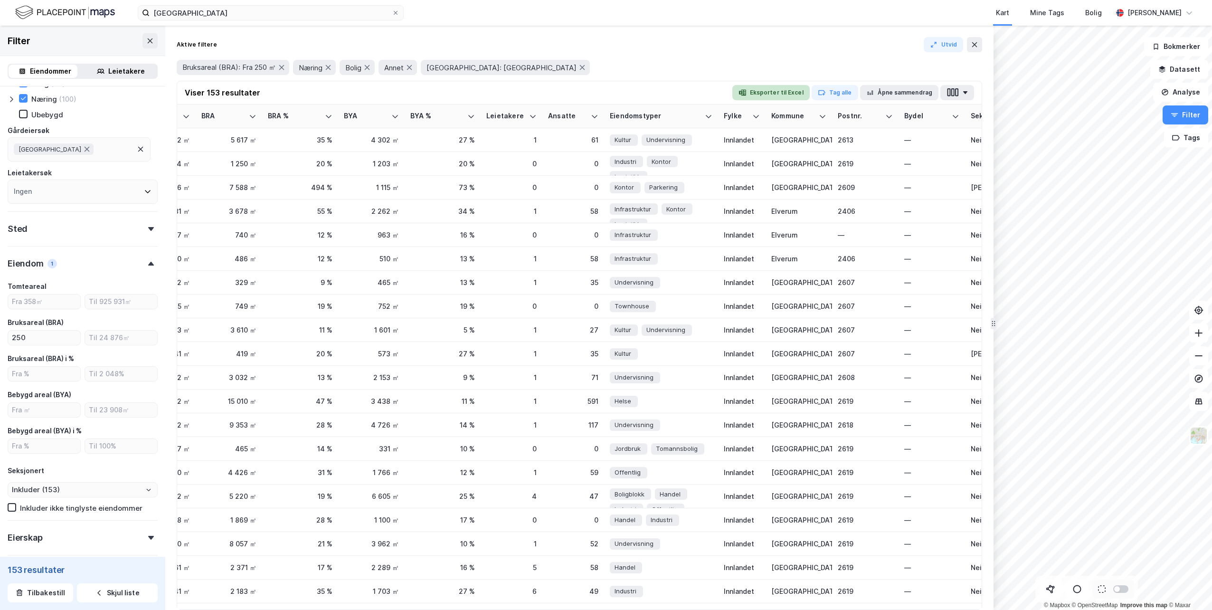
click at [791, 98] on button "Eksporter til Excel" at bounding box center [770, 92] width 77 height 15
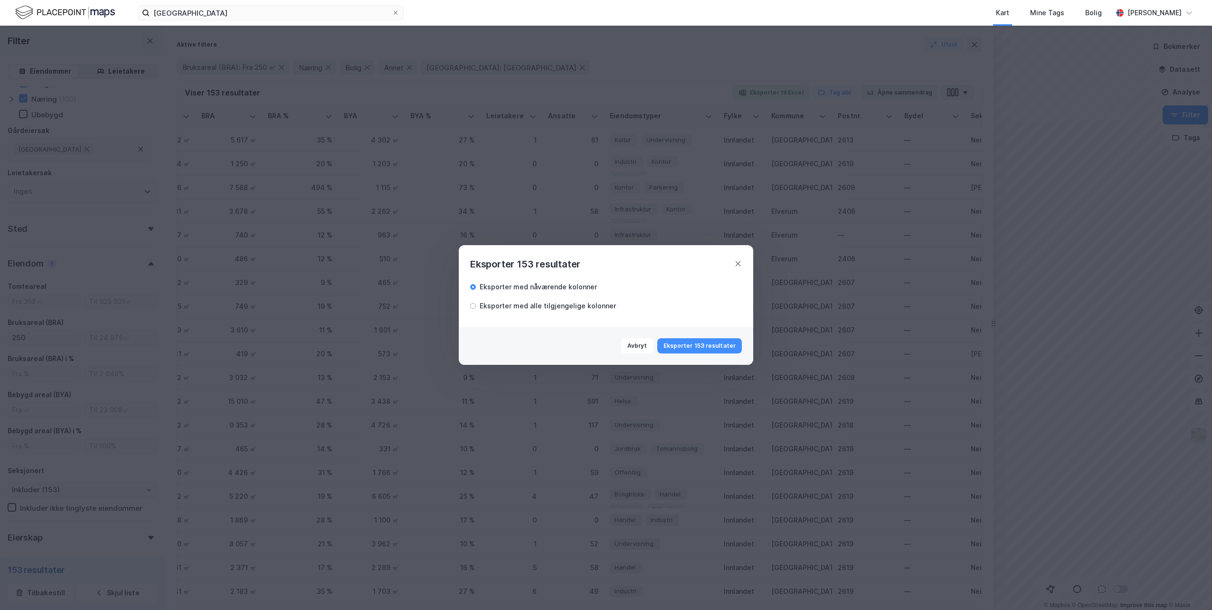
click at [564, 303] on div "Eksporter med alle tilgjengelige kolonner" at bounding box center [548, 305] width 136 height 11
click at [704, 347] on button "Eksporter 153 resultater" at bounding box center [699, 345] width 85 height 15
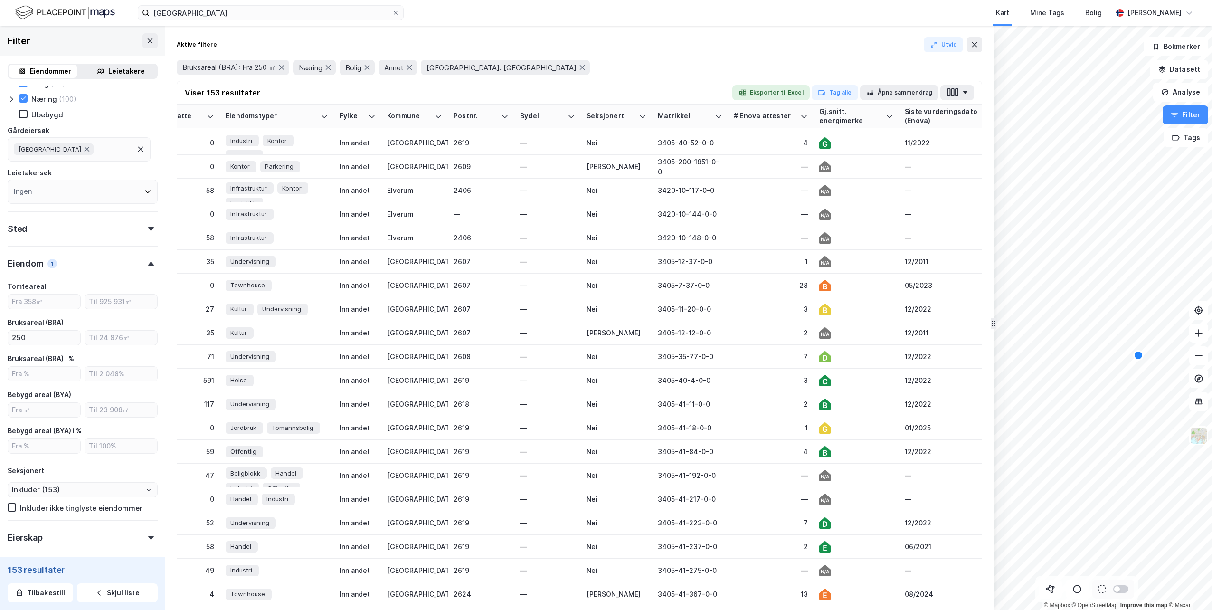
scroll to position [0, 712]
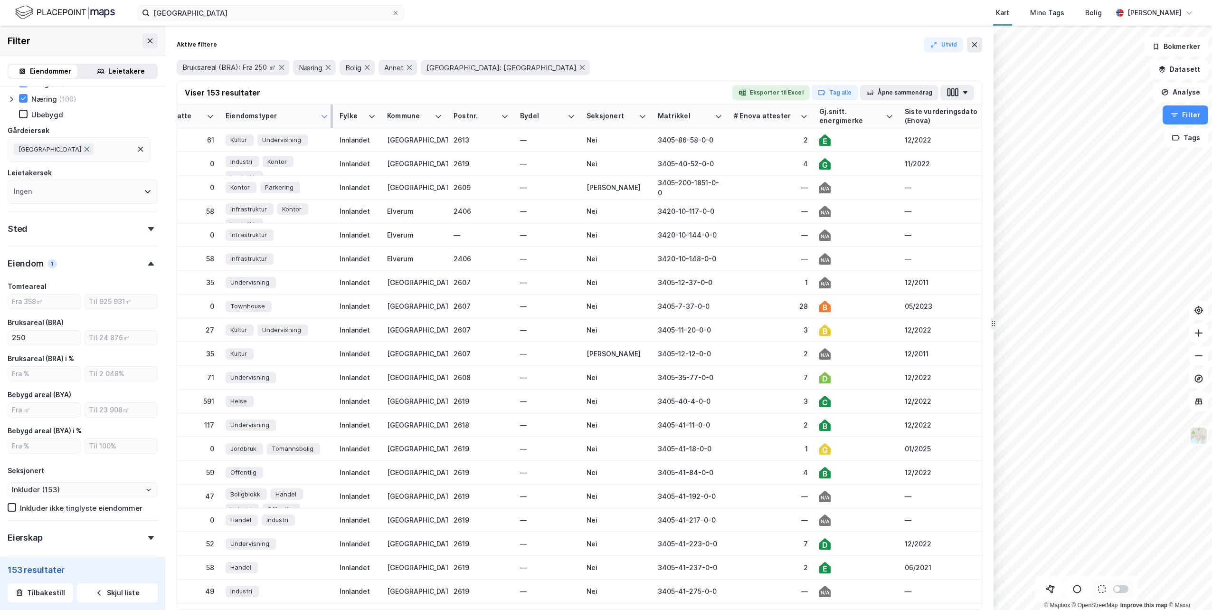
click at [324, 118] on icon at bounding box center [324, 117] width 8 height 8
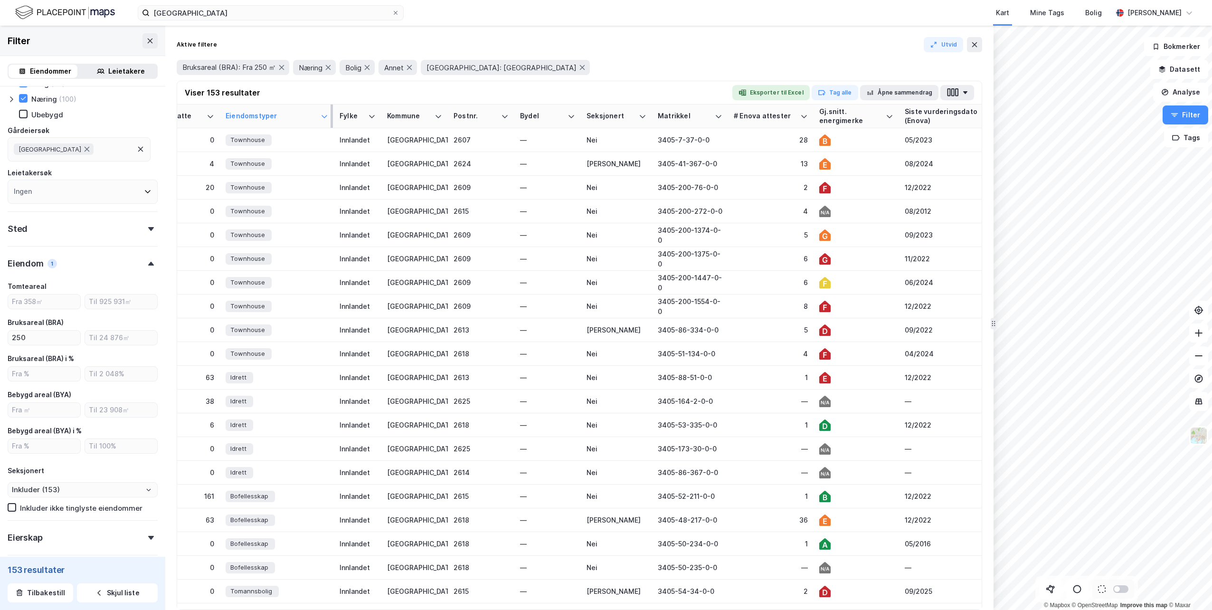
click at [324, 118] on icon at bounding box center [324, 117] width 8 height 8
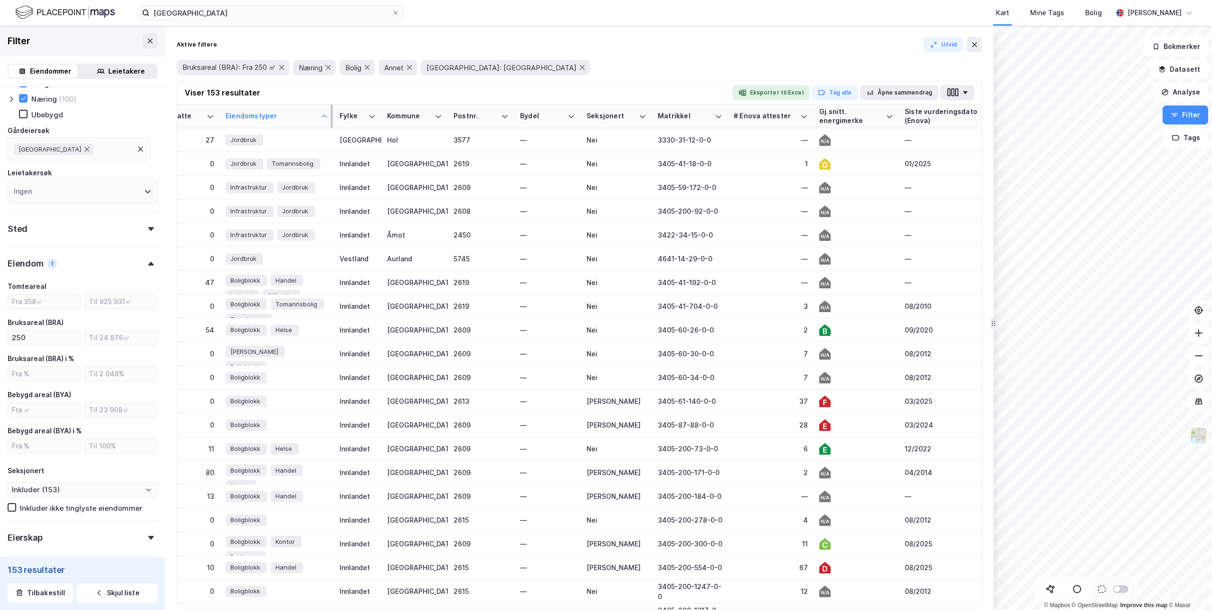
click at [324, 118] on icon at bounding box center [324, 117] width 8 height 8
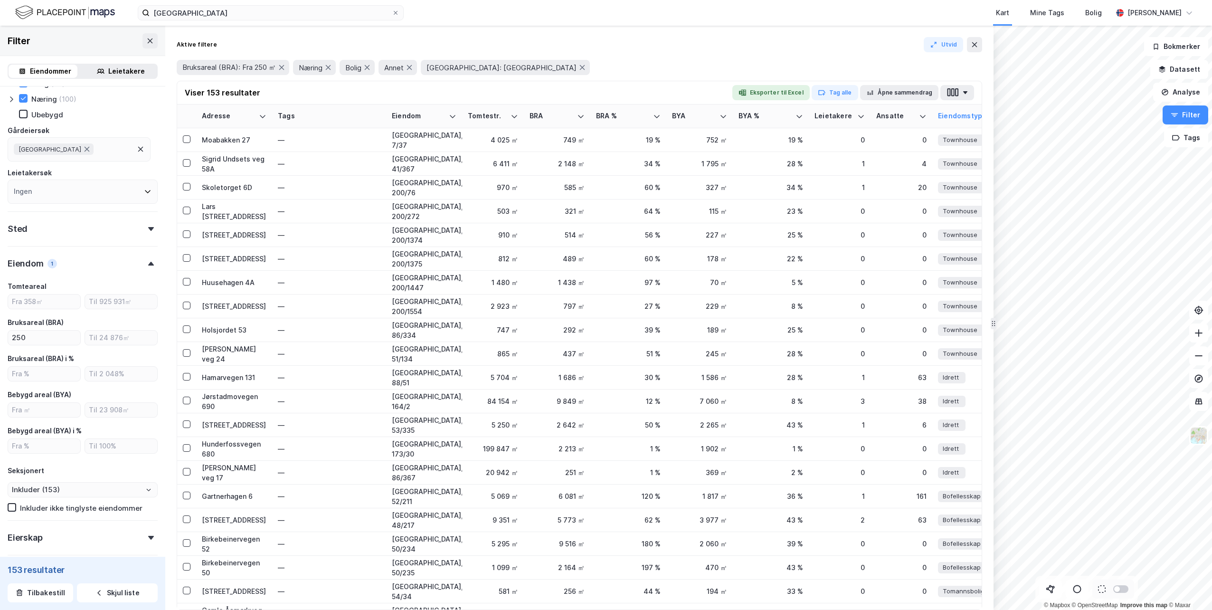
scroll to position [0, 0]
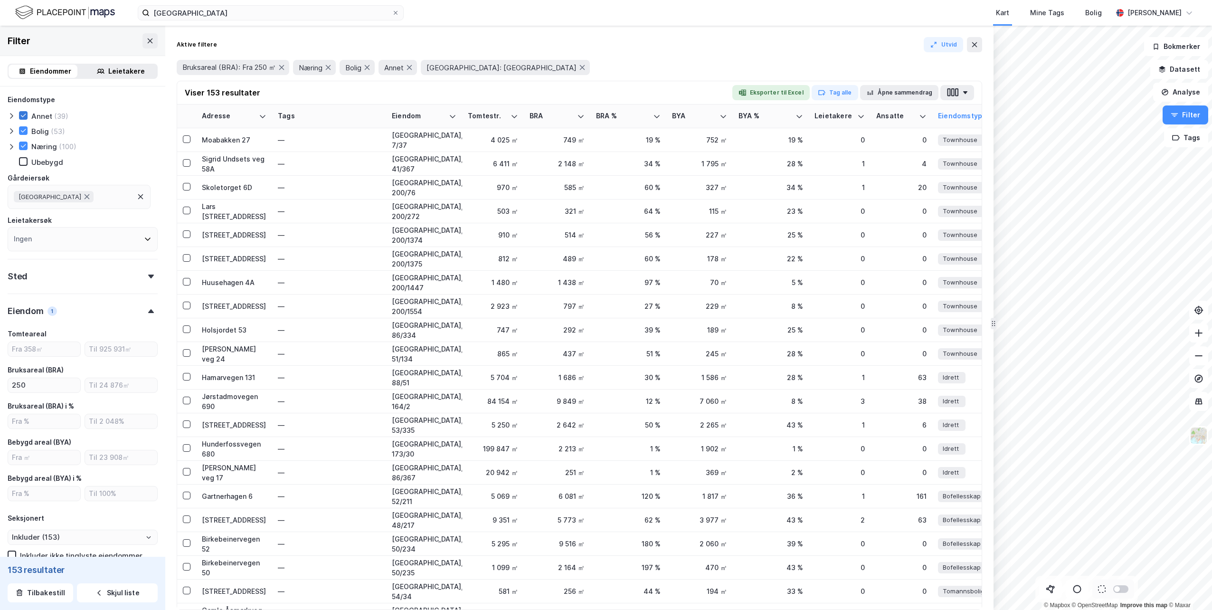
click at [24, 116] on icon at bounding box center [23, 115] width 7 height 7
click at [24, 127] on div at bounding box center [23, 130] width 9 height 9
click at [23, 148] on icon at bounding box center [23, 145] width 7 height 7
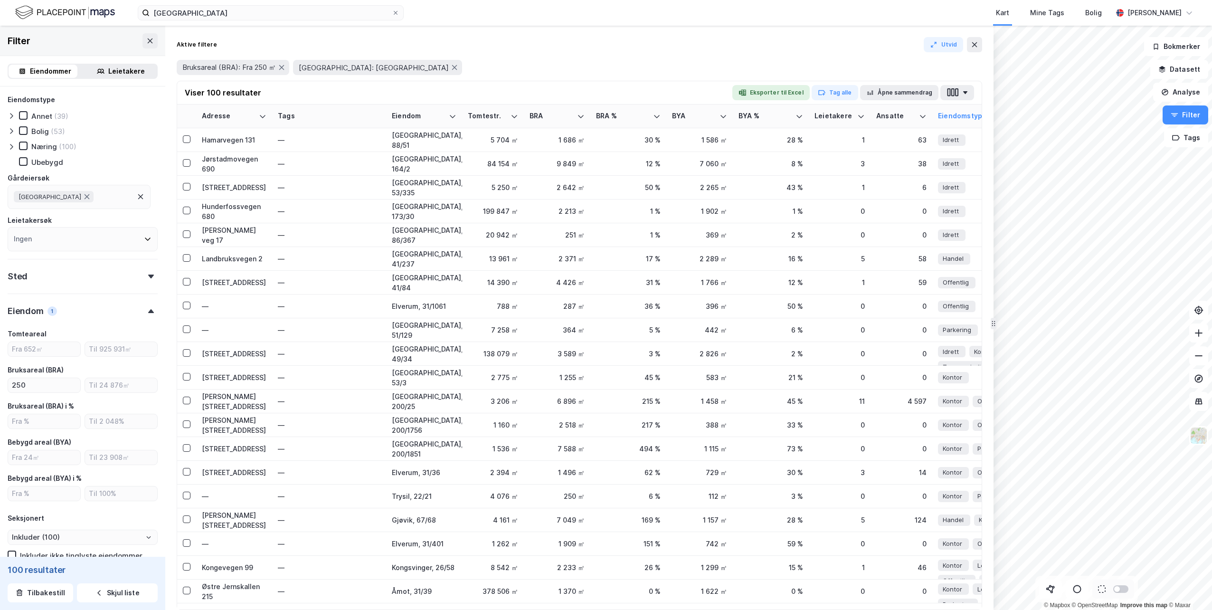
type input "Inkluder (157)"
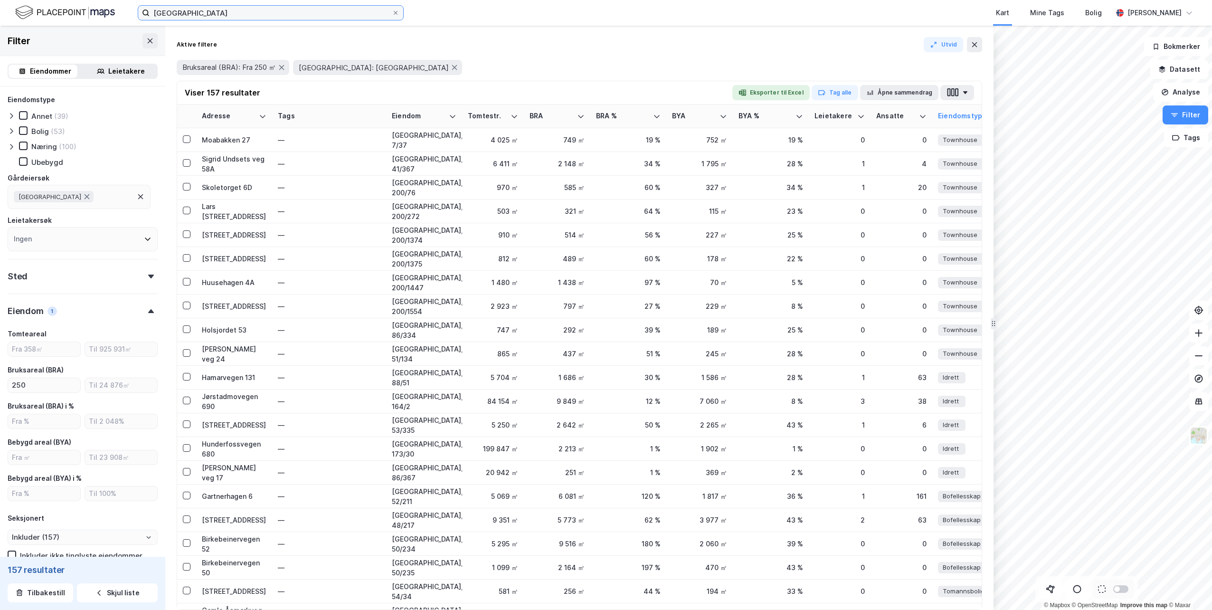
click at [273, 15] on input "[GEOGRAPHIC_DATA]" at bounding box center [271, 13] width 242 height 14
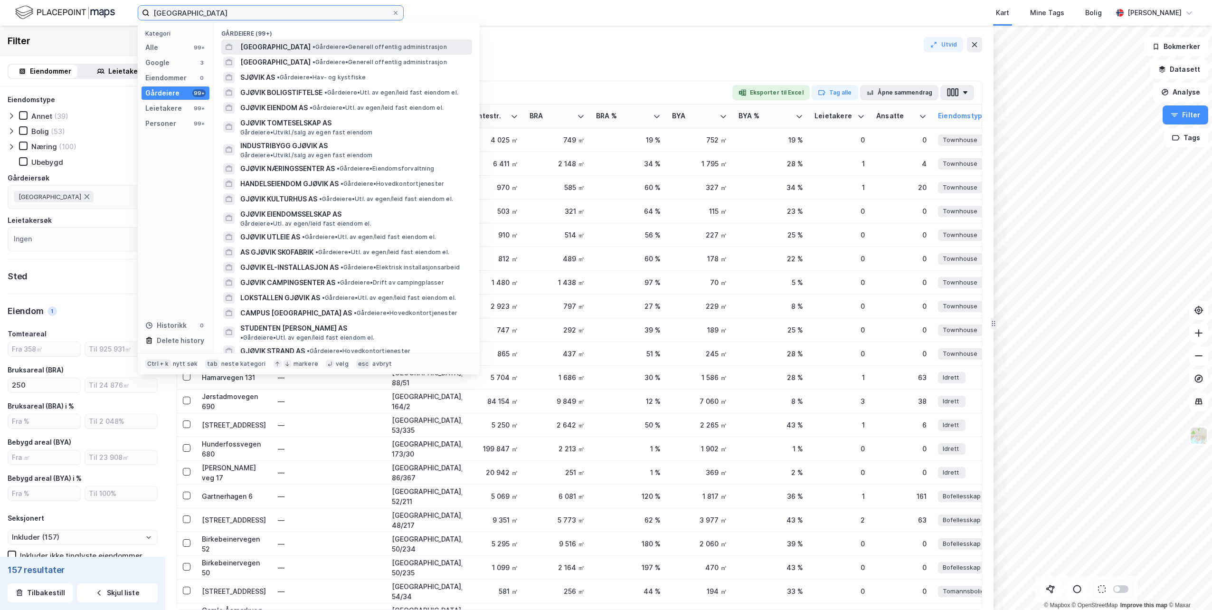
type input "[GEOGRAPHIC_DATA]"
click at [254, 42] on span "[GEOGRAPHIC_DATA]" at bounding box center [275, 46] width 70 height 11
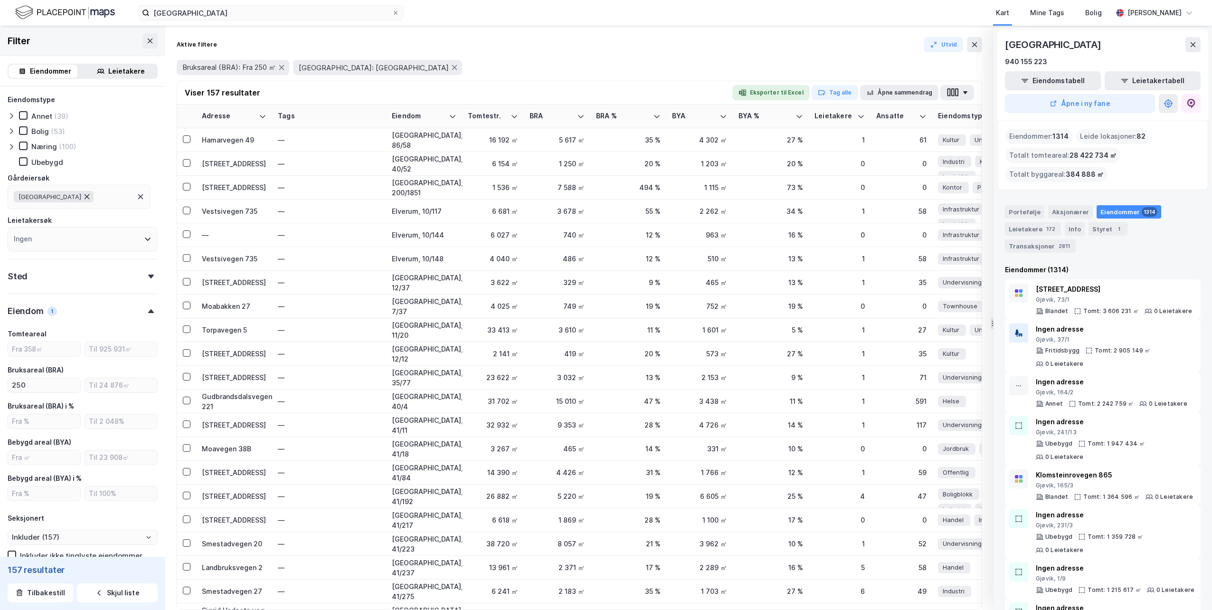
click at [89, 197] on icon at bounding box center [87, 196] width 5 height 5
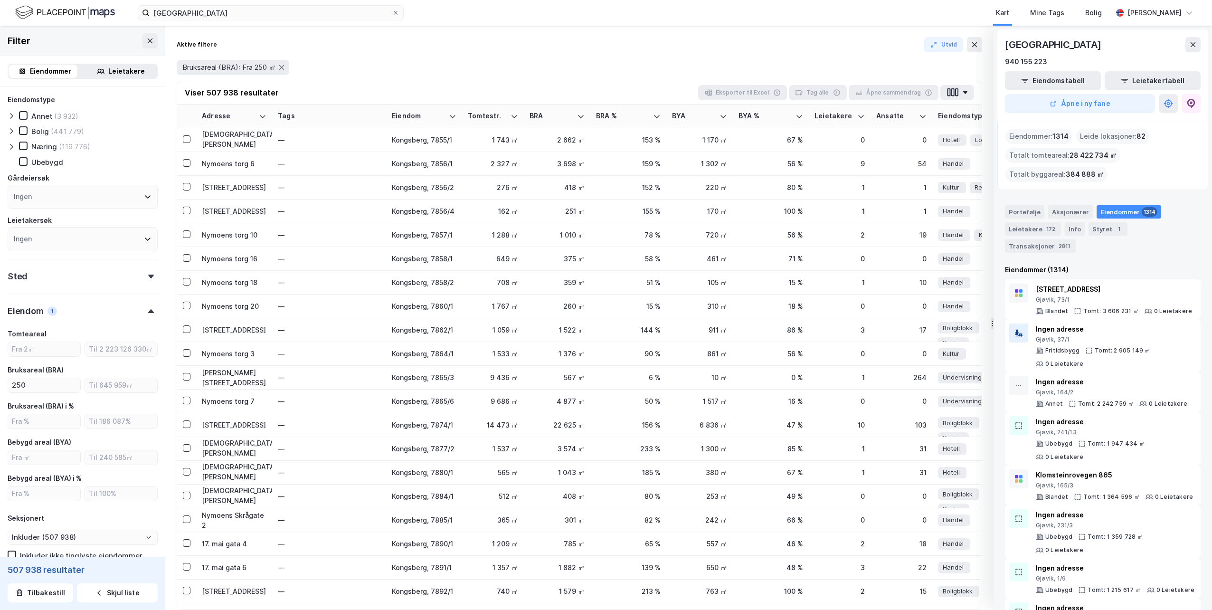
type input "Inkluder (507 938)"
click at [67, 201] on div "Ingen" at bounding box center [83, 197] width 150 height 24
click at [75, 218] on input at bounding box center [88, 222] width 124 height 13
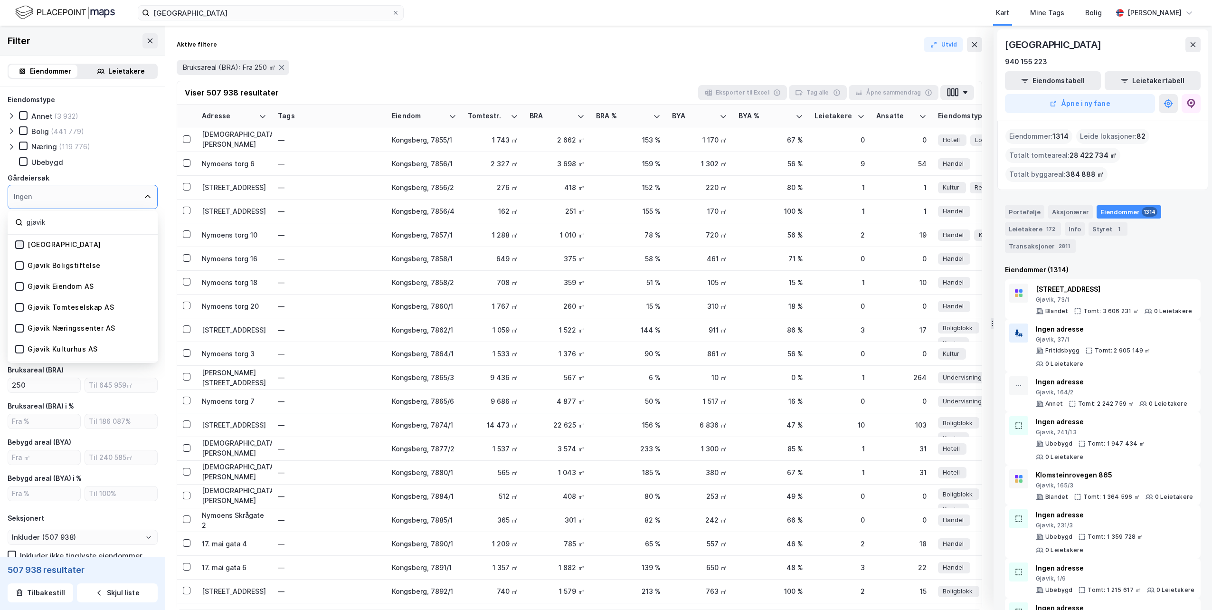
type input "gjøvik"
click at [20, 246] on icon at bounding box center [19, 244] width 7 height 7
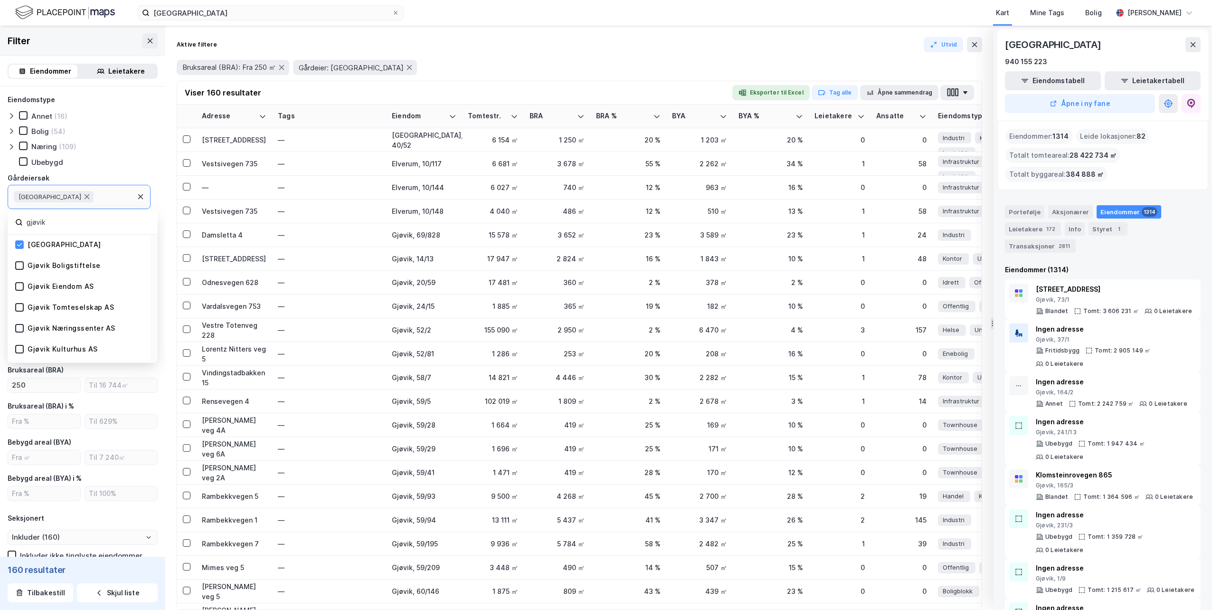
click at [535, 69] on div "Bruksareal (BRA): Fra 250 ㎡ Gårdeier: [GEOGRAPHIC_DATA]" at bounding box center [579, 67] width 805 height 15
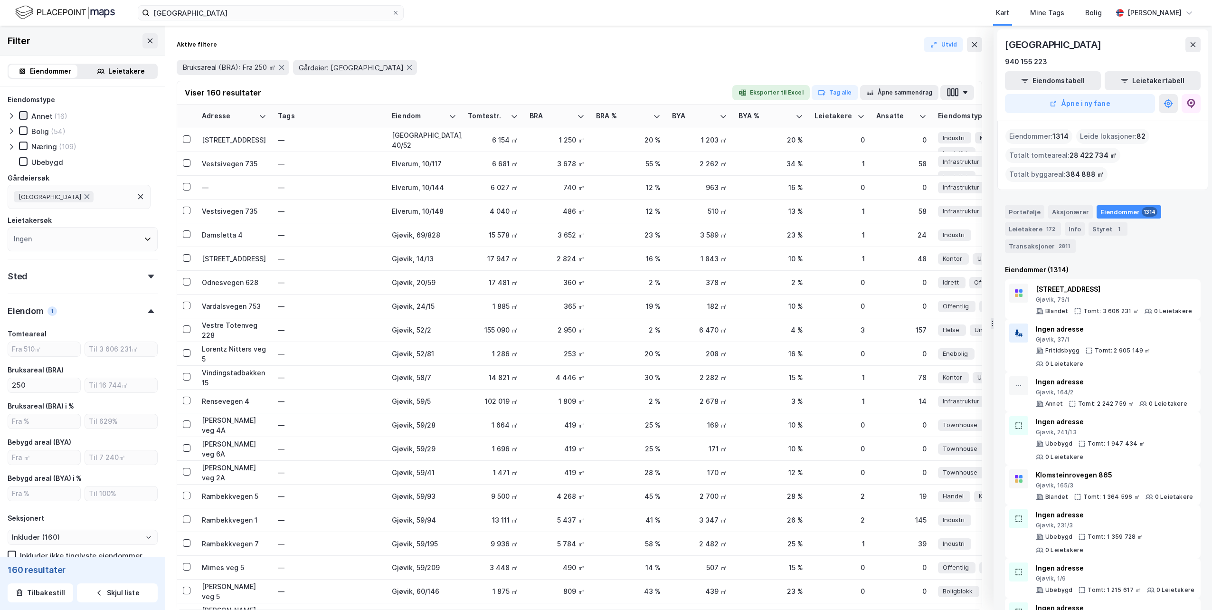
click at [21, 113] on icon at bounding box center [23, 115] width 7 height 7
click at [23, 128] on icon at bounding box center [23, 130] width 7 height 7
click at [24, 144] on icon at bounding box center [23, 145] width 7 height 7
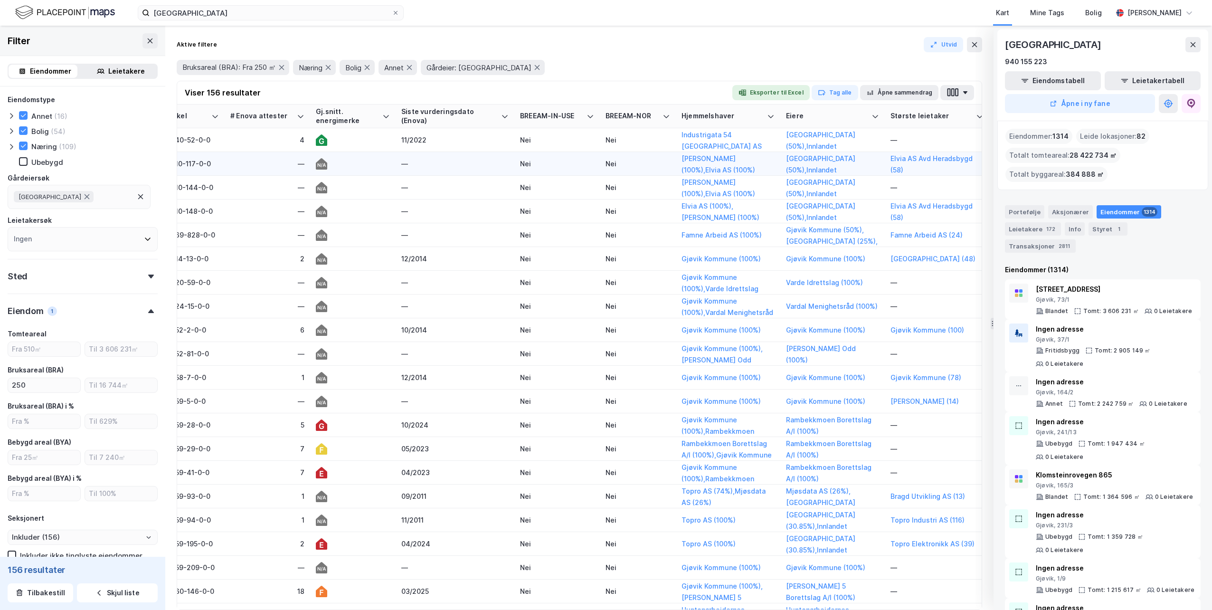
scroll to position [0, 1230]
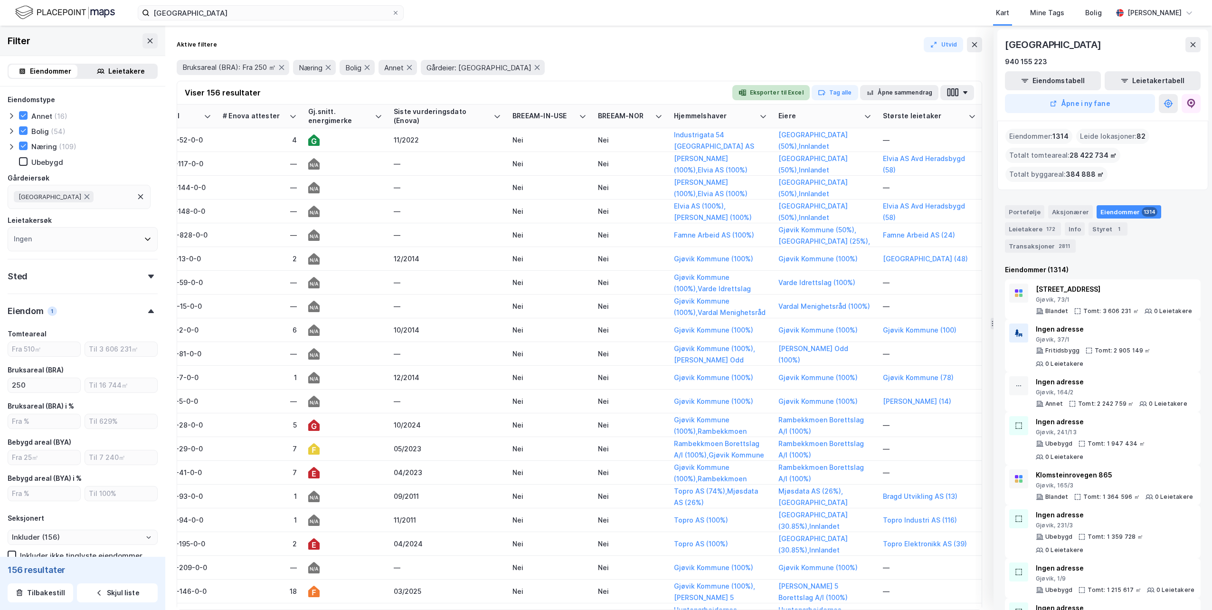
click at [786, 94] on button "Eksporter til Excel" at bounding box center [770, 92] width 77 height 15
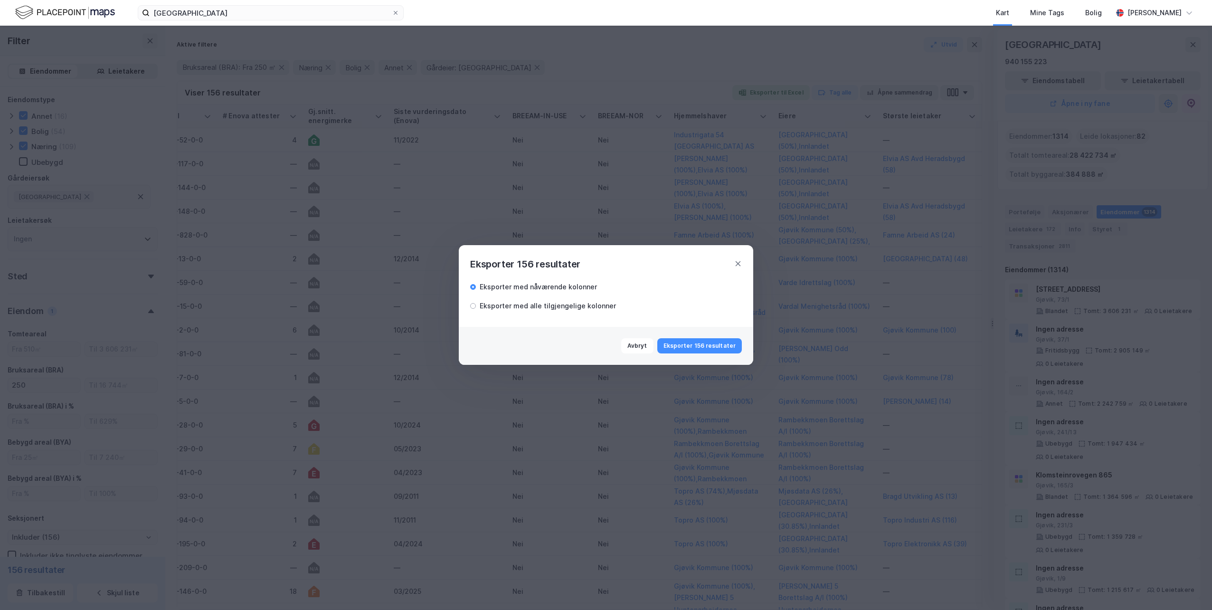
click at [570, 305] on div "Eksporter med alle tilgjengelige kolonner" at bounding box center [548, 305] width 136 height 11
click at [699, 345] on button "Eksporter 156 resultater" at bounding box center [699, 345] width 85 height 15
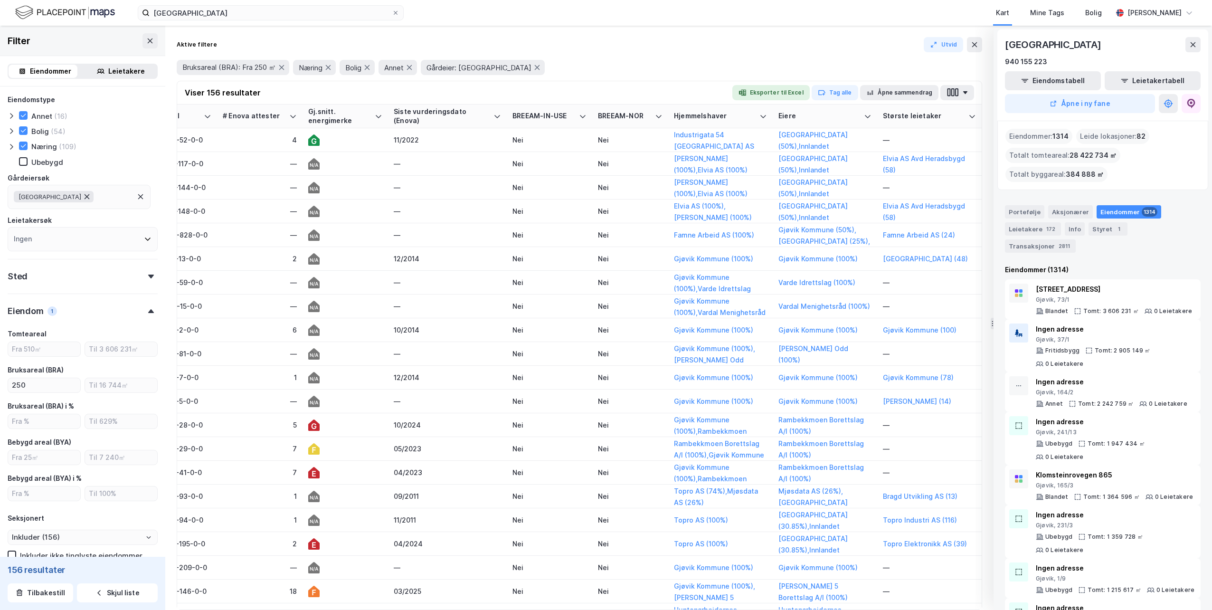
click at [83, 195] on icon at bounding box center [87, 197] width 8 height 8
click at [81, 197] on div "Ingen" at bounding box center [83, 197] width 150 height 24
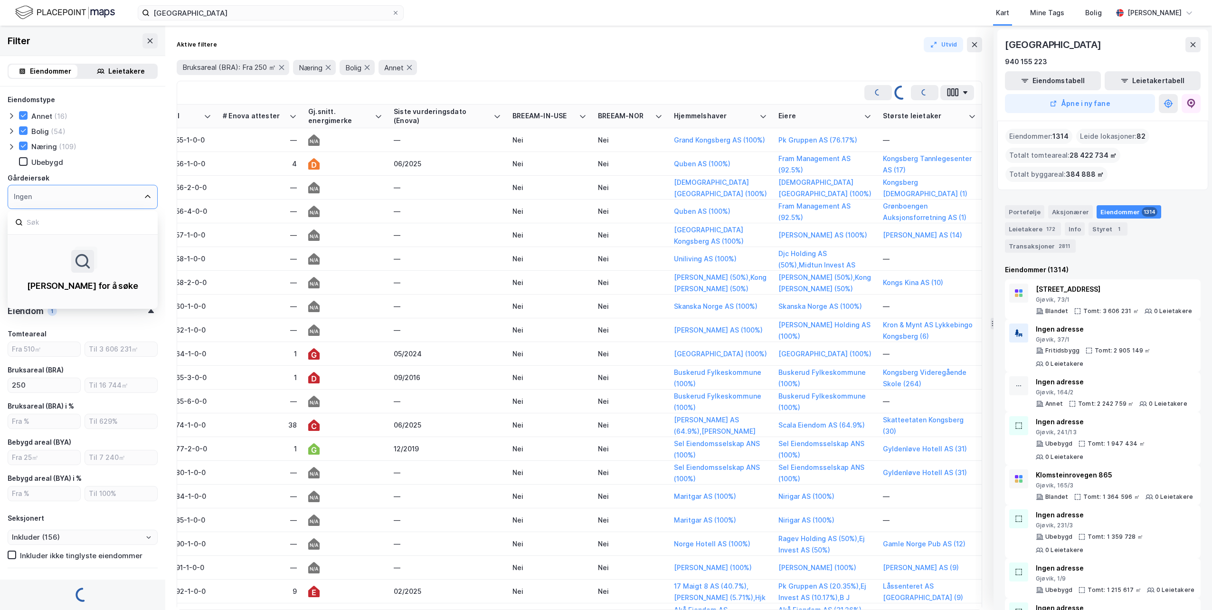
type input "Inkluder (501 350)"
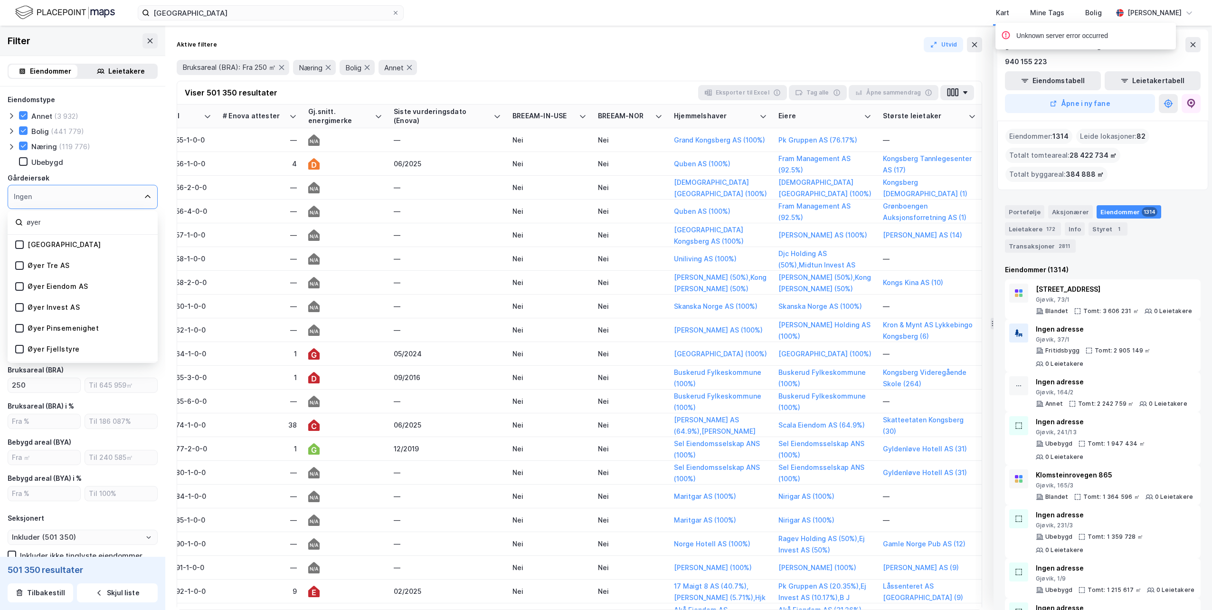
type input "øyer"
click at [47, 245] on div "[GEOGRAPHIC_DATA]" at bounding box center [65, 244] width 74 height 9
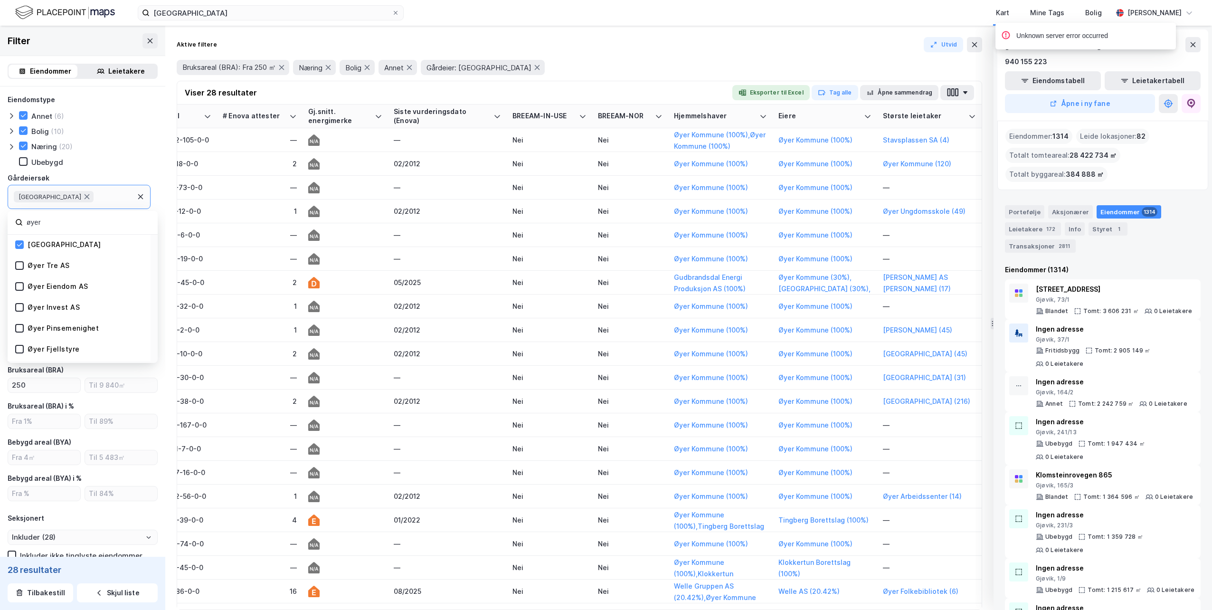
click at [760, 57] on div "Bruksareal (BRA): Fra 250 ㎡ Næring [GEOGRAPHIC_DATA]: [GEOGRAPHIC_DATA]" at bounding box center [579, 67] width 805 height 27
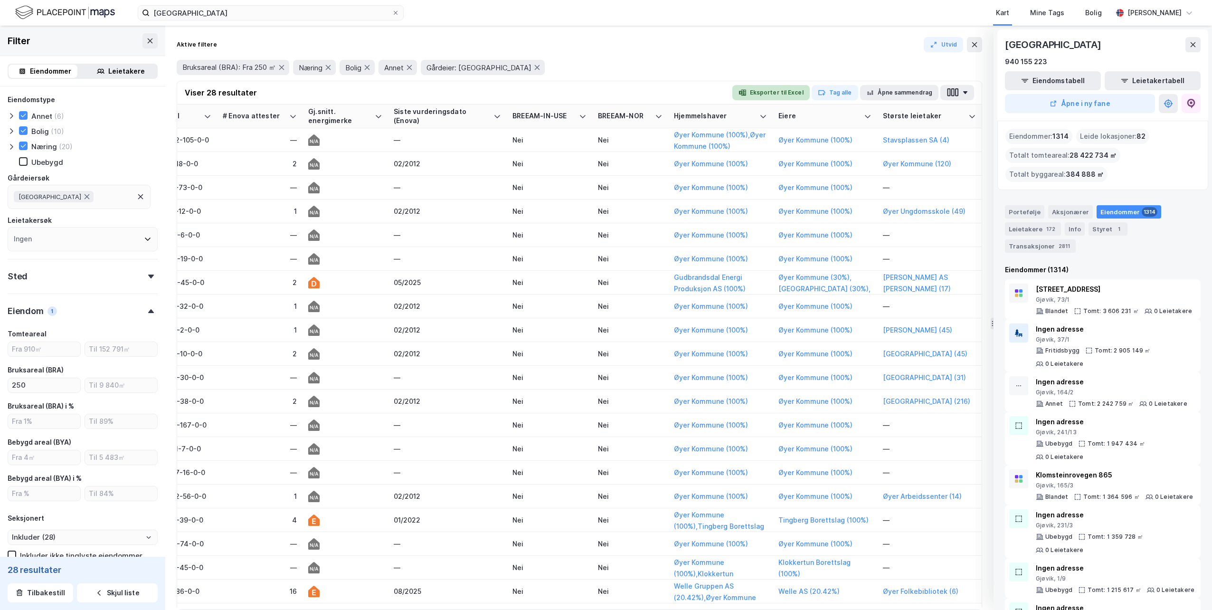
click at [774, 92] on button "Eksporter til Excel" at bounding box center [770, 92] width 77 height 15
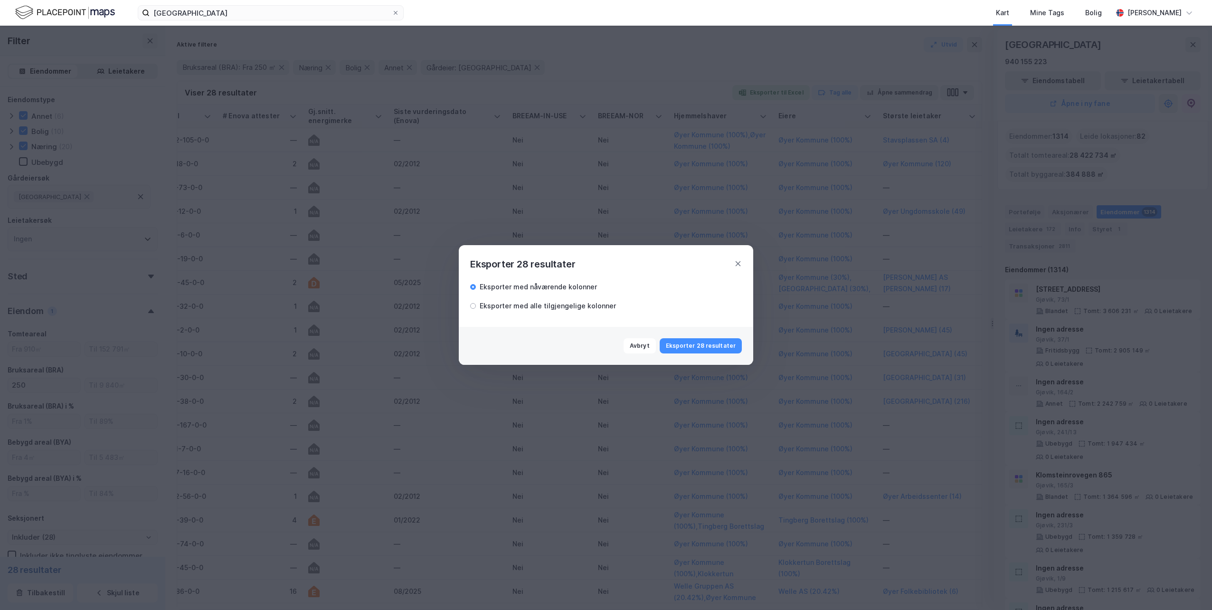
click at [574, 311] on div "Eksporter med alle tilgjengelige kolonner" at bounding box center [548, 305] width 136 height 11
click at [709, 344] on button "Eksporter 28 resultater" at bounding box center [700, 345] width 82 height 15
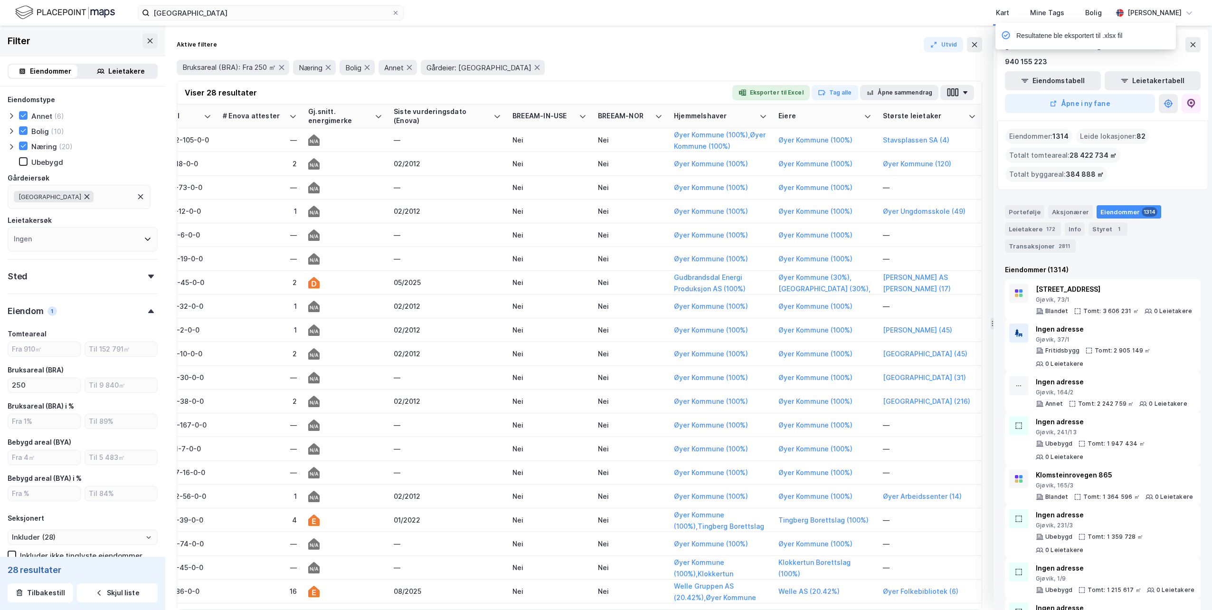
click at [83, 196] on icon at bounding box center [87, 197] width 8 height 8
click at [75, 201] on div "Ingen" at bounding box center [83, 197] width 150 height 24
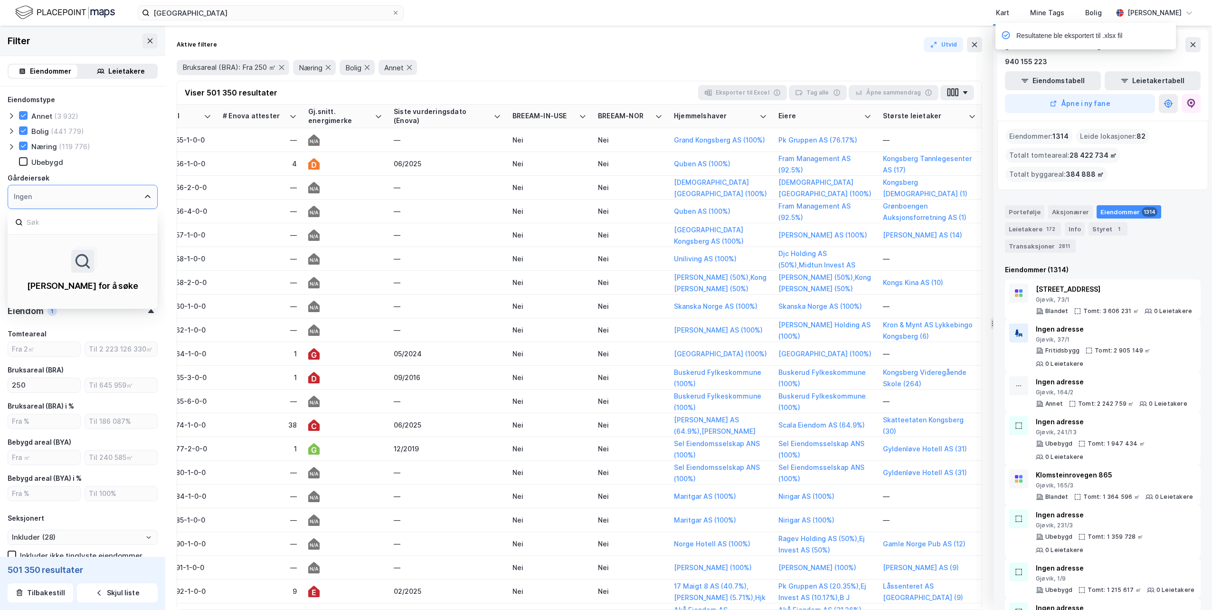
type input "Inkluder (501 350)"
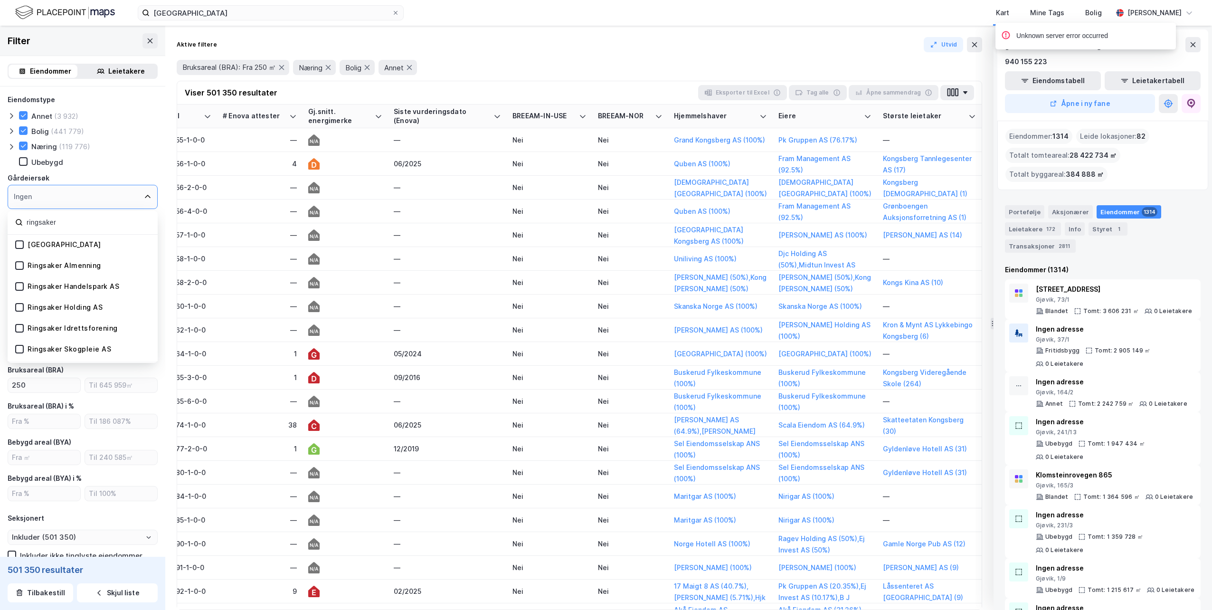
type input "ringsaker"
click at [83, 245] on div "[GEOGRAPHIC_DATA]" at bounding box center [65, 244] width 74 height 9
type input "Inkluder (124)"
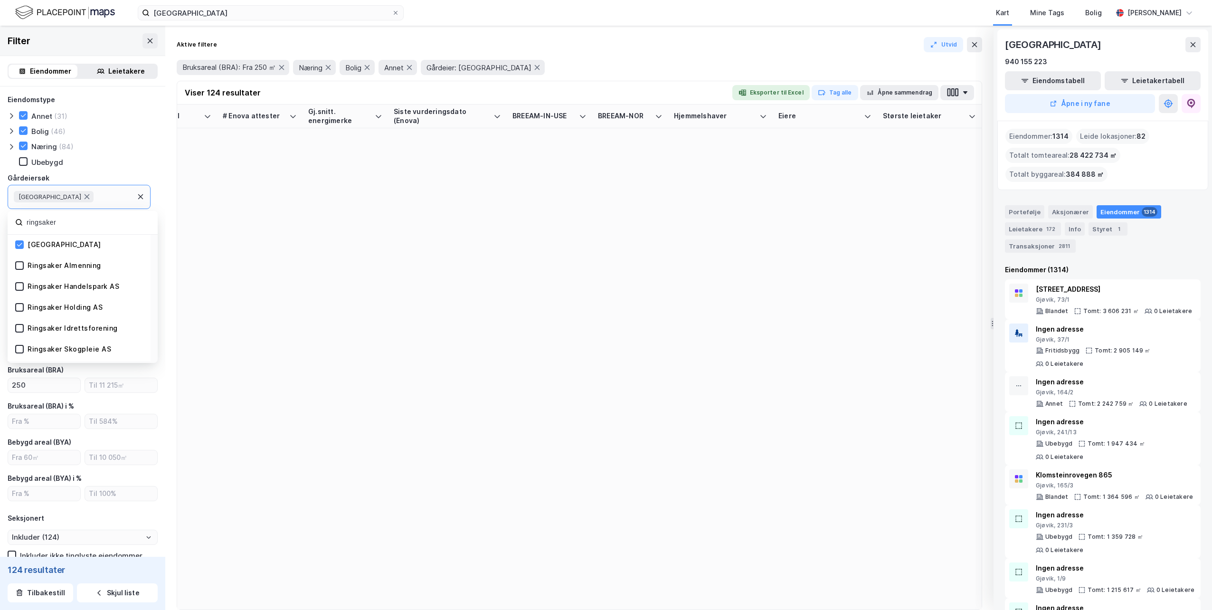
scroll to position [0, 1223]
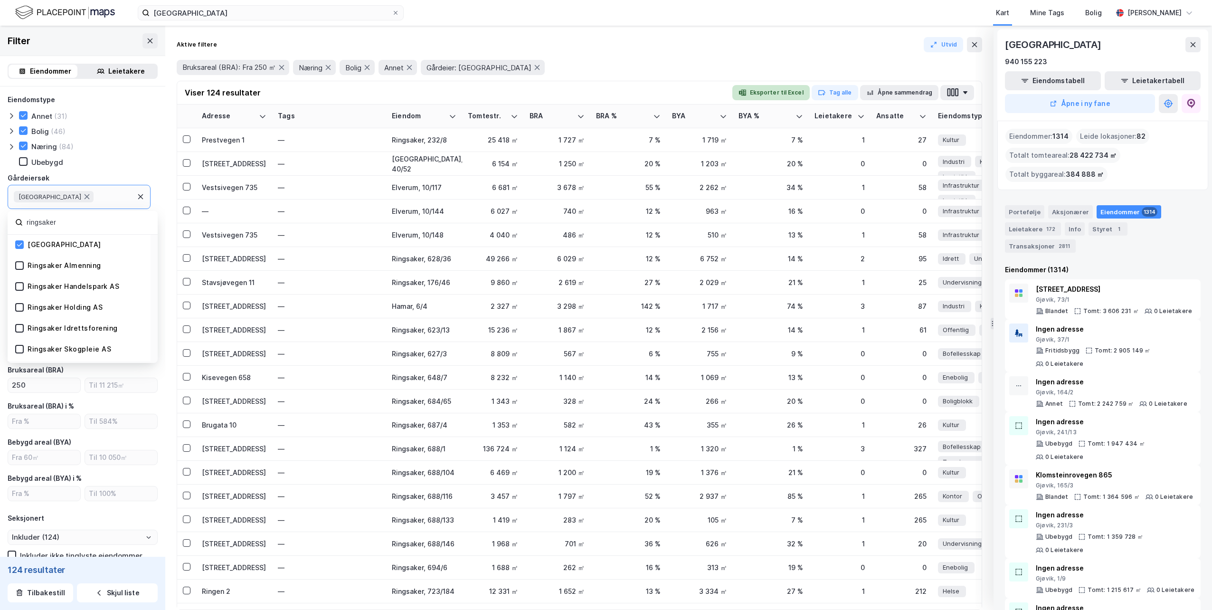
scroll to position [0, 1223]
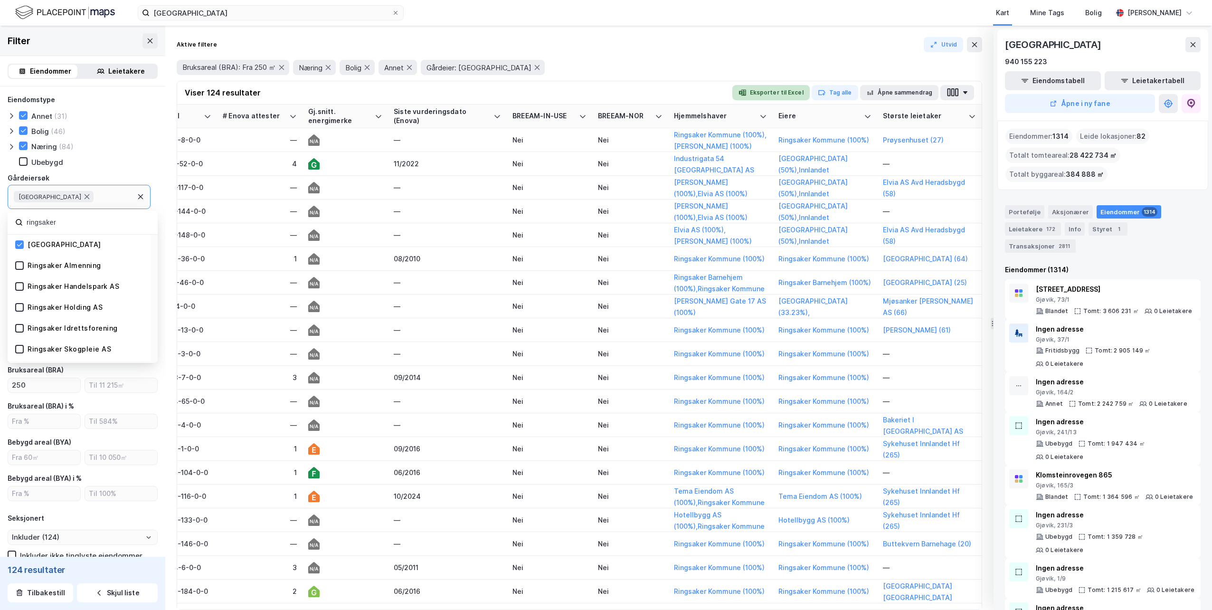
click at [782, 92] on button "Eksporter til Excel" at bounding box center [770, 92] width 77 height 15
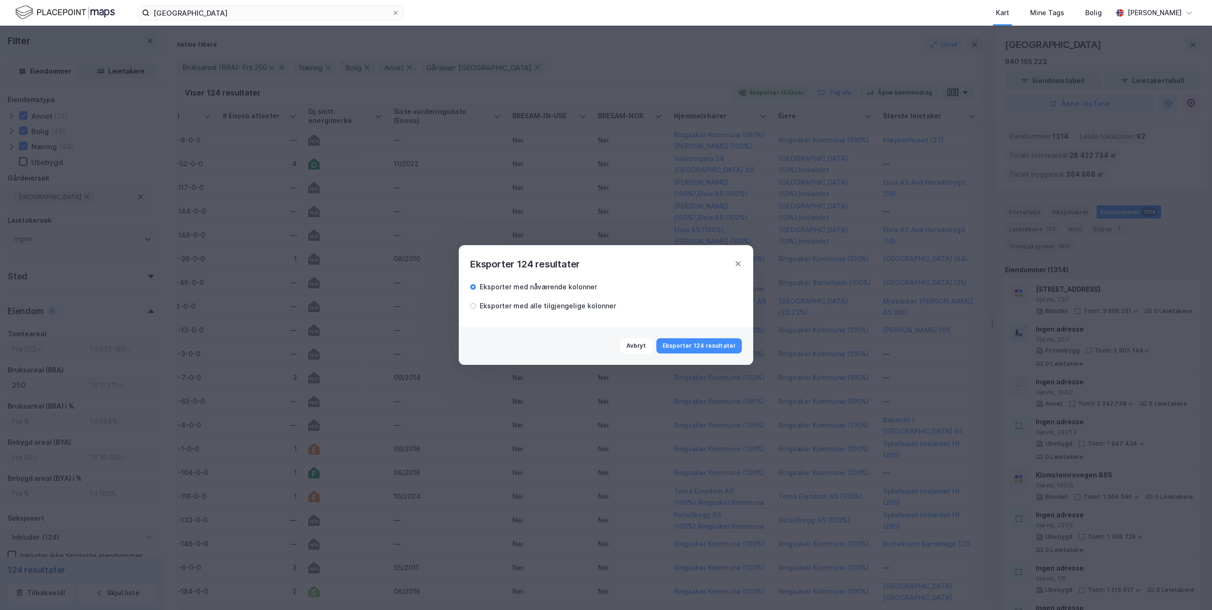
click at [593, 308] on div "Eksporter med alle tilgjengelige kolonner" at bounding box center [548, 305] width 136 height 11
click at [699, 345] on button "Eksporter 124 resultater" at bounding box center [698, 345] width 85 height 15
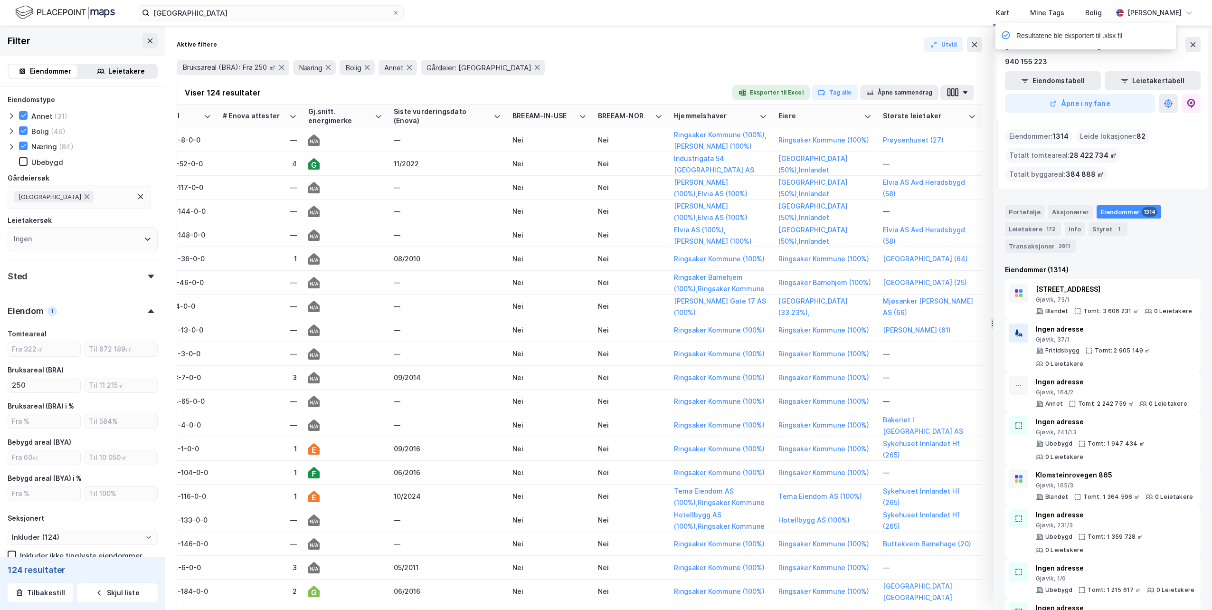
click at [745, 55] on div "Bruksareal (BRA): Fra 250 ㎡ Næring Bolig Annet Gårdeier: RINGSAKER KOMMUNE" at bounding box center [579, 67] width 805 height 27
click at [91, 197] on icon at bounding box center [87, 197] width 8 height 8
click at [91, 202] on div "Ingen" at bounding box center [83, 197] width 150 height 24
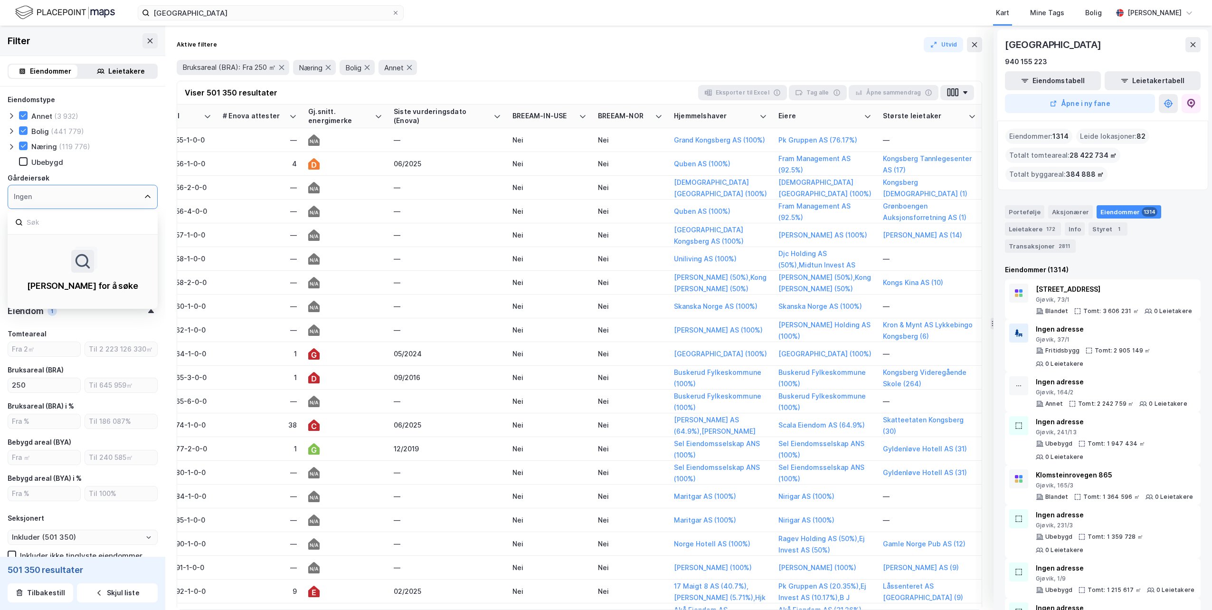
type input "Inkluder (501 350)"
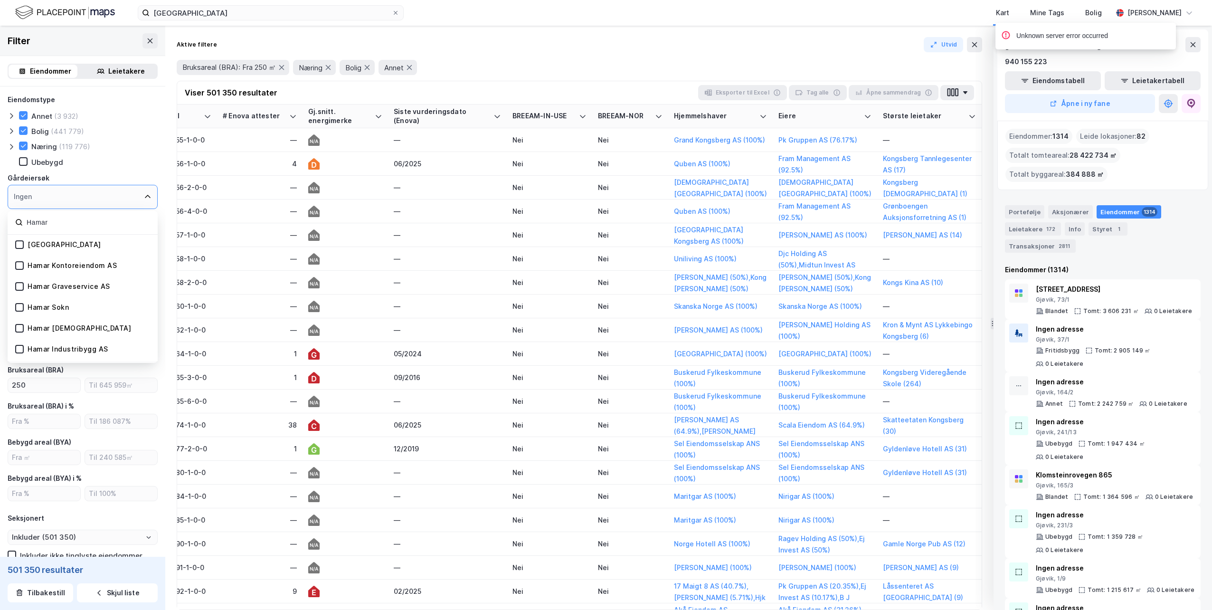
type input "Hamar"
click at [71, 242] on div "[GEOGRAPHIC_DATA]" at bounding box center [65, 244] width 74 height 9
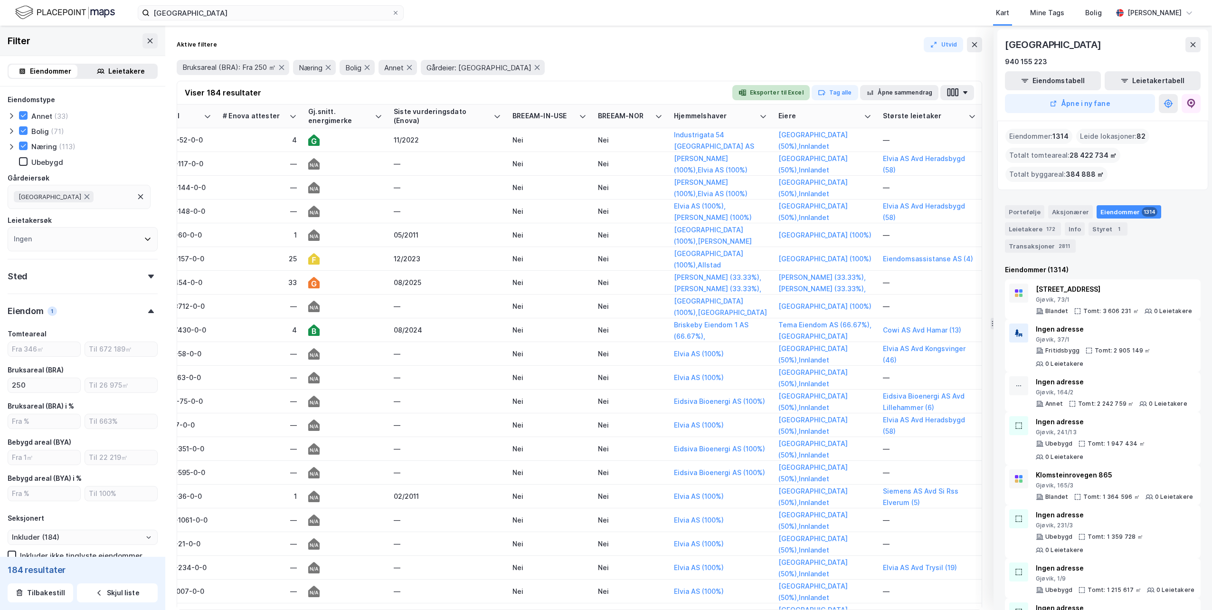
click at [781, 89] on button "Eksporter til Excel" at bounding box center [770, 92] width 77 height 15
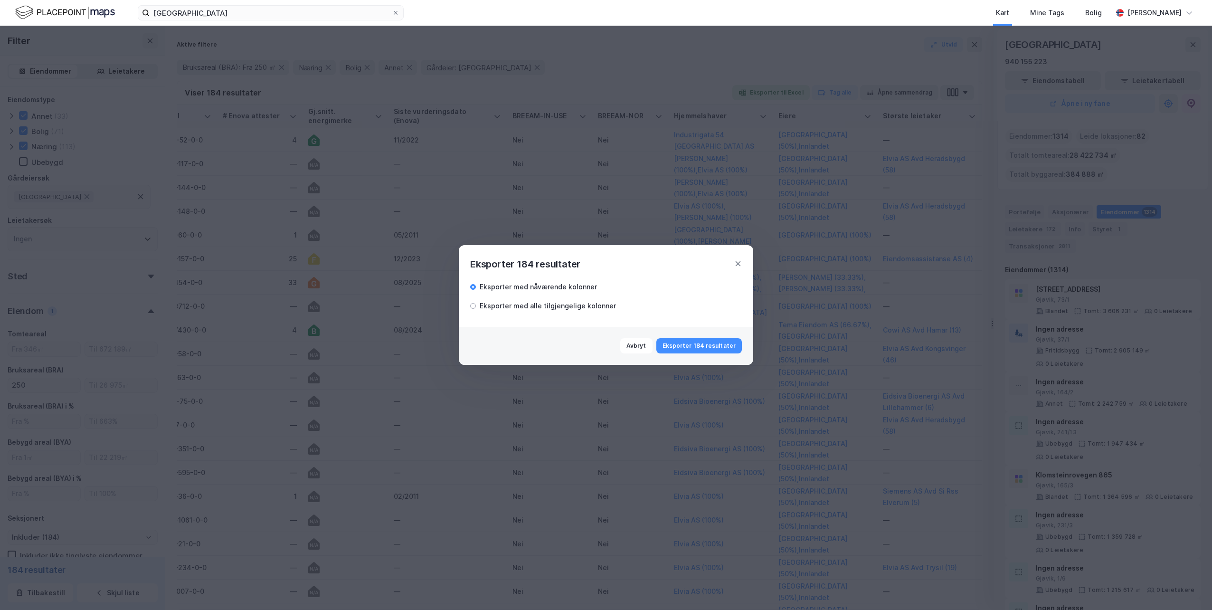
click at [555, 309] on div "Eksporter med alle tilgjengelige kolonner" at bounding box center [548, 305] width 136 height 11
click at [716, 342] on button "Eksporter 184 resultater" at bounding box center [698, 345] width 85 height 15
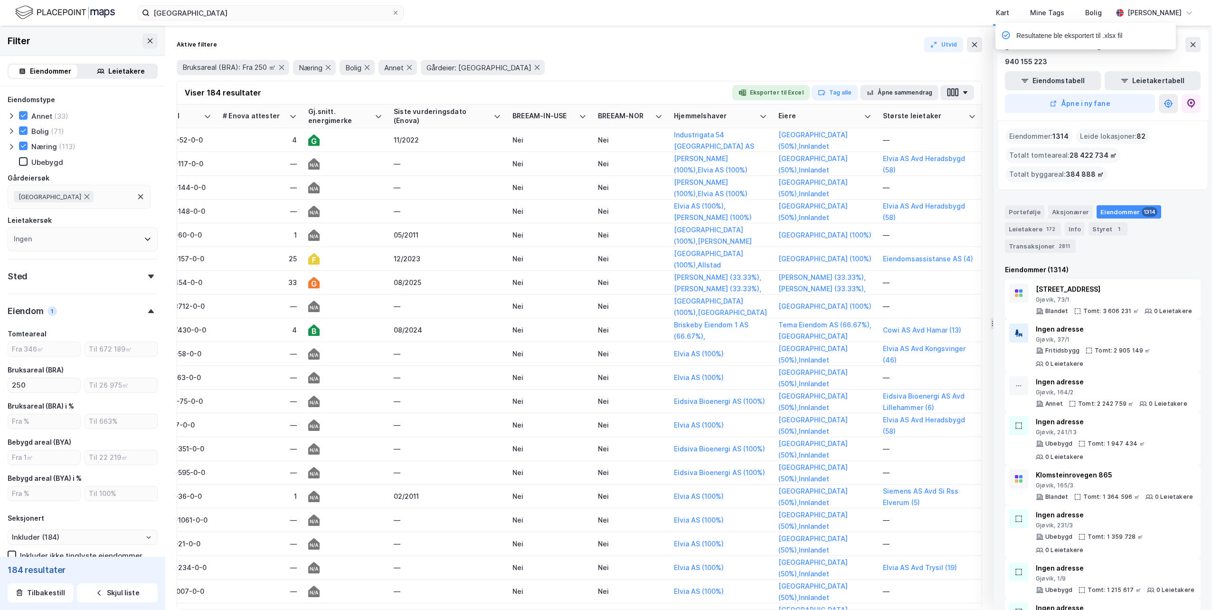
click at [862, 29] on div "Aktive filtere Utvid Bruksareal (BRA): Fra 250 ㎡ Næring Bolig Annet Gårdeier: H…" at bounding box center [579, 318] width 828 height 584
click at [83, 194] on icon at bounding box center [87, 197] width 8 height 8
click at [78, 198] on div "Ingen" at bounding box center [83, 197] width 150 height 24
type input "Inkluder (501 350)"
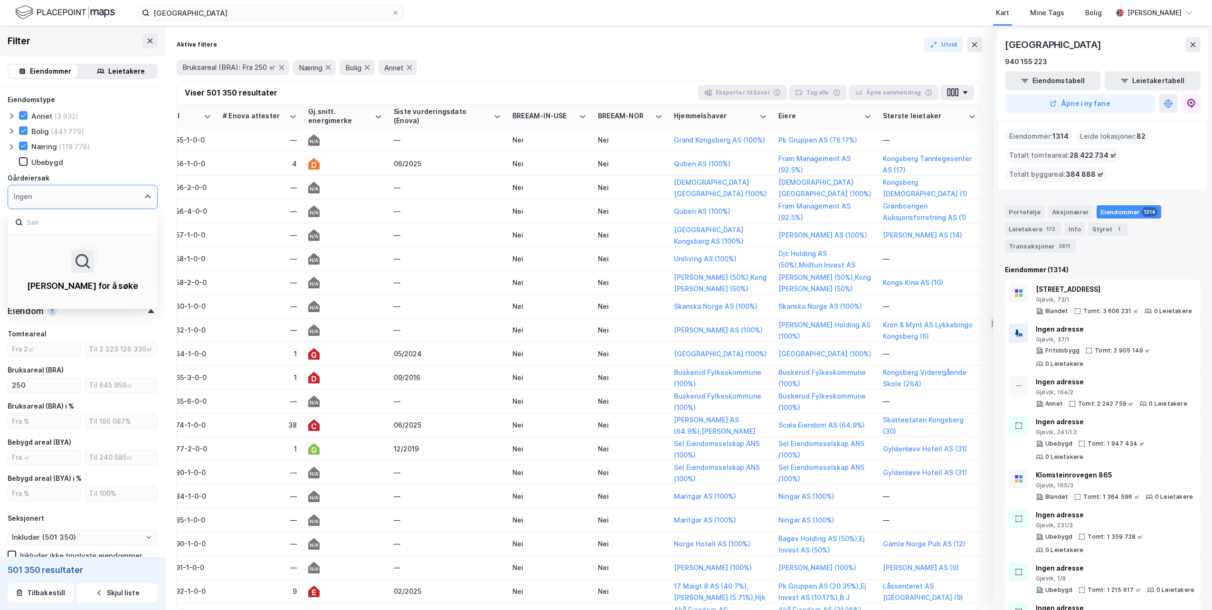
click at [55, 190] on div "Ingen" at bounding box center [83, 197] width 150 height 24
click at [70, 219] on input at bounding box center [88, 222] width 124 height 13
type input "gausdal"
click at [88, 248] on div "Gausdal Kommune" at bounding box center [65, 244] width 74 height 9
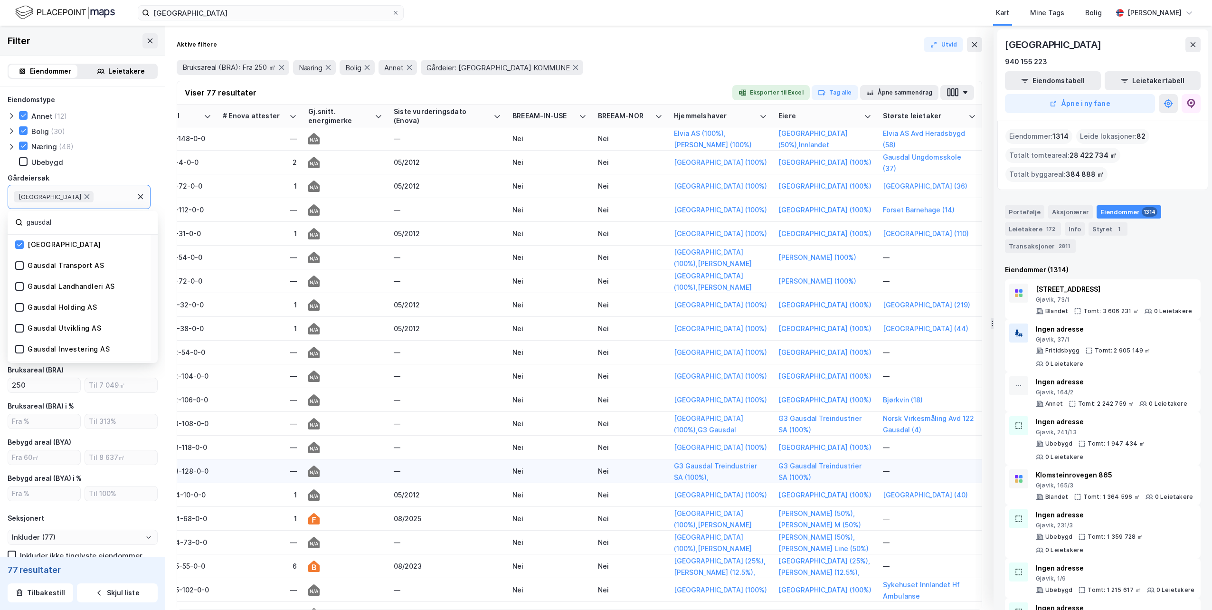
scroll to position [143, 1223]
click at [771, 96] on button "Eksporter til Excel" at bounding box center [770, 92] width 77 height 15
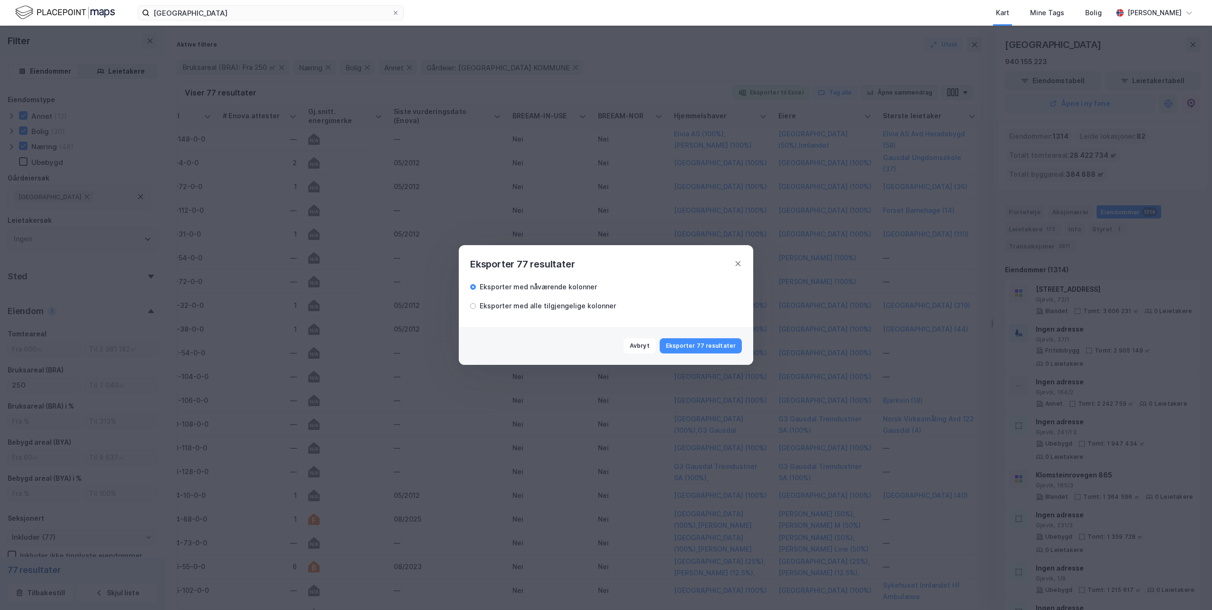
click at [588, 311] on div "Eksporter med alle tilgjengelige kolonner" at bounding box center [548, 305] width 136 height 11
click at [702, 338] on button "Eksporter 77 resultater" at bounding box center [700, 345] width 82 height 15
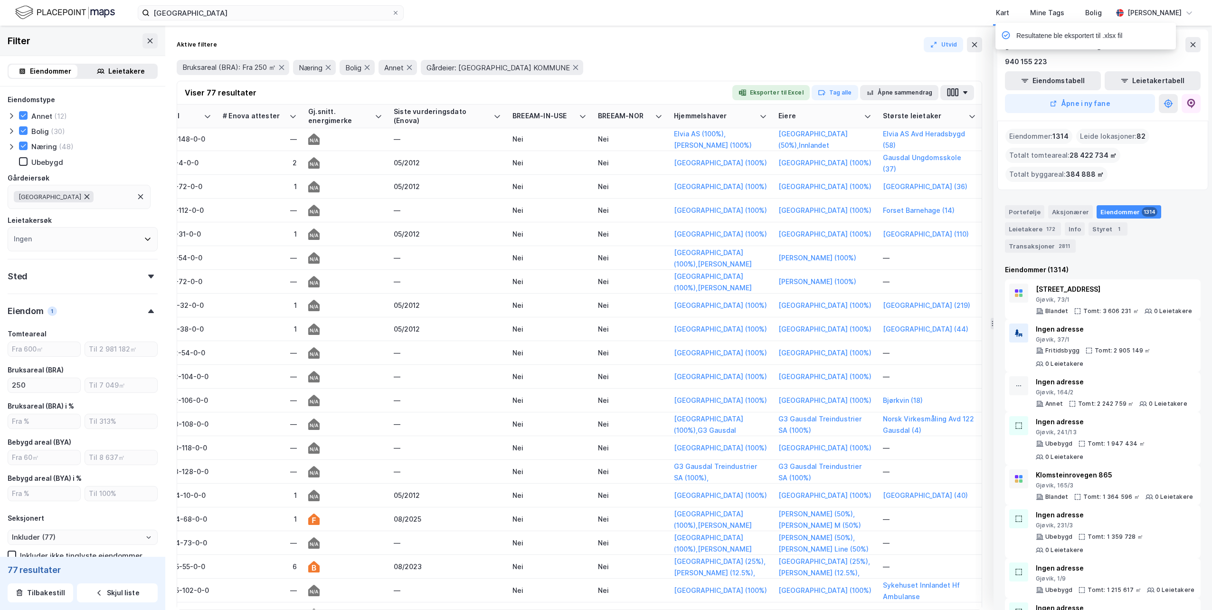
click at [90, 196] on icon at bounding box center [87, 197] width 8 height 8
click at [90, 198] on div "Ingen" at bounding box center [83, 197] width 150 height 24
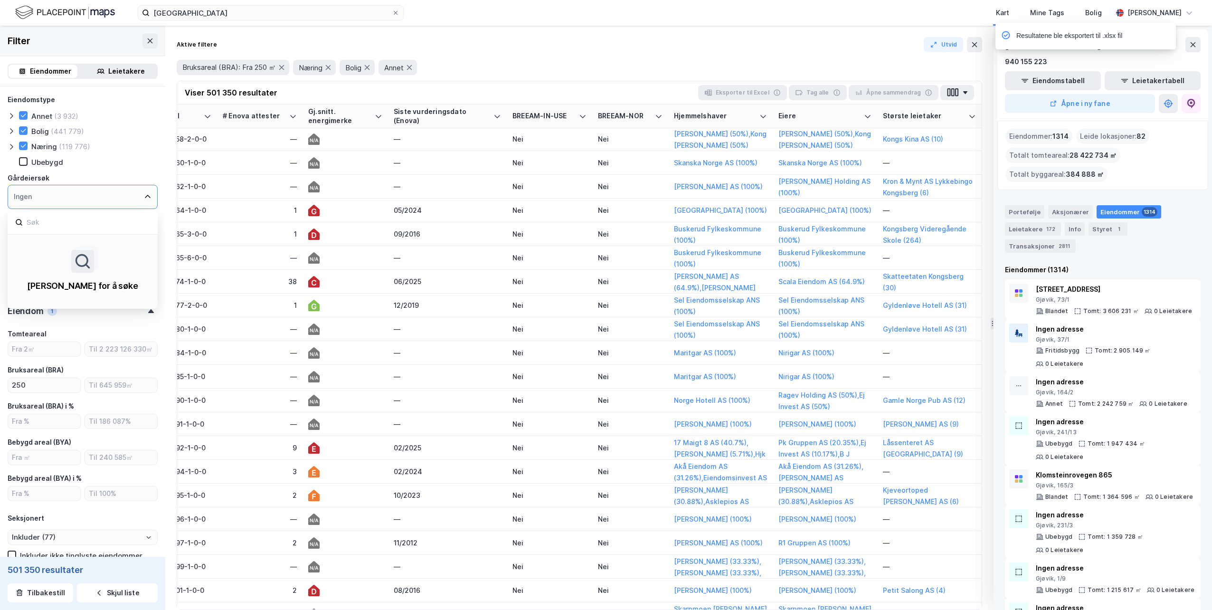
type input "Inkluder (501 350)"
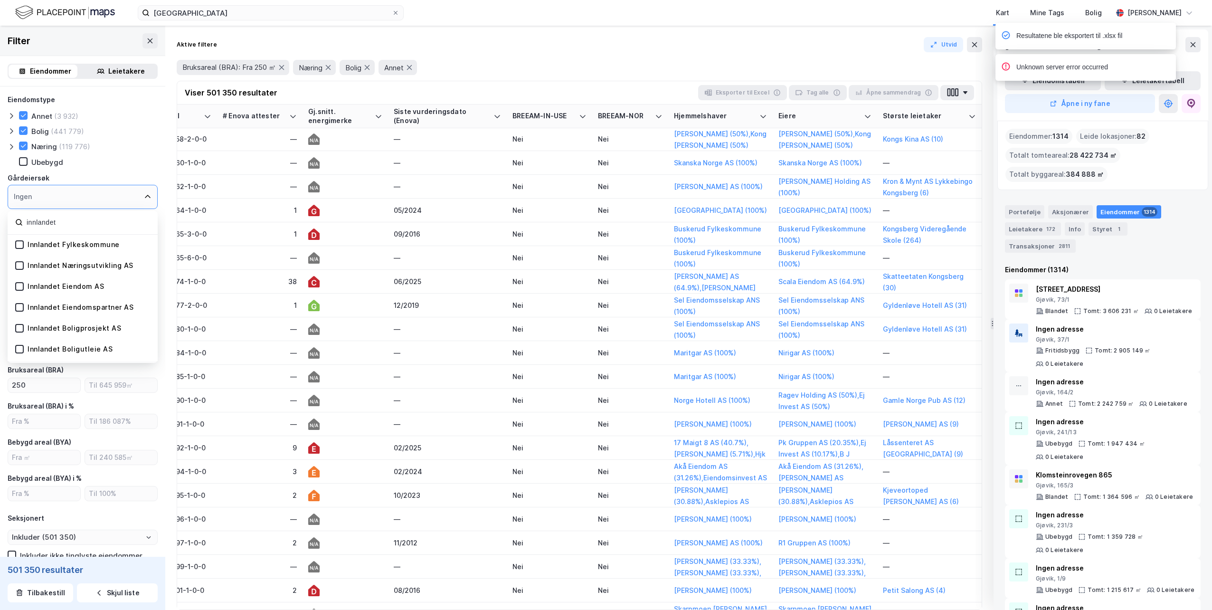
type input "innlandet"
click at [78, 245] on div "Innlandet Fylkeskommune" at bounding box center [74, 244] width 92 height 9
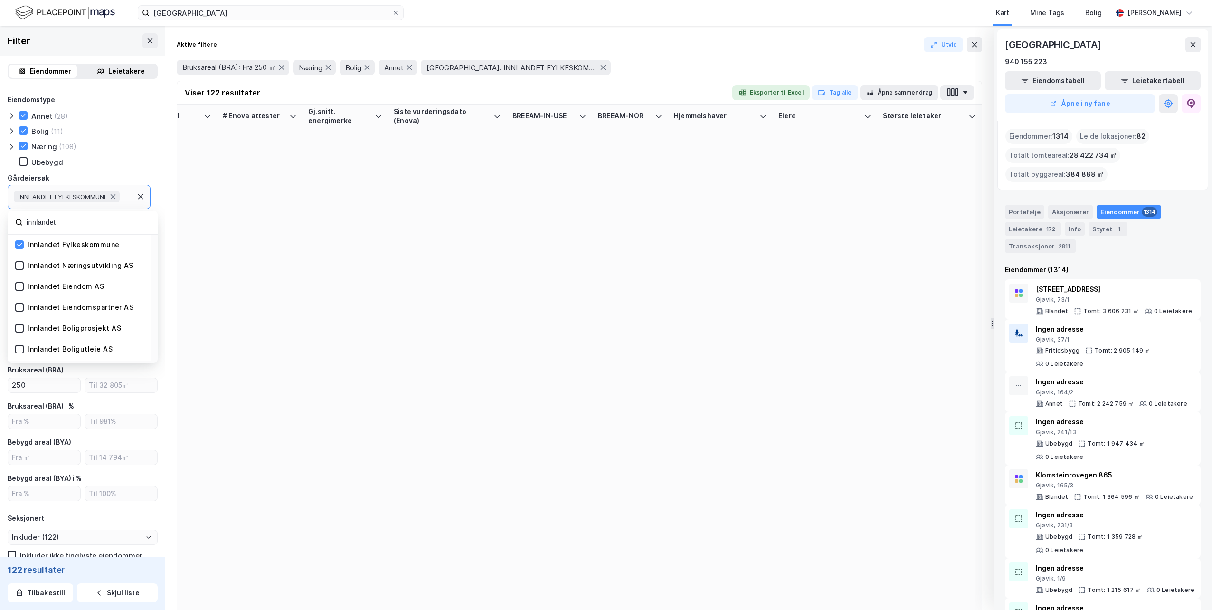
scroll to position [0, 1223]
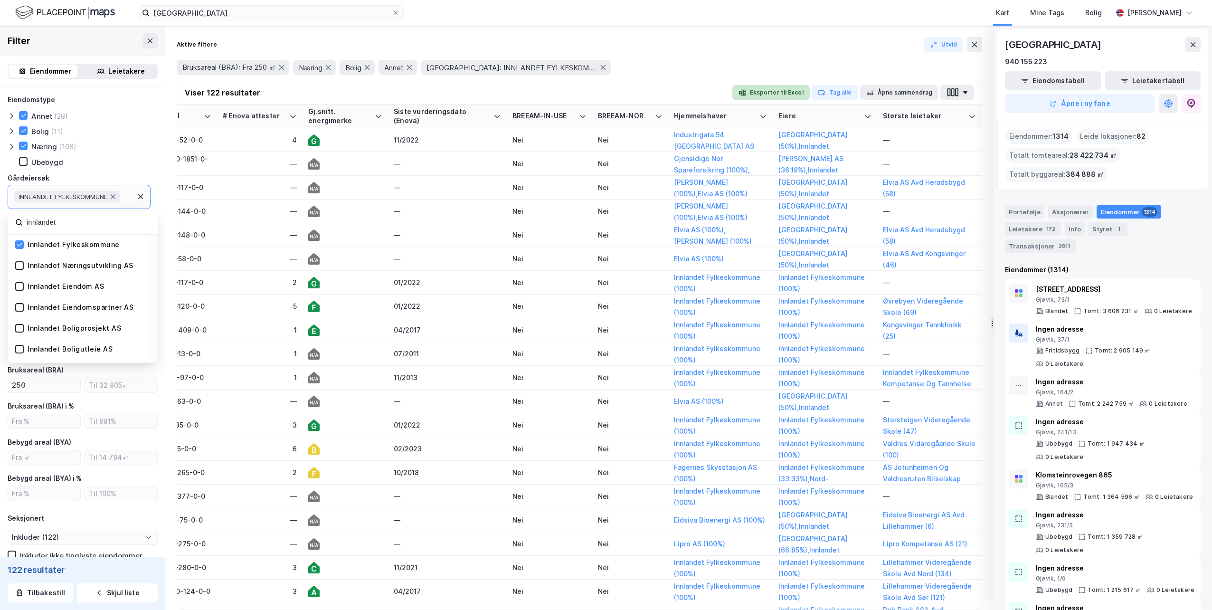
click at [777, 91] on button "Eksporter til Excel" at bounding box center [770, 92] width 77 height 15
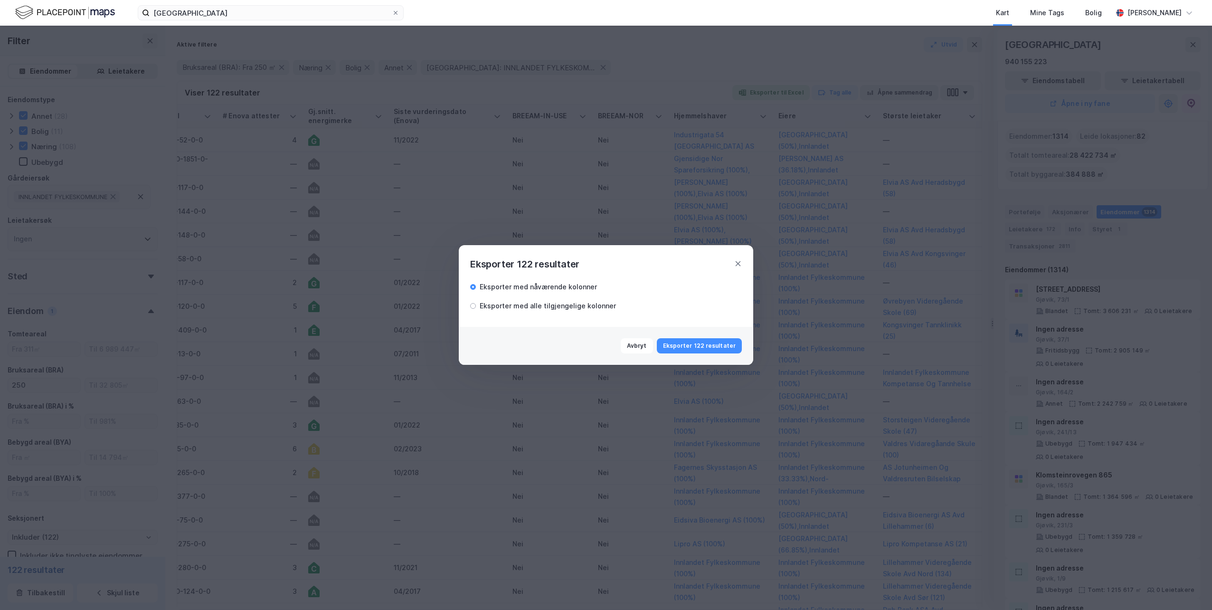
click at [593, 310] on div "Eksporter med alle tilgjengelige kolonner" at bounding box center [548, 305] width 136 height 11
click at [688, 344] on button "Eksporter 122 resultater" at bounding box center [699, 345] width 85 height 15
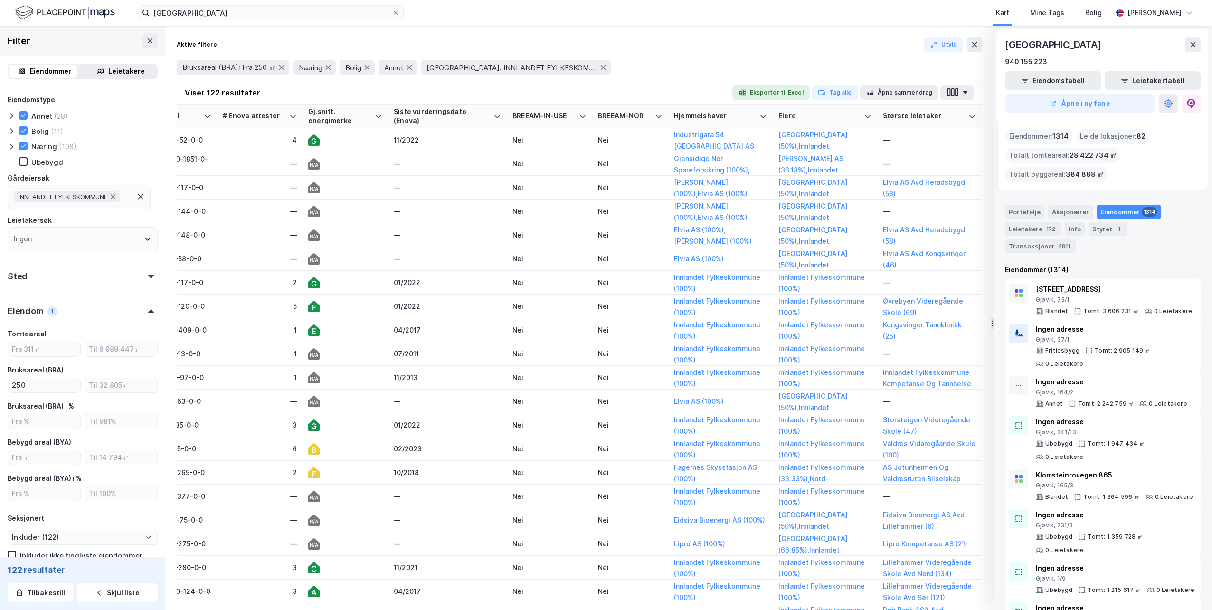
drag, startPoint x: 116, startPoint y: 196, endPoint x: 110, endPoint y: 198, distance: 6.2
click at [116, 196] on icon at bounding box center [113, 197] width 8 height 8
click at [105, 198] on div "Ingen" at bounding box center [83, 197] width 150 height 24
type input "Inkluder (501 350)"
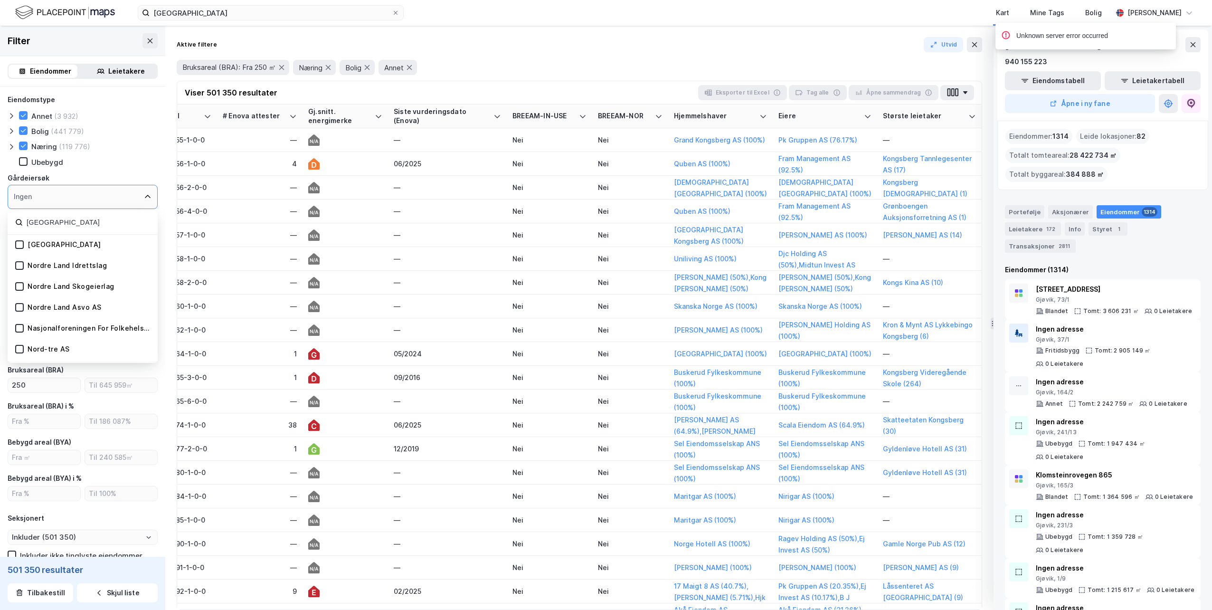
type input "nordre land"
click at [84, 245] on div "Nordre Land Kommune" at bounding box center [65, 244] width 74 height 9
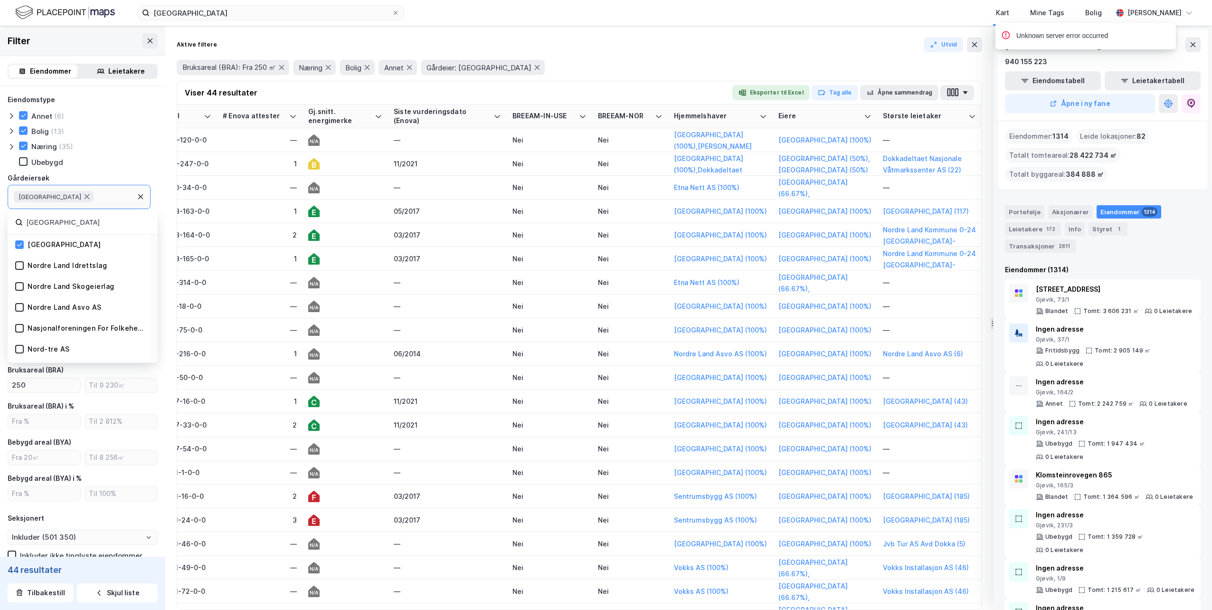
type input "Inkluder (44)"
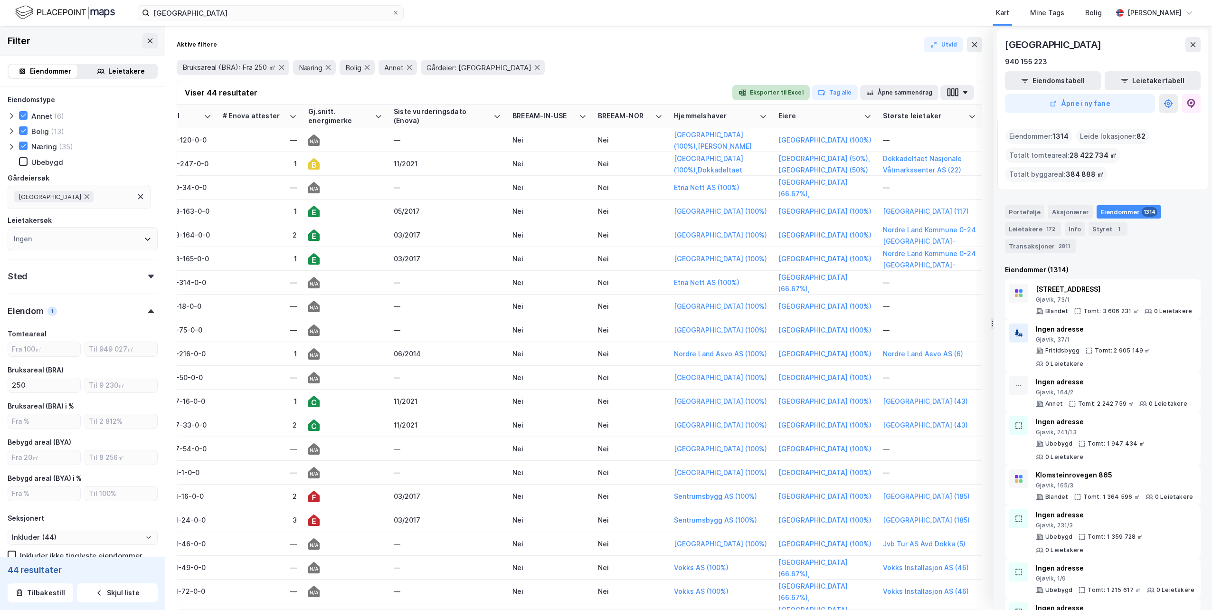
click at [781, 90] on button "Eksporter til Excel" at bounding box center [770, 92] width 77 height 15
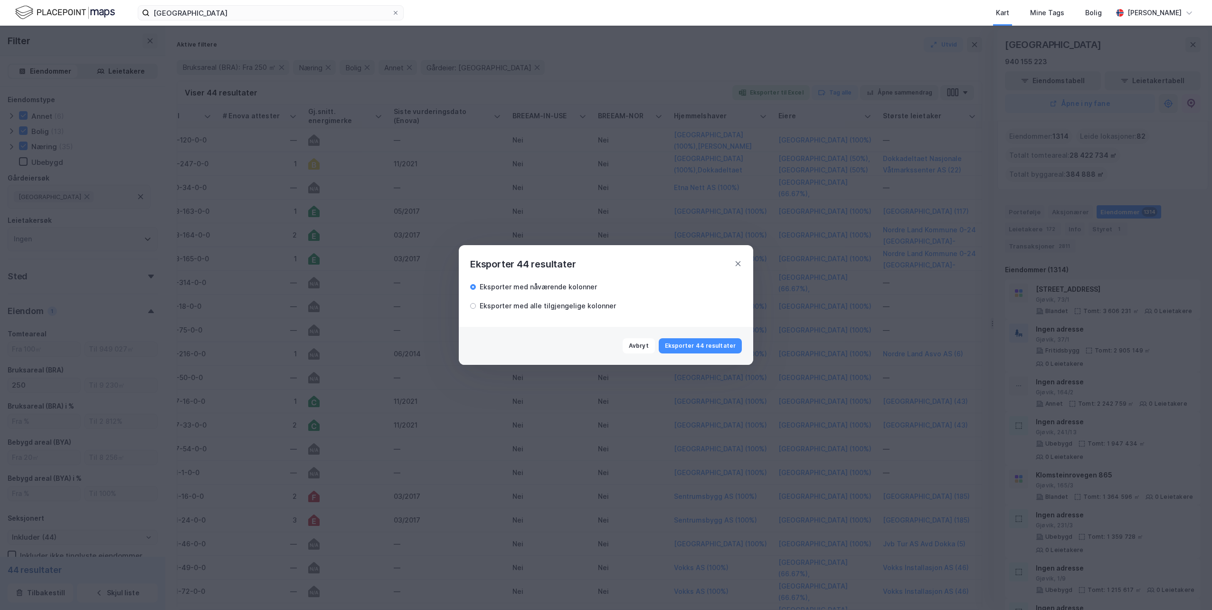
click at [572, 302] on div "Eksporter med alle tilgjengelige kolonner" at bounding box center [548, 305] width 136 height 11
click at [706, 344] on button "Eksporter 44 resultater" at bounding box center [700, 345] width 83 height 15
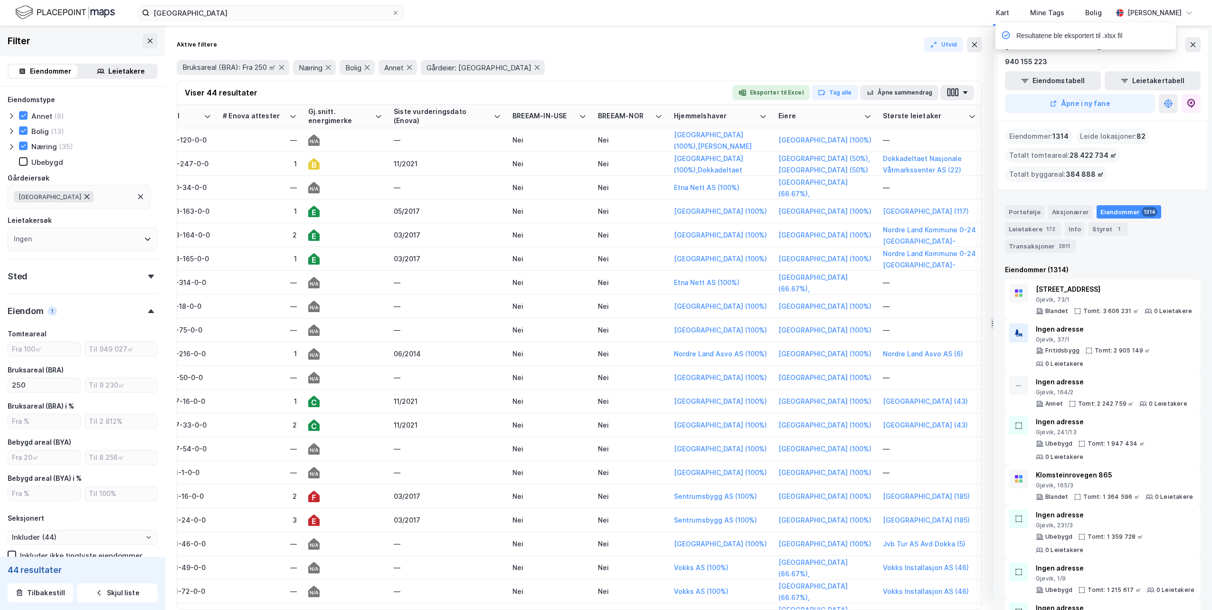
click at [91, 197] on icon at bounding box center [87, 197] width 8 height 8
click at [94, 196] on div "Ingen" at bounding box center [83, 197] width 150 height 24
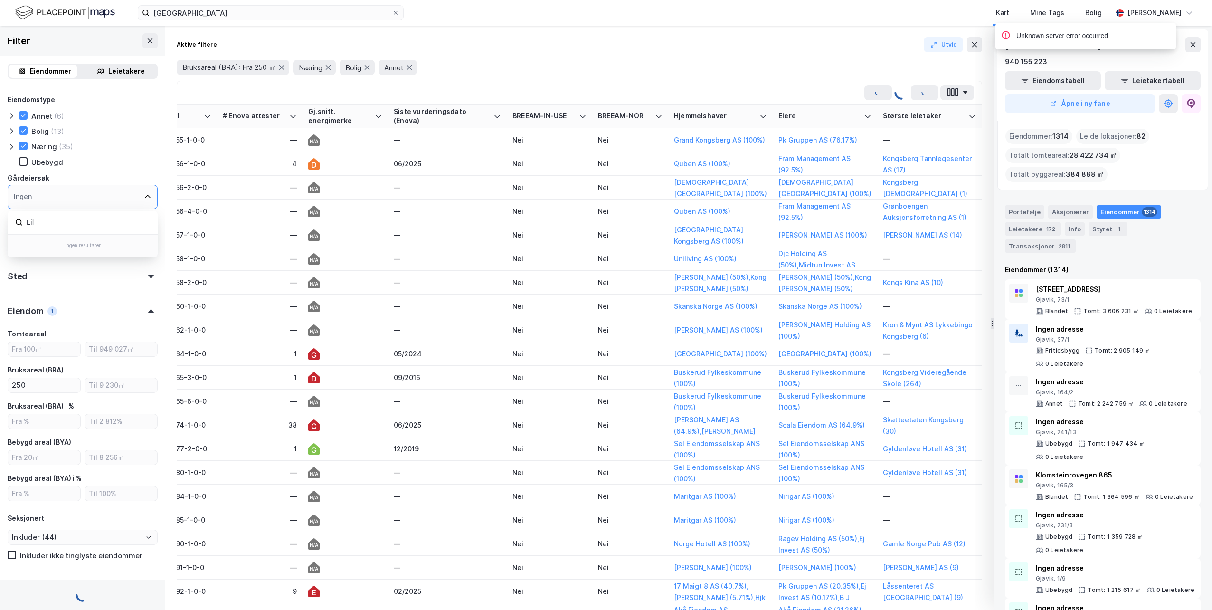
type input "Lill"
type input "Inkluder (501 350)"
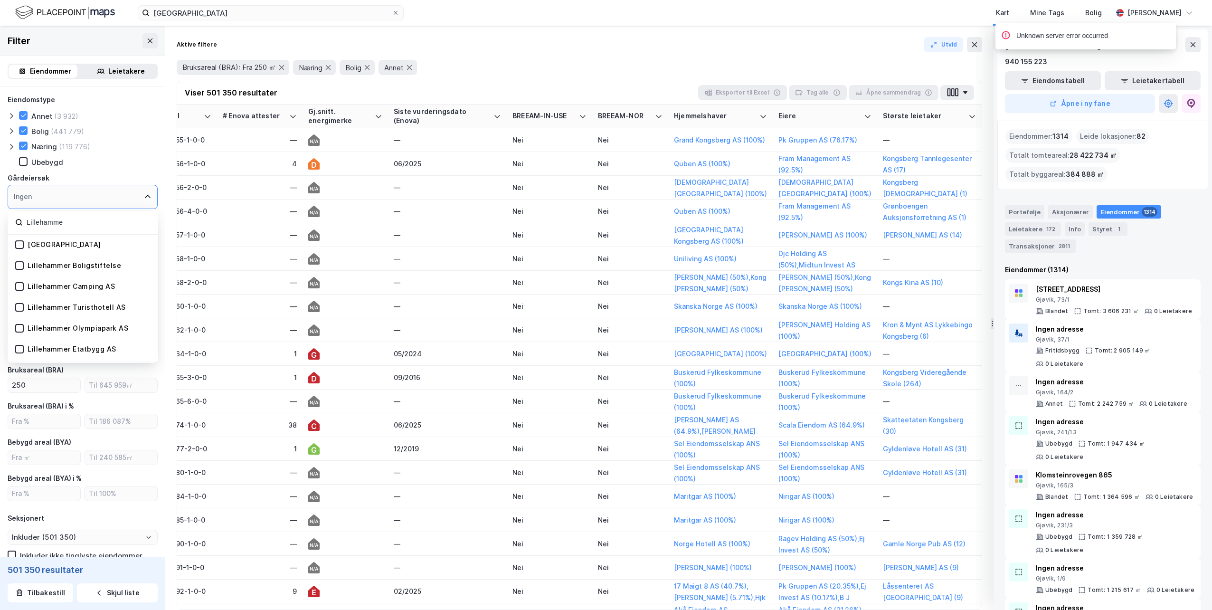
type input "Lillehamme"
click at [59, 242] on div "[GEOGRAPHIC_DATA]" at bounding box center [65, 244] width 74 height 9
type input "Inkluder (153)"
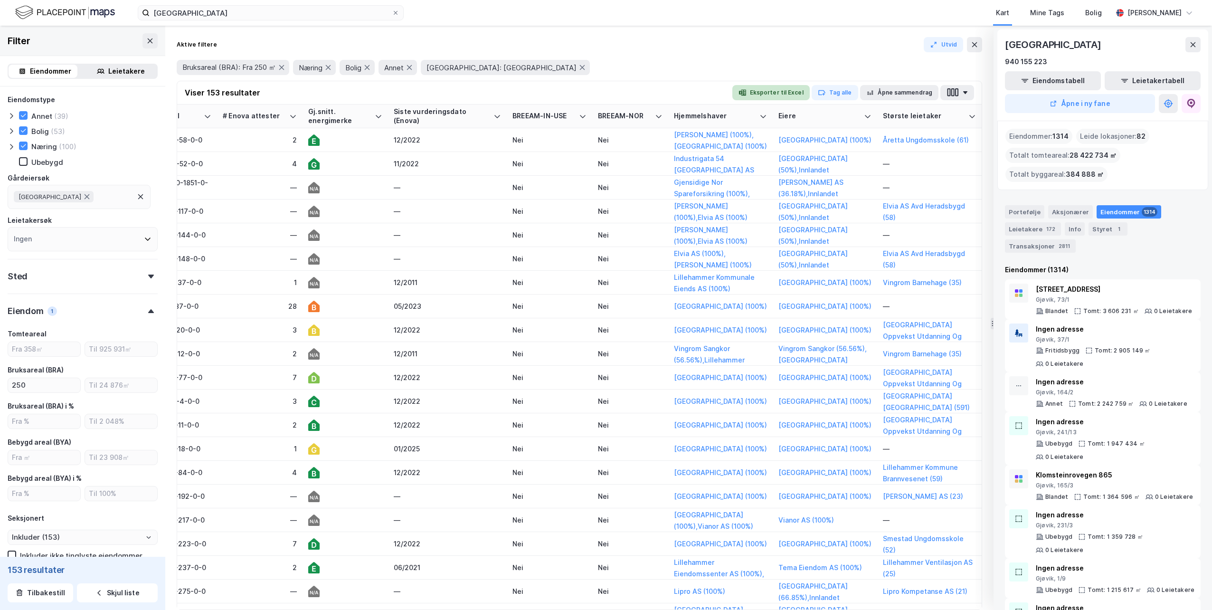
click at [772, 93] on button "Eksporter til Excel" at bounding box center [770, 92] width 77 height 15
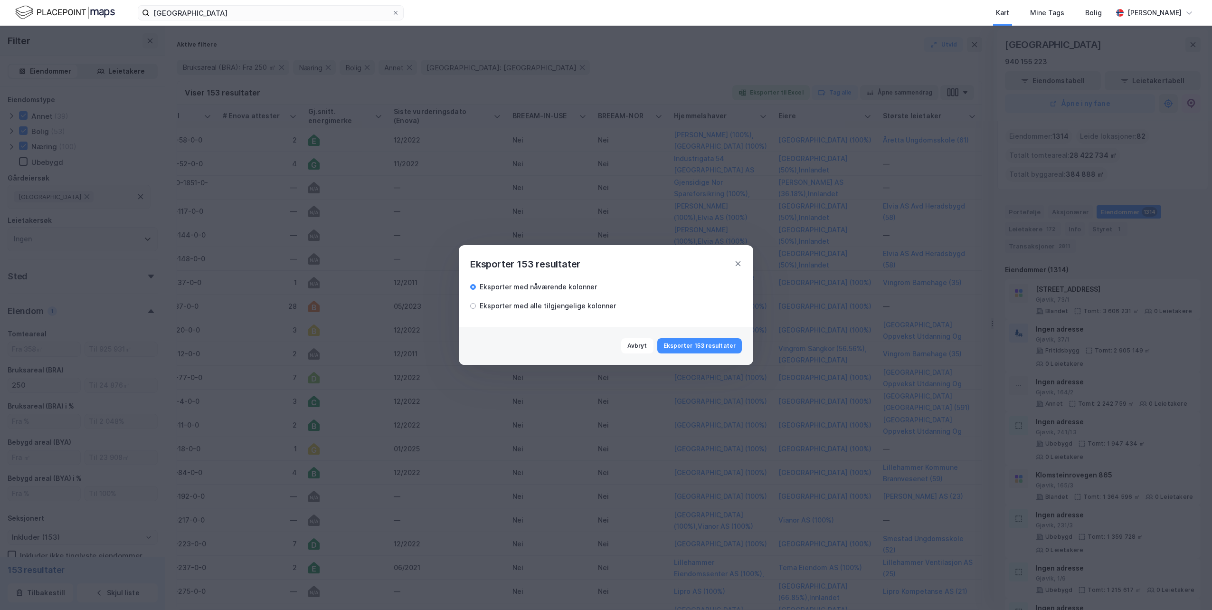
click at [560, 303] on div "Eksporter med alle tilgjengelige kolonner" at bounding box center [548, 305] width 136 height 11
click at [698, 347] on button "Eksporter 153 resultater" at bounding box center [699, 345] width 85 height 15
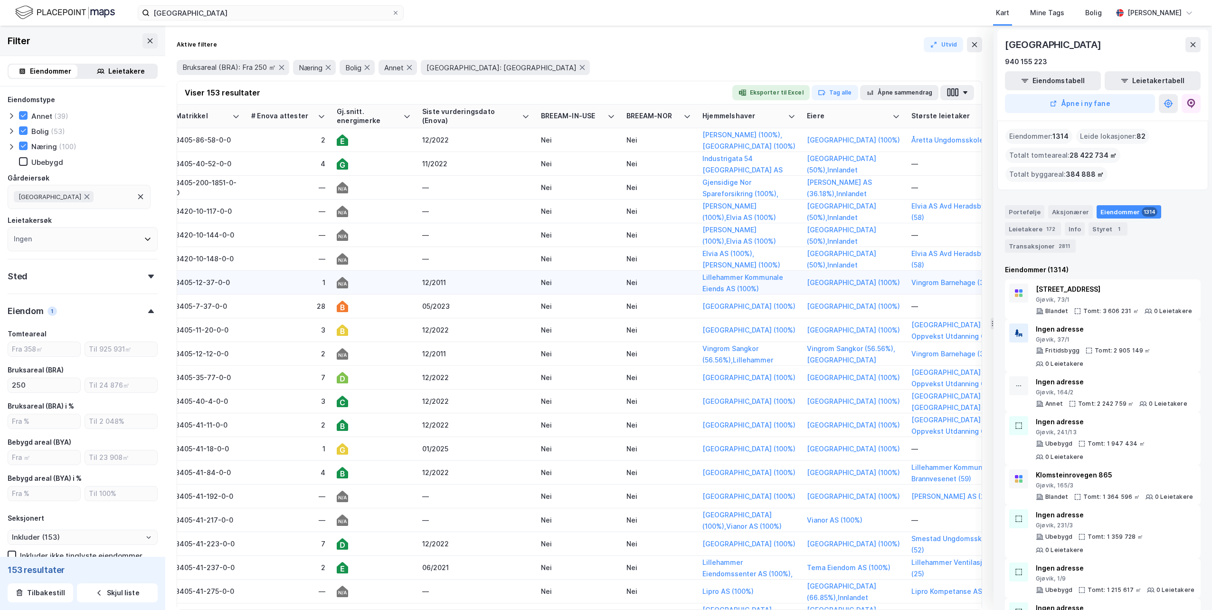
scroll to position [0, 1230]
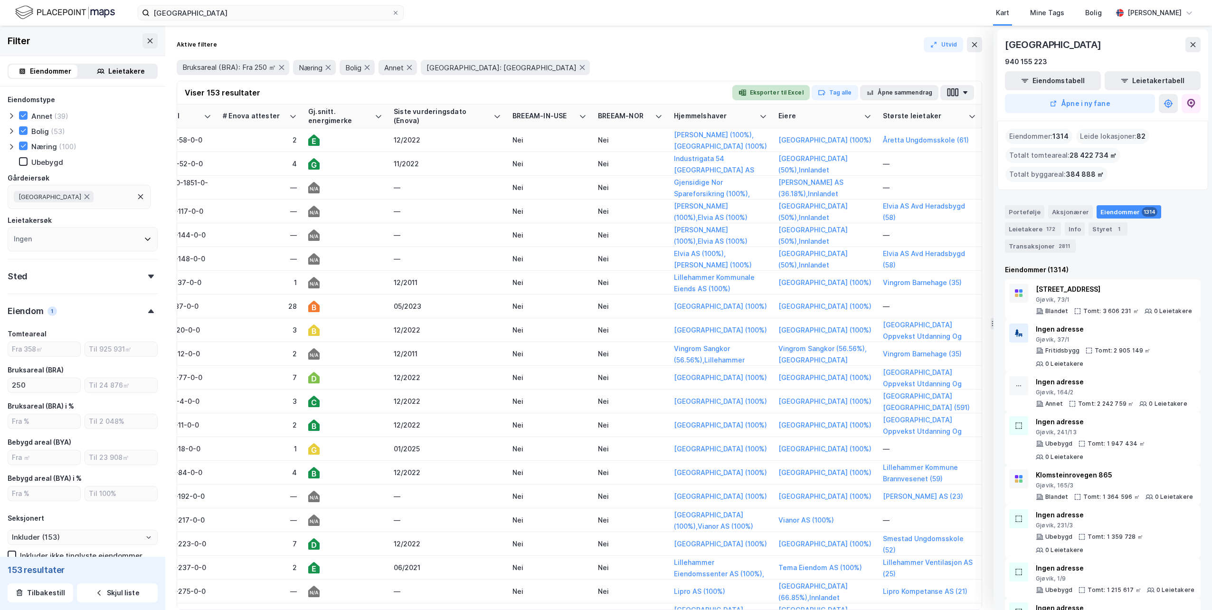
click at [795, 90] on button "Eksporter til Excel" at bounding box center [770, 92] width 77 height 15
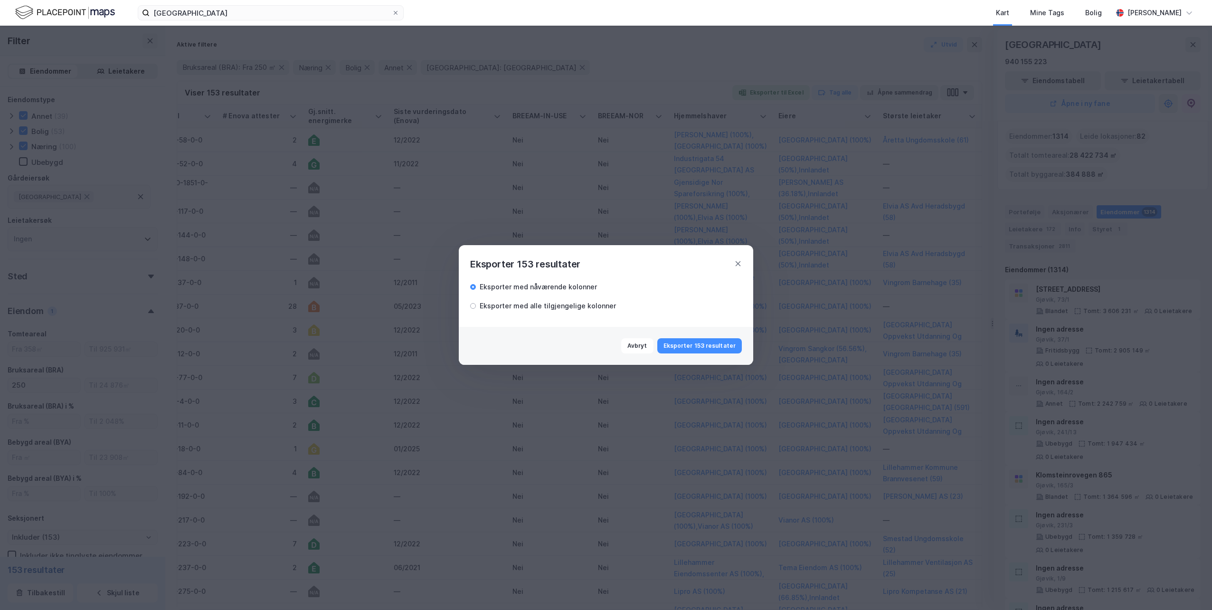
click at [597, 307] on div "Eksporter med alle tilgjengelige kolonner" at bounding box center [548, 305] width 136 height 11
click at [692, 343] on button "Eksporter 153 resultater" at bounding box center [699, 345] width 85 height 15
